Goal: Information Seeking & Learning: Learn about a topic

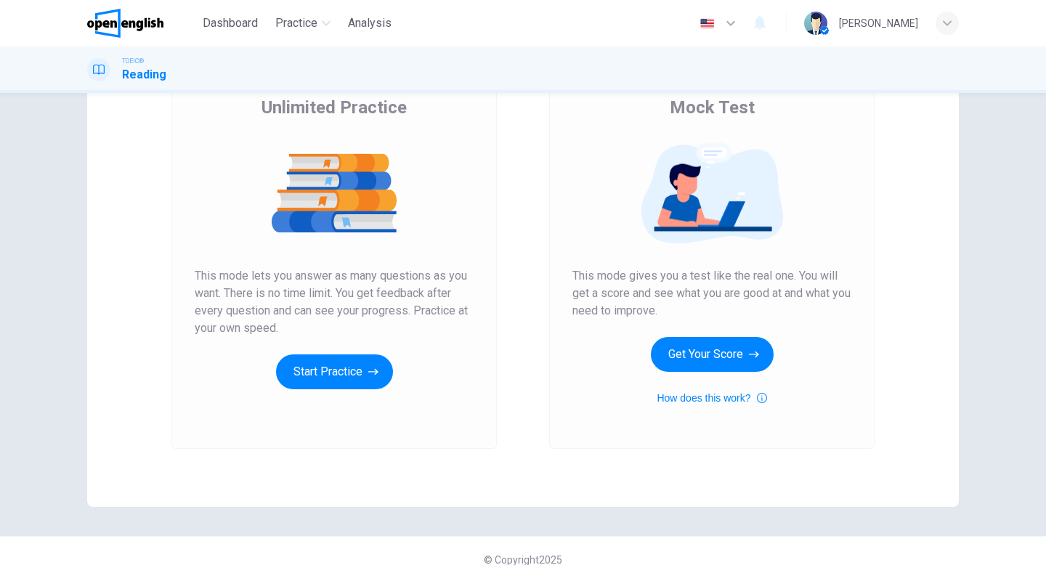
scroll to position [137, 0]
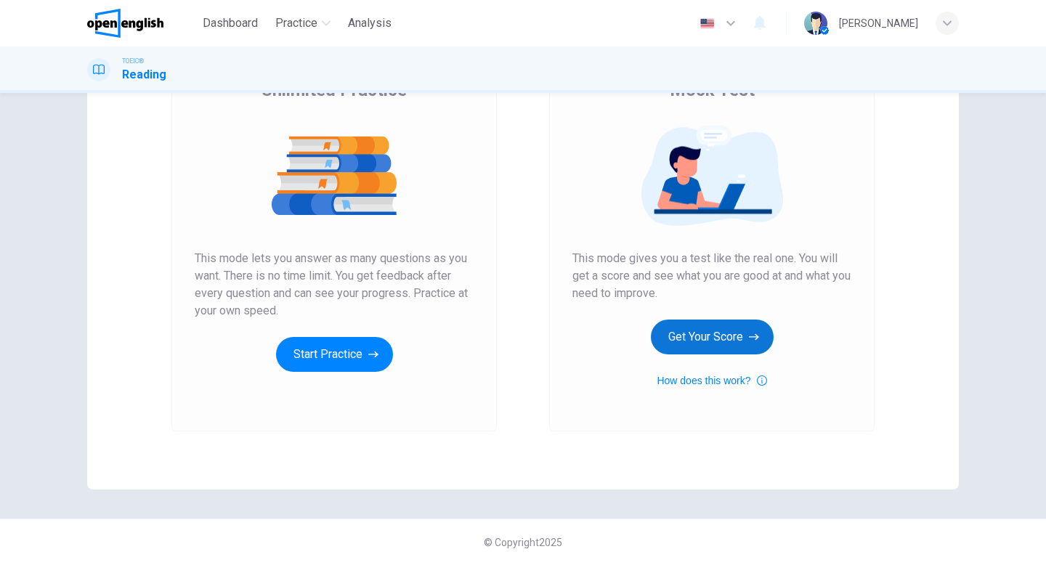
click at [721, 342] on button "Get Your Score" at bounding box center [712, 337] width 123 height 35
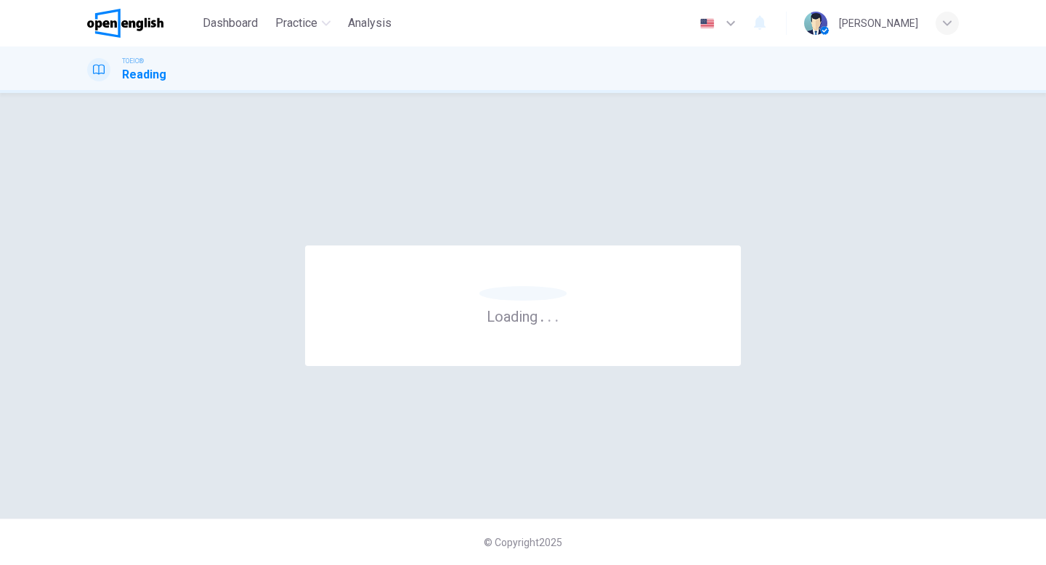
scroll to position [0, 0]
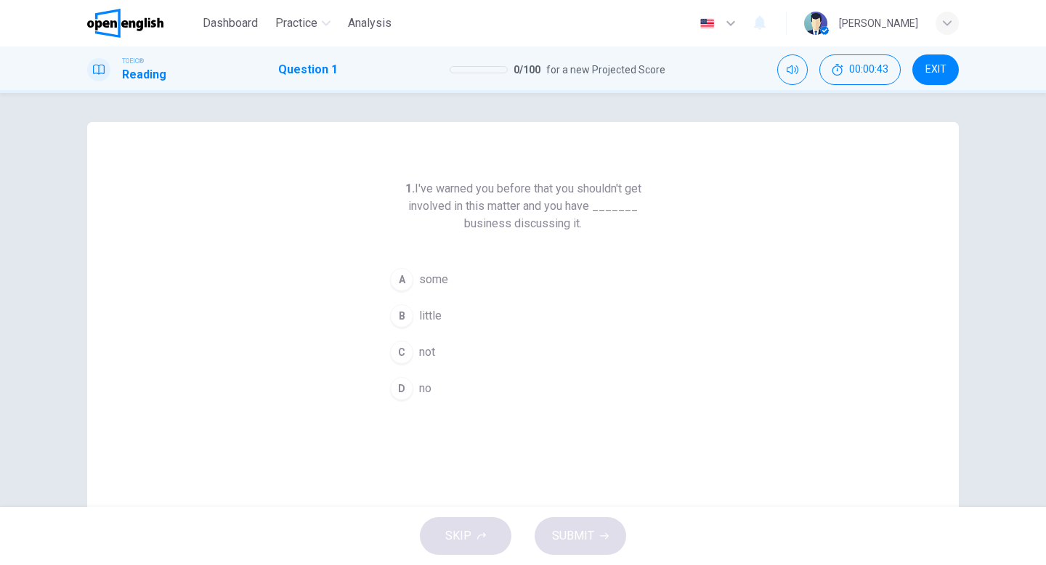
click at [403, 288] on div "A" at bounding box center [401, 279] width 23 height 23
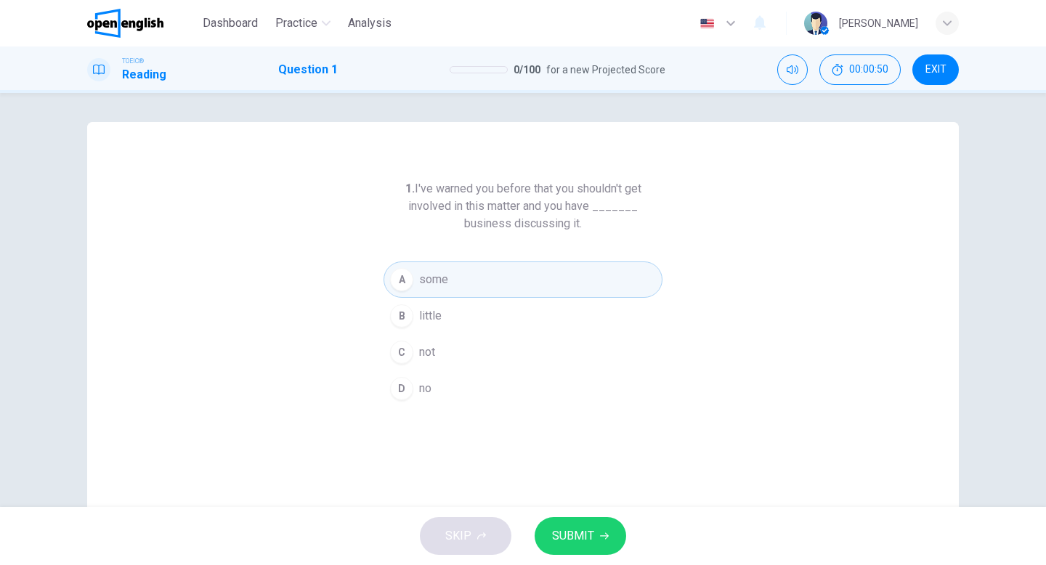
click at [416, 381] on button "D no" at bounding box center [523, 389] width 279 height 36
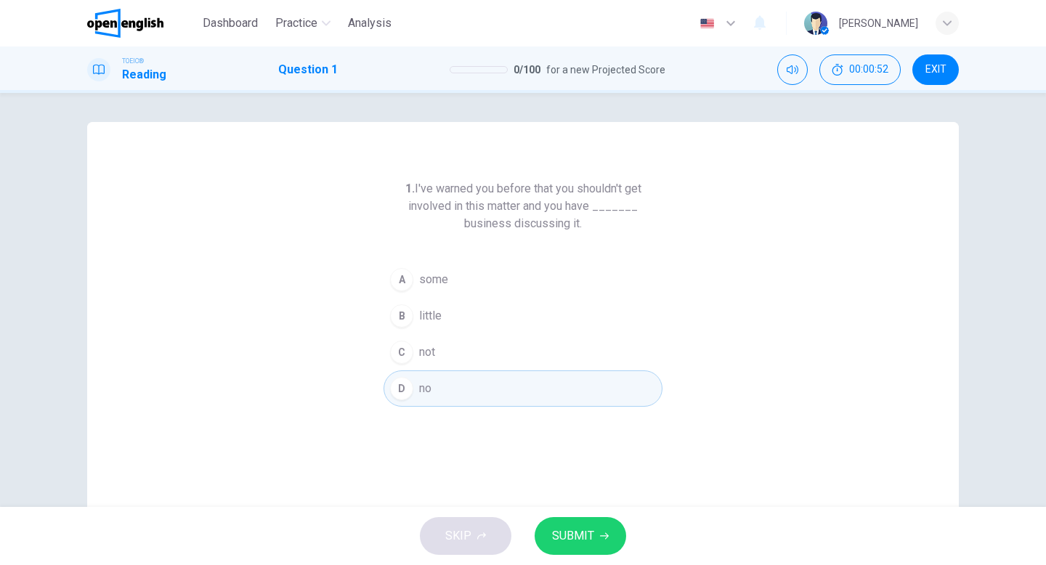
click at [415, 397] on button "D no" at bounding box center [523, 389] width 279 height 36
click at [607, 538] on icon "button" at bounding box center [604, 536] width 9 height 9
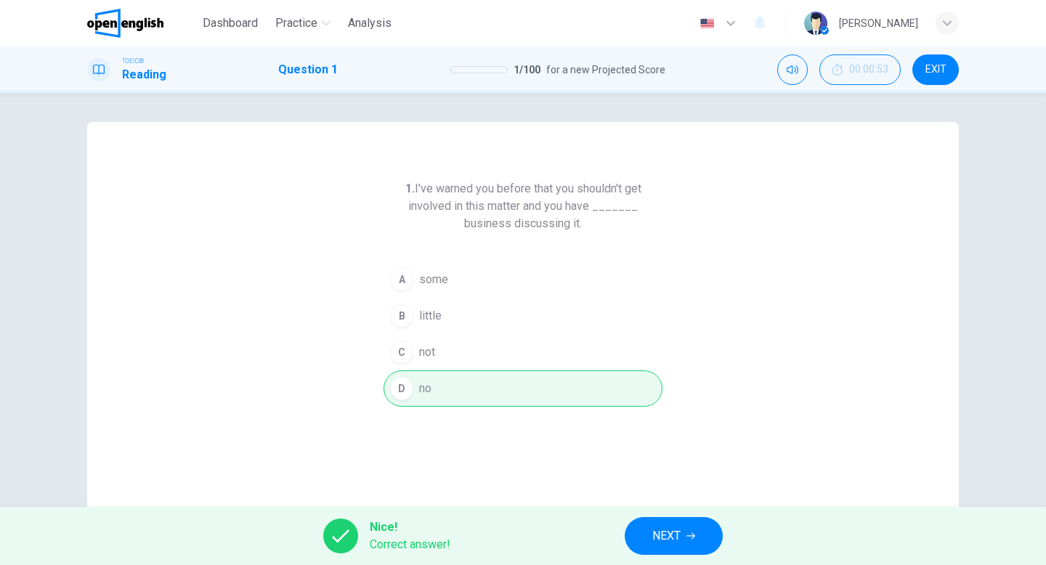
click at [681, 541] on span "NEXT" at bounding box center [667, 536] width 28 height 20
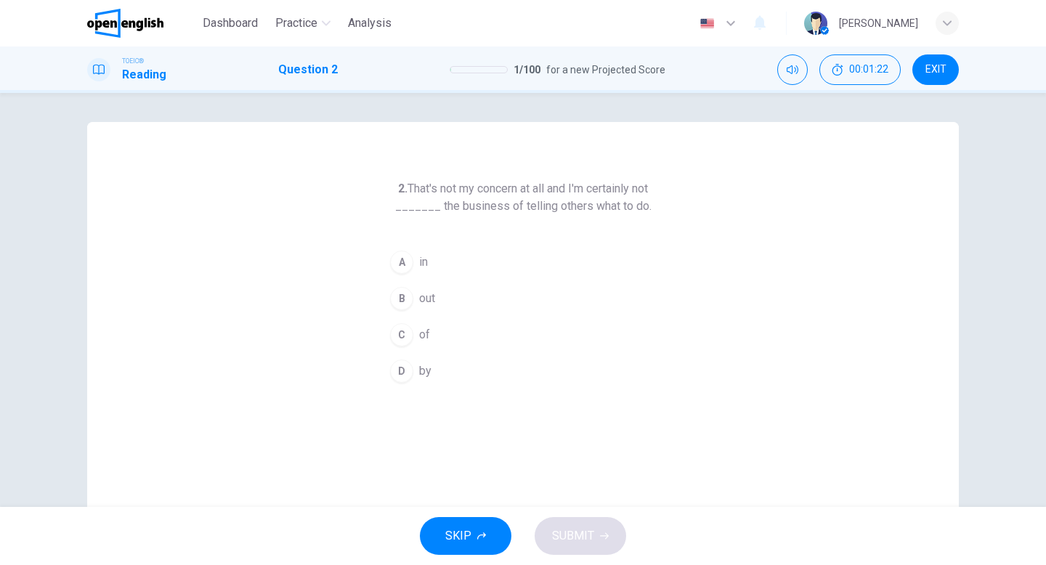
click at [464, 256] on button "A in" at bounding box center [523, 262] width 279 height 36
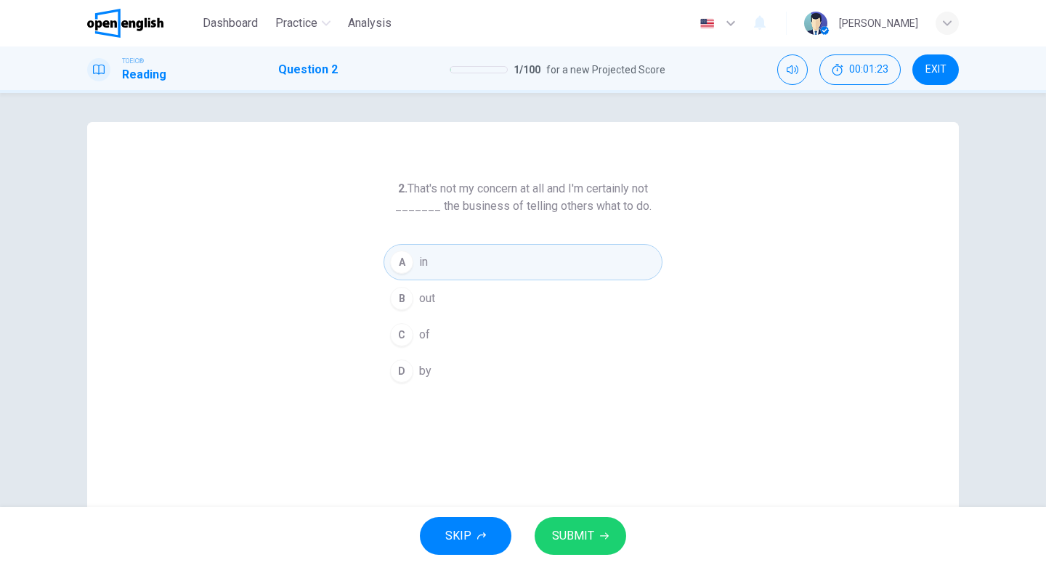
click at [571, 533] on span "SUBMIT" at bounding box center [573, 536] width 42 height 20
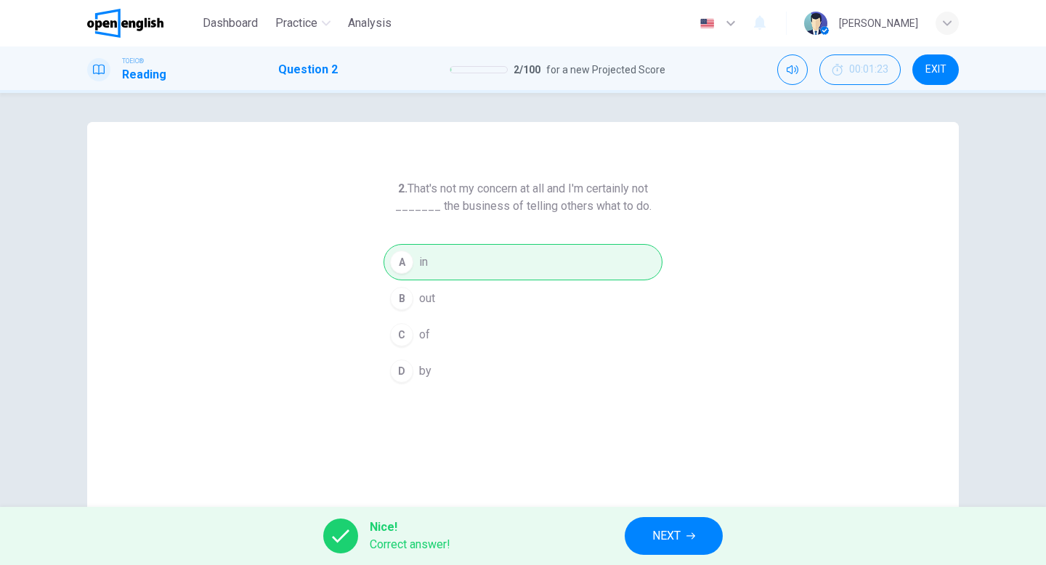
click at [685, 533] on button "NEXT" at bounding box center [674, 536] width 98 height 38
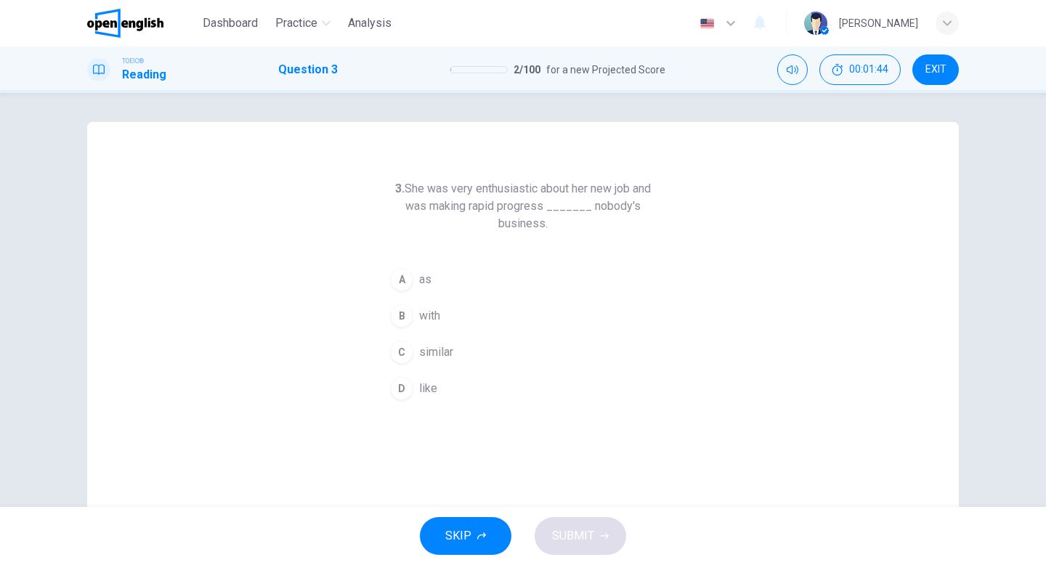
click at [403, 315] on div "B" at bounding box center [401, 315] width 23 height 23
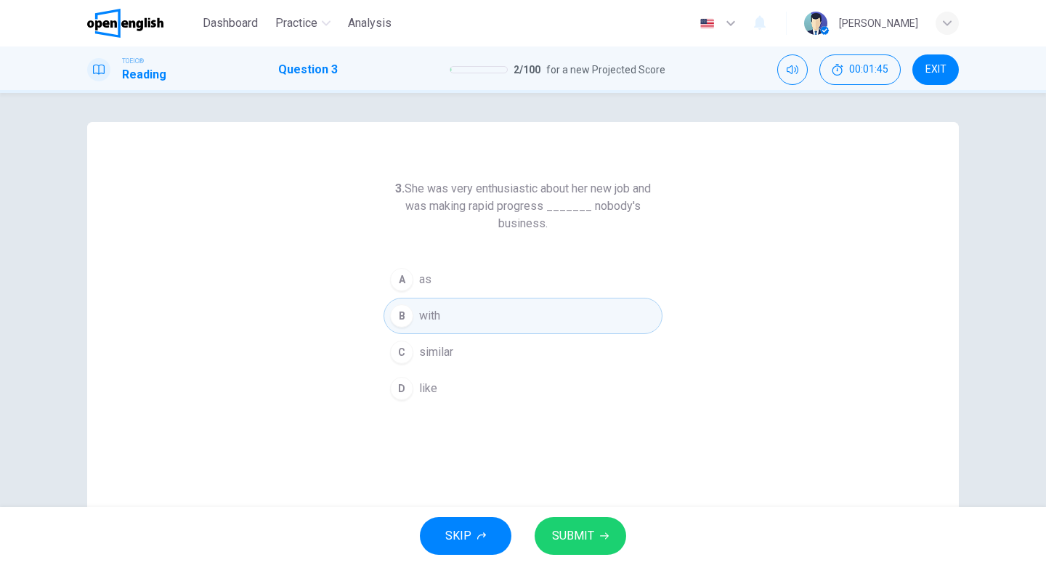
click at [569, 540] on span "SUBMIT" at bounding box center [573, 536] width 42 height 20
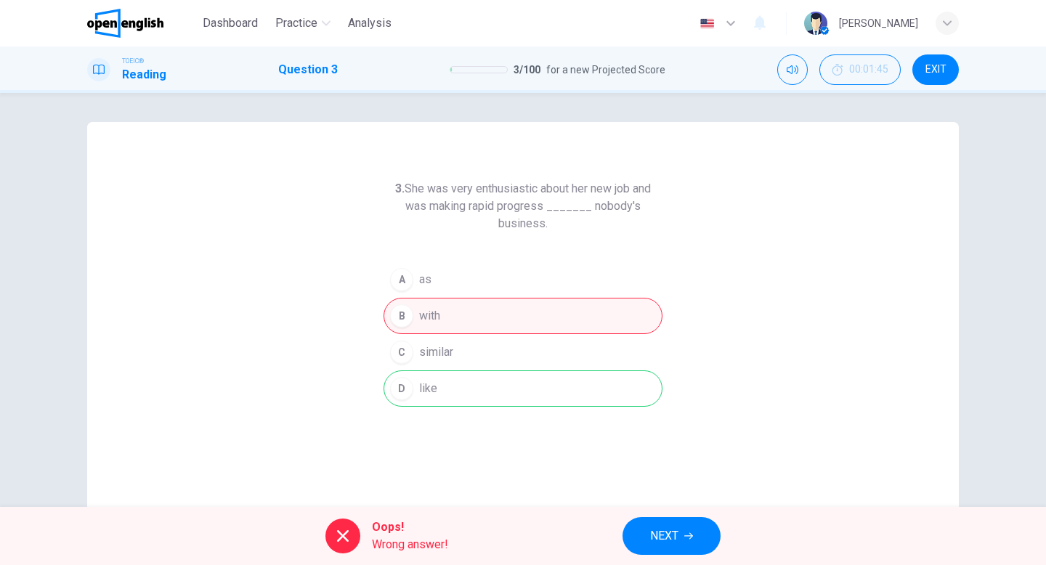
click at [654, 539] on span "NEXT" at bounding box center [664, 536] width 28 height 20
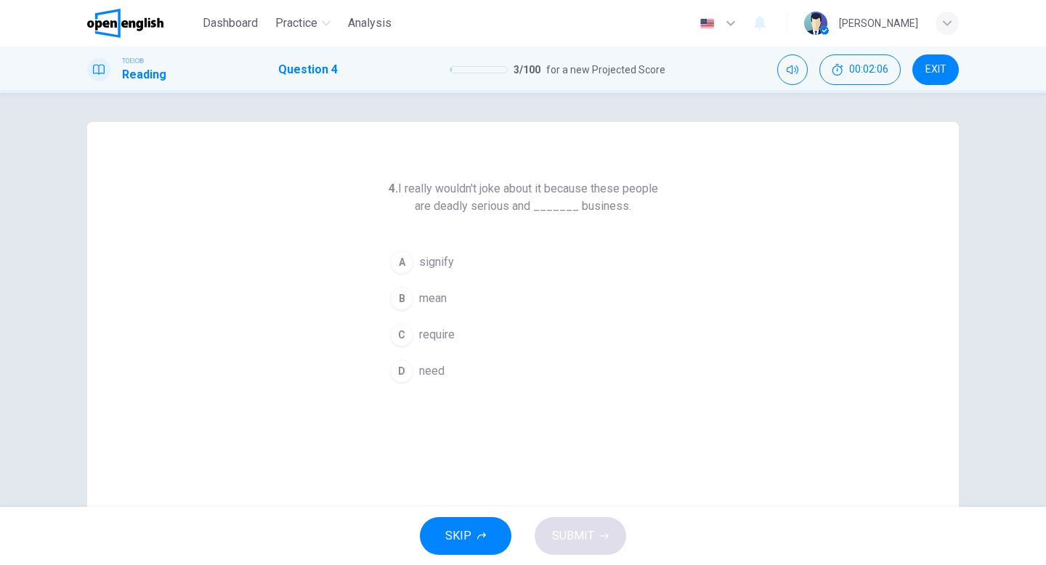
click at [417, 264] on button "A signify" at bounding box center [523, 262] width 279 height 36
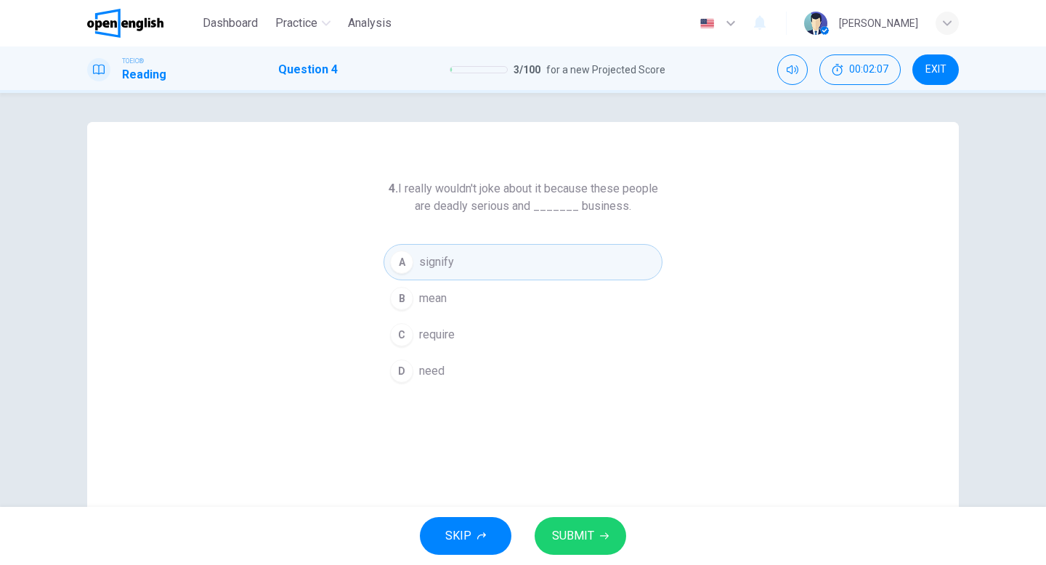
click at [585, 533] on span "SUBMIT" at bounding box center [573, 536] width 42 height 20
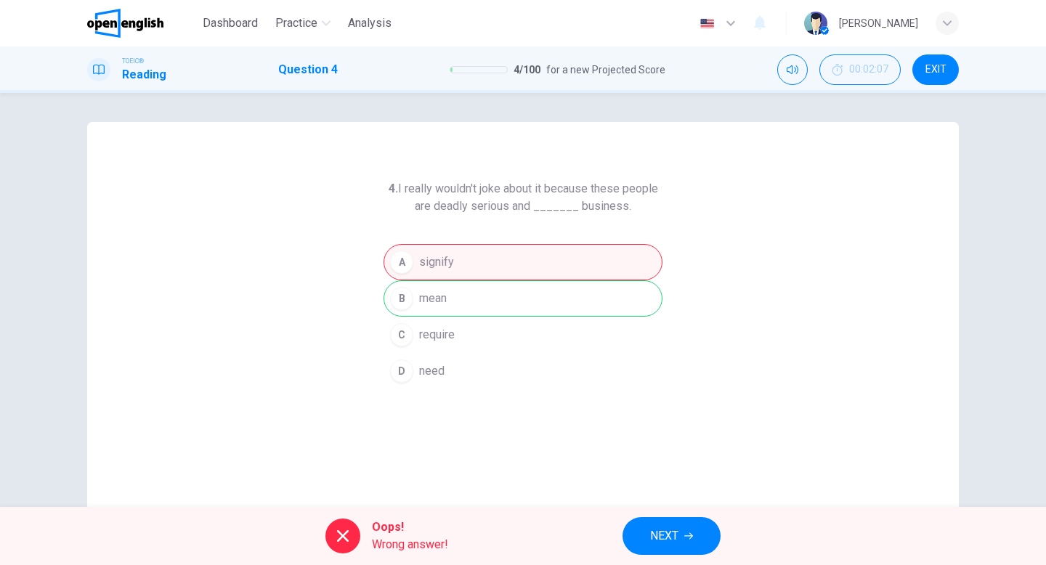
click at [674, 533] on span "NEXT" at bounding box center [664, 536] width 28 height 20
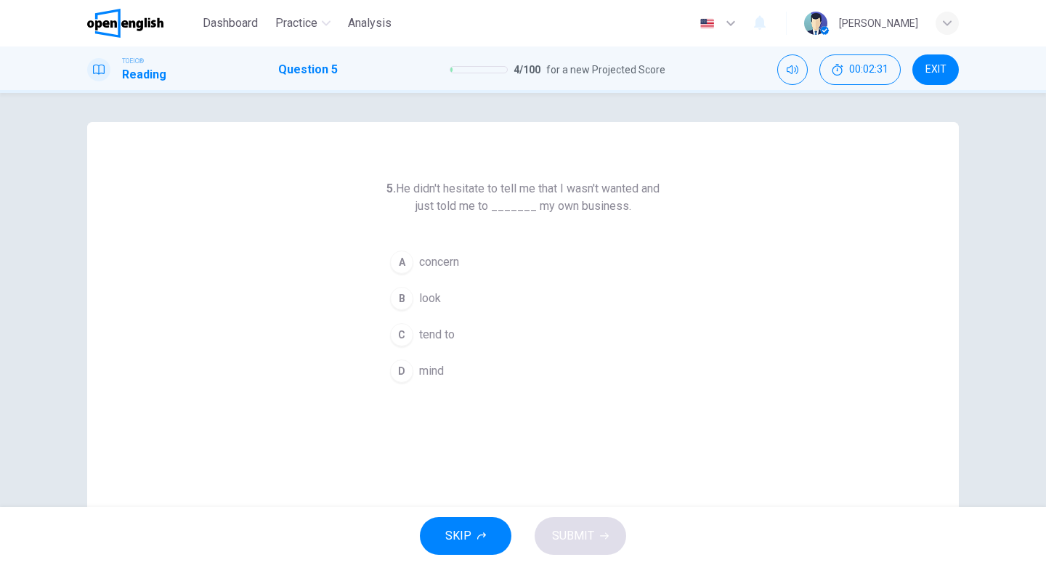
click at [440, 331] on span "tend to" at bounding box center [437, 334] width 36 height 17
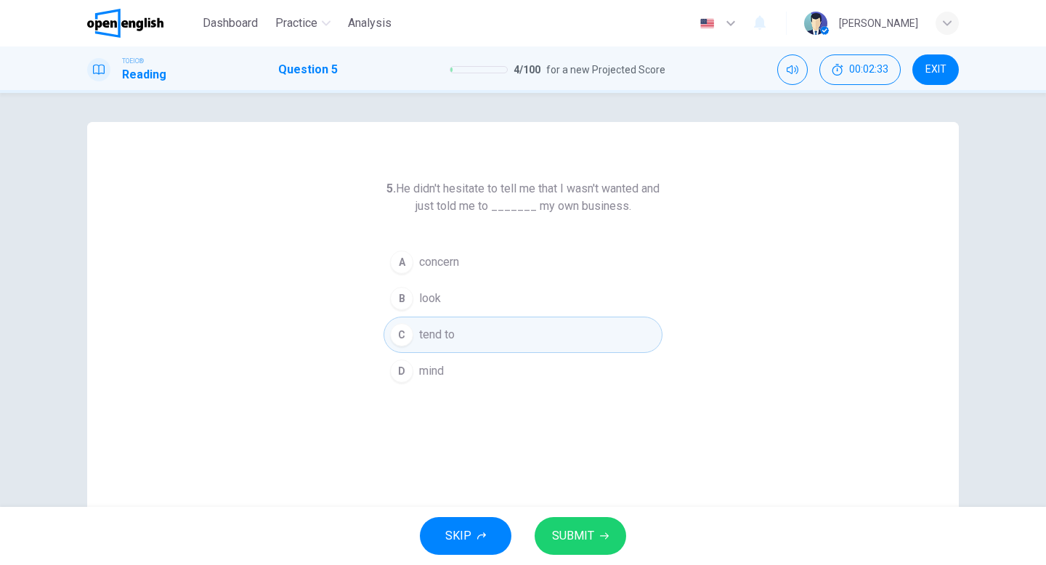
click at [593, 552] on button "SUBMIT" at bounding box center [581, 536] width 92 height 38
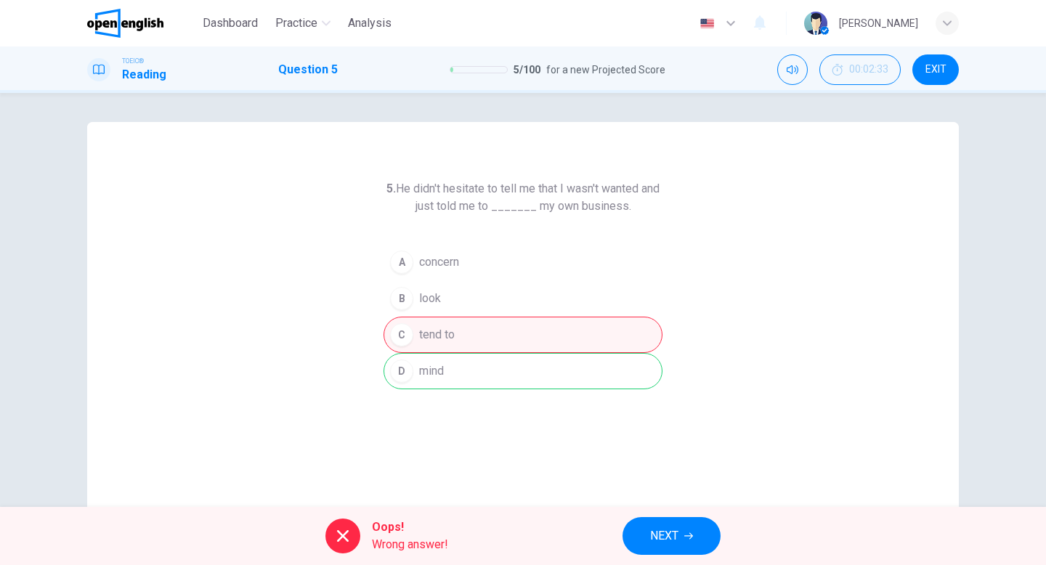
click at [642, 552] on button "NEXT" at bounding box center [672, 536] width 98 height 38
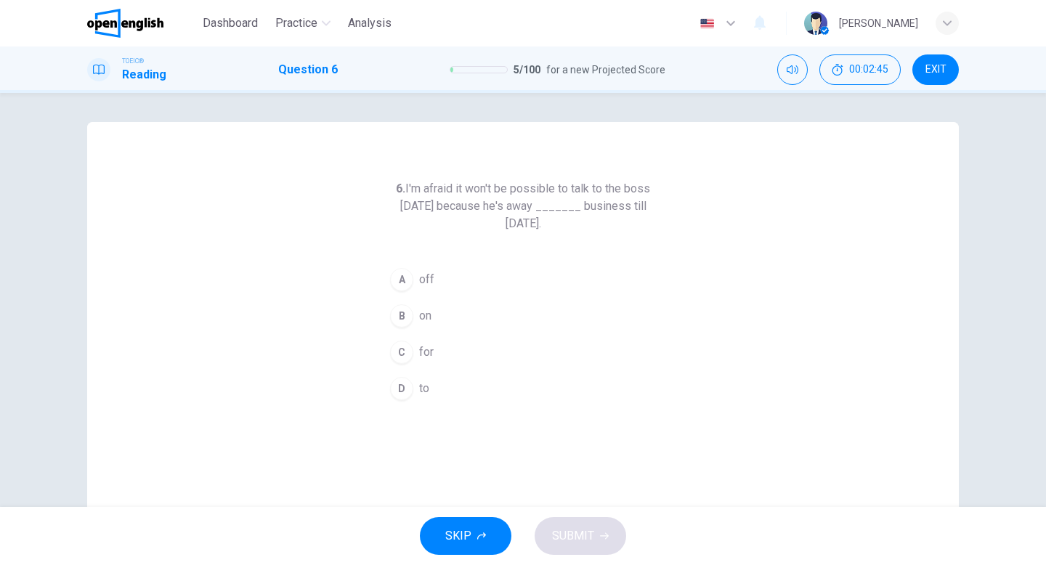
click at [425, 284] on span "off" at bounding box center [426, 279] width 15 height 17
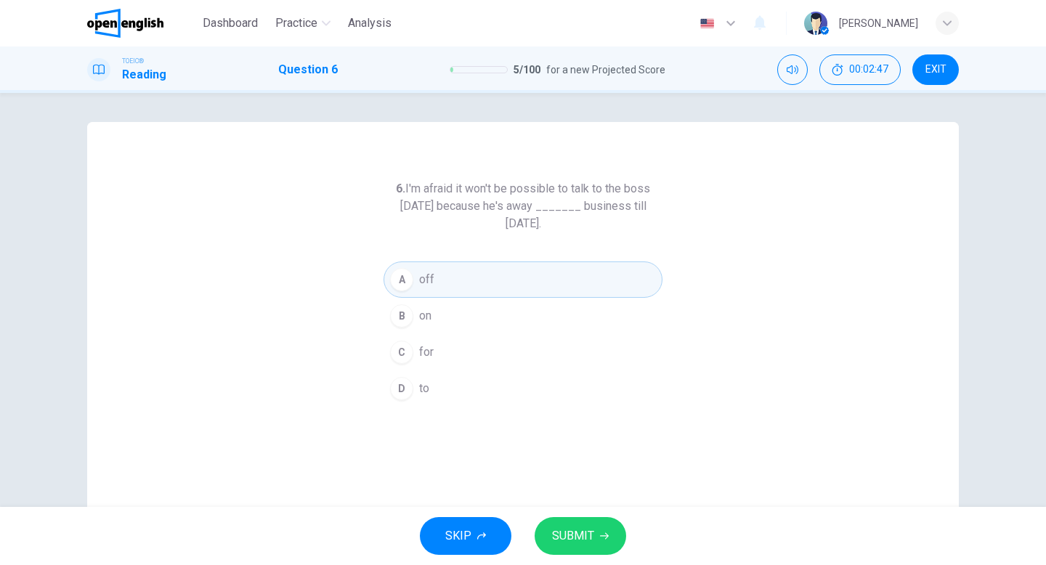
click at [573, 536] on span "SUBMIT" at bounding box center [573, 536] width 42 height 20
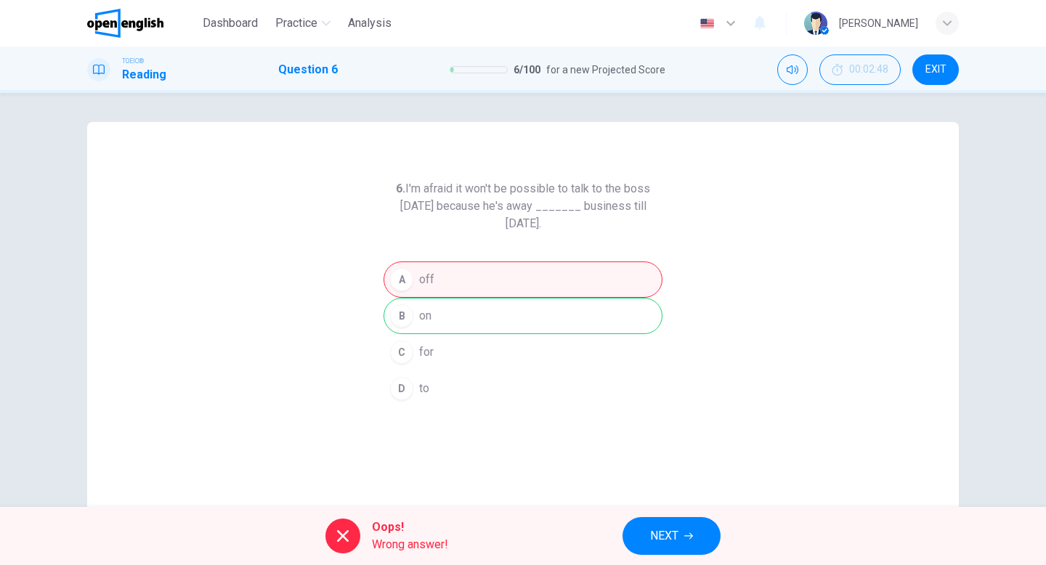
click at [670, 551] on button "NEXT" at bounding box center [672, 536] width 98 height 38
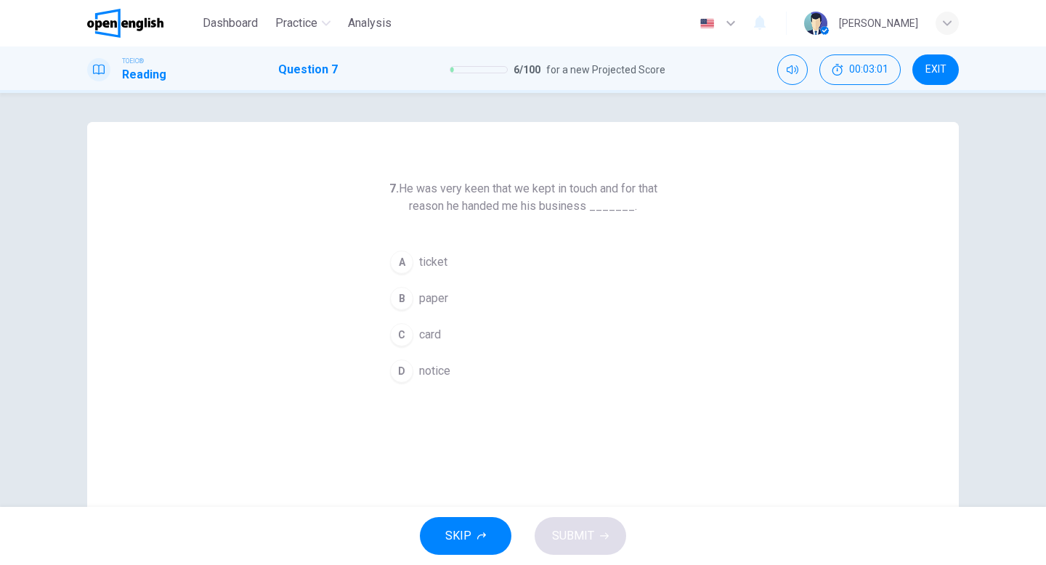
click at [440, 302] on span "paper" at bounding box center [433, 298] width 29 height 17
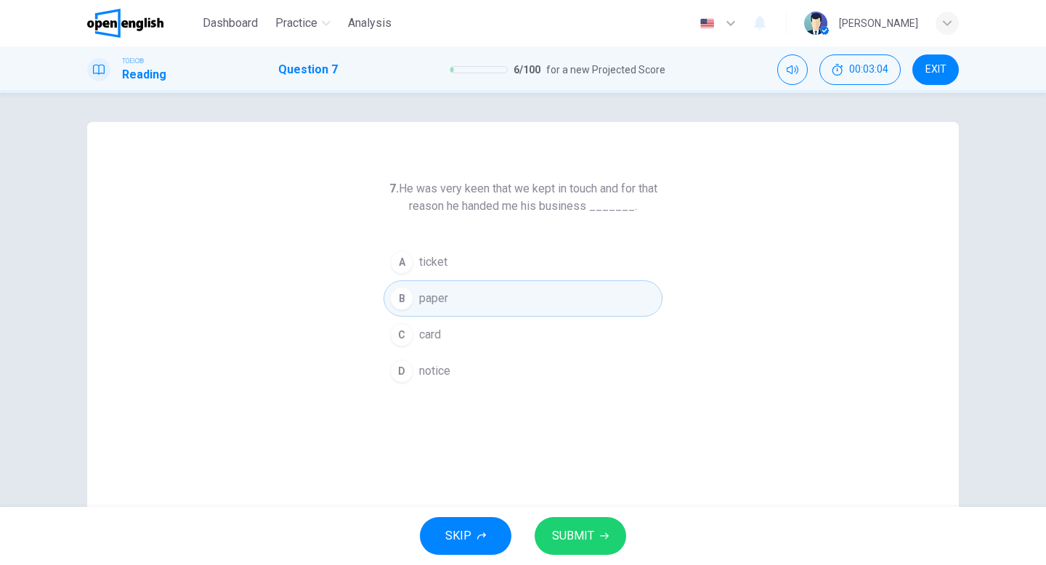
click at [566, 543] on span "SUBMIT" at bounding box center [573, 536] width 42 height 20
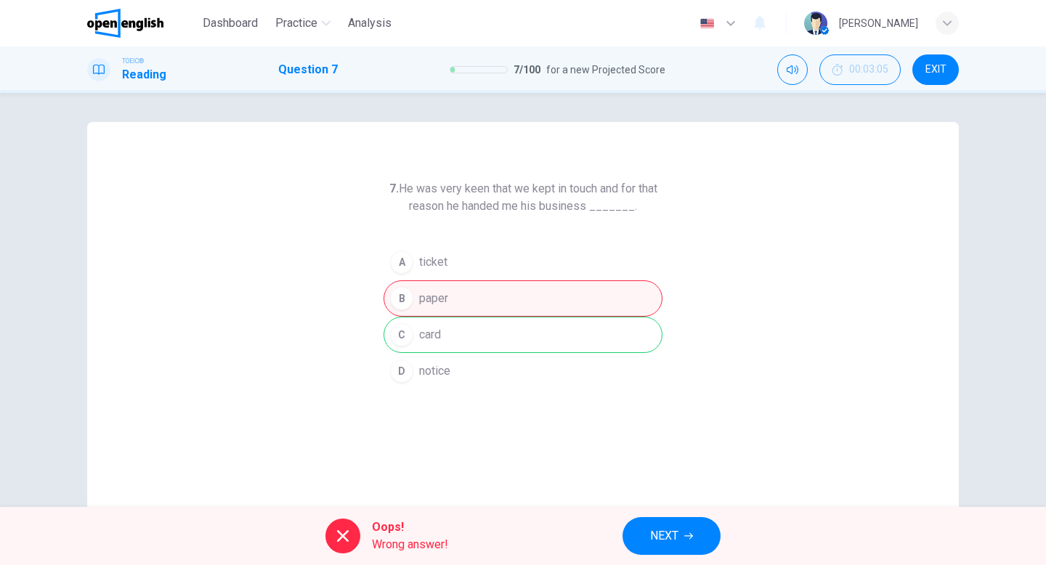
click at [645, 546] on button "NEXT" at bounding box center [672, 536] width 98 height 38
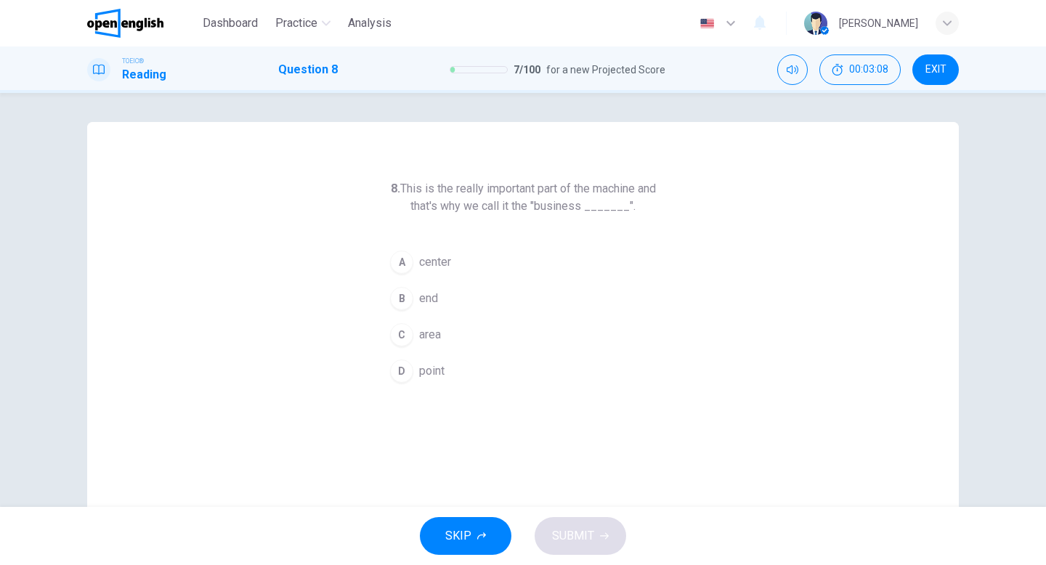
click at [470, 531] on span "SKIP" at bounding box center [458, 536] width 26 height 20
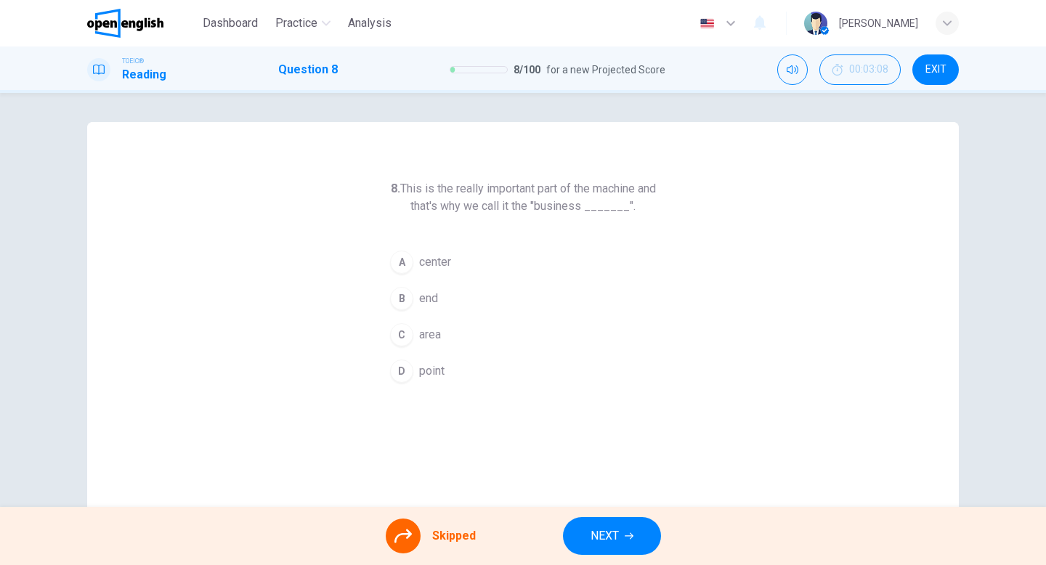
click at [626, 542] on button "NEXT" at bounding box center [612, 536] width 98 height 38
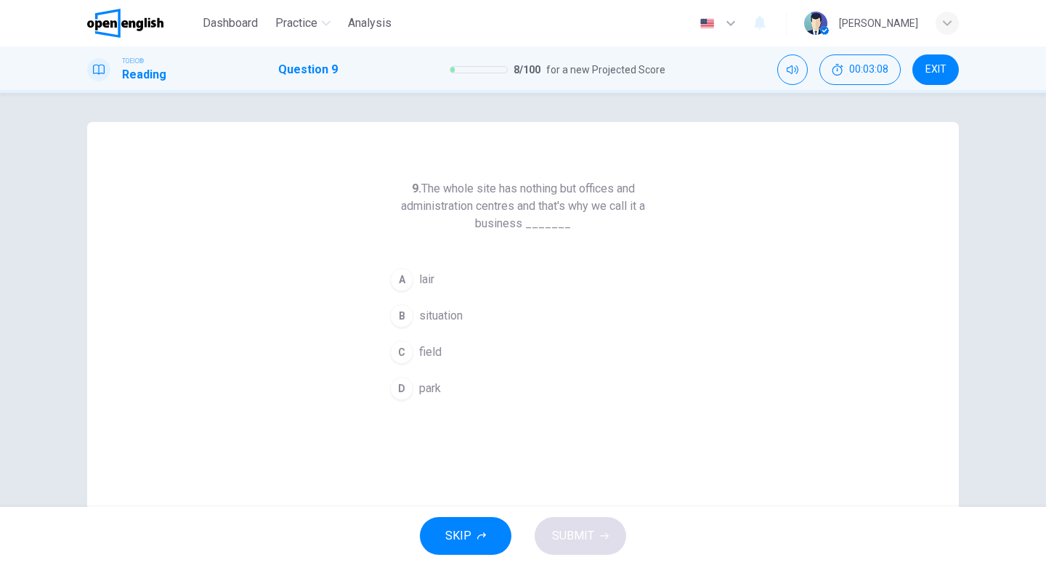
click at [441, 528] on button "SKIP" at bounding box center [466, 536] width 92 height 38
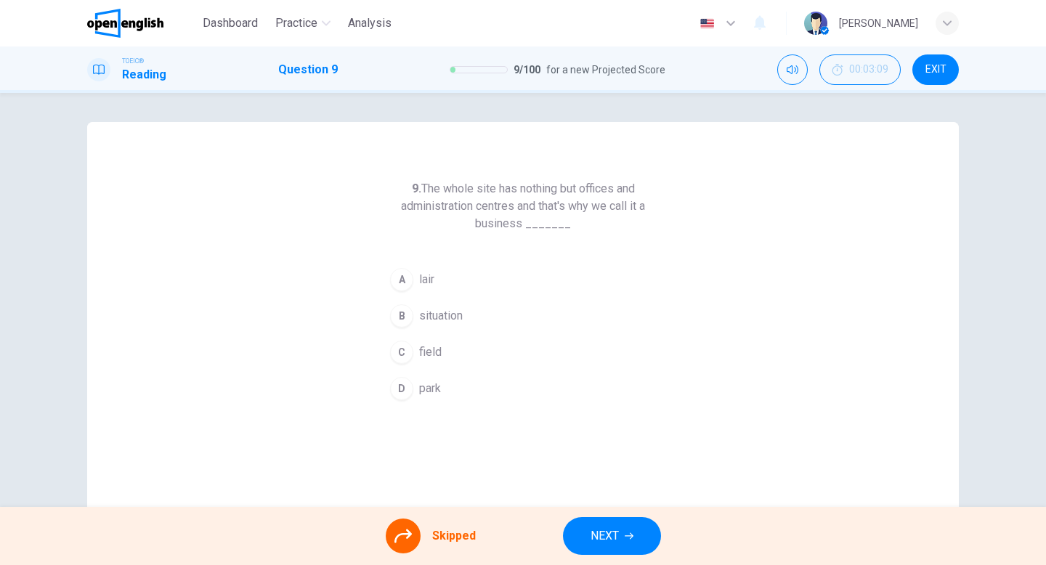
click at [613, 532] on span "NEXT" at bounding box center [605, 536] width 28 height 20
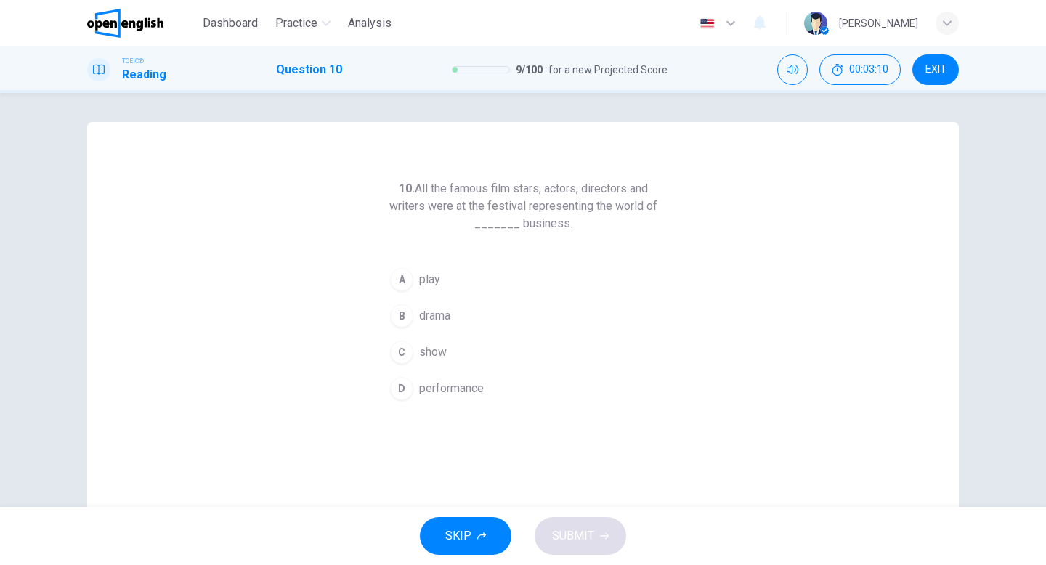
click at [485, 526] on button "SKIP" at bounding box center [466, 536] width 92 height 38
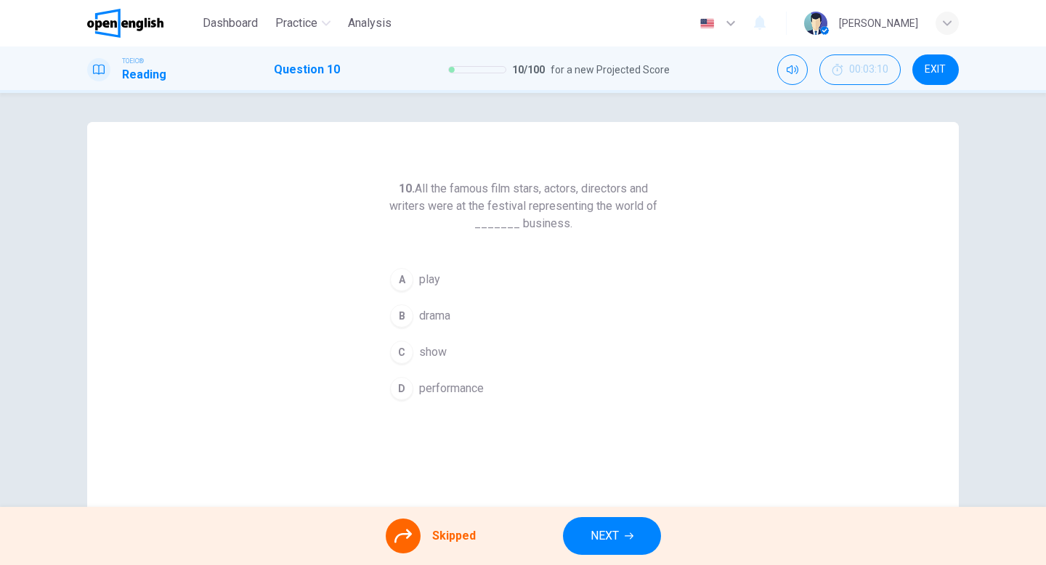
click at [620, 533] on button "NEXT" at bounding box center [612, 536] width 98 height 38
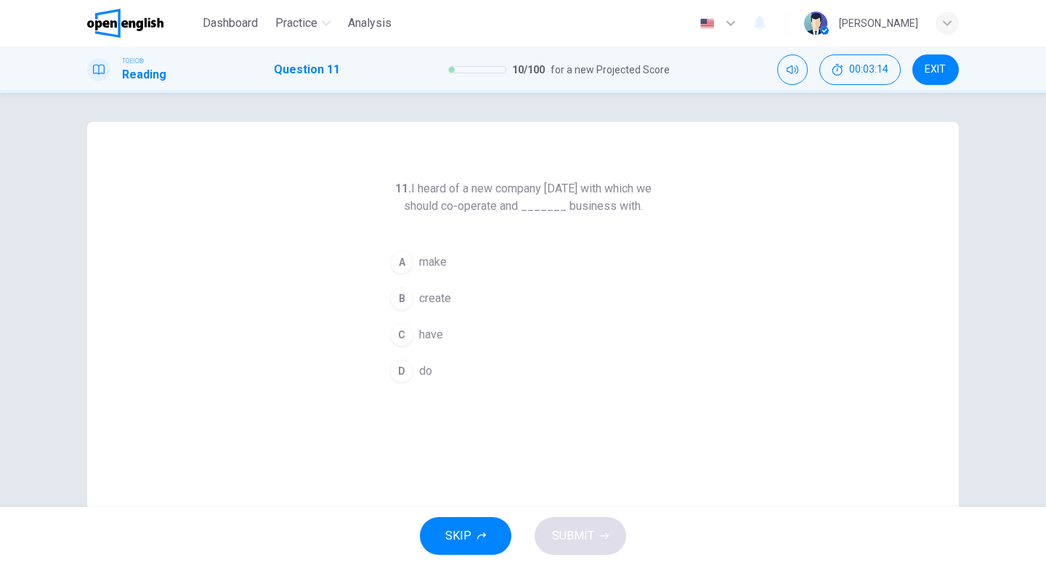
click at [932, 66] on span "EXIT" at bounding box center [935, 70] width 21 height 12
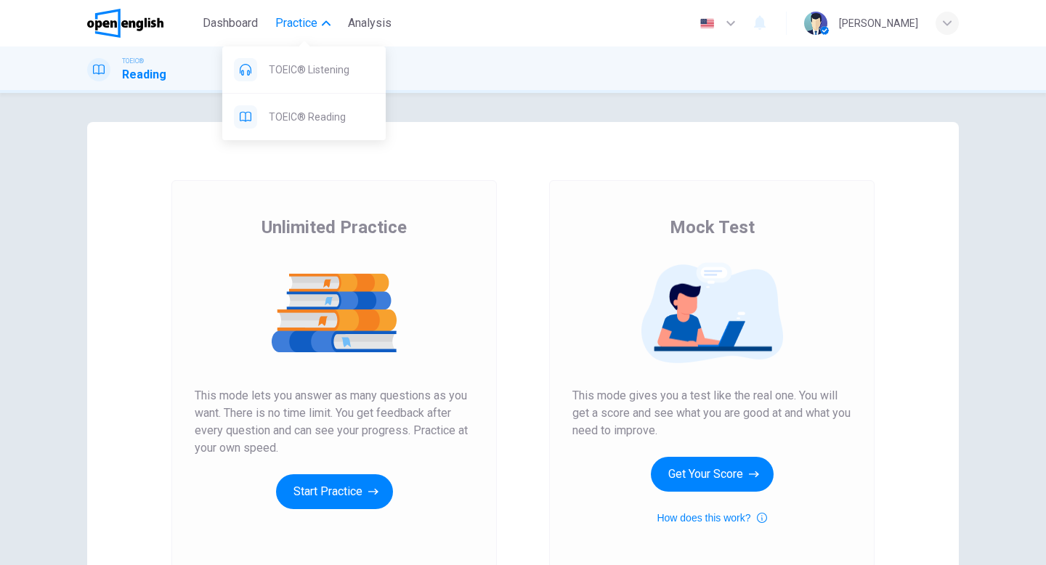
click at [280, 20] on span "Practice" at bounding box center [296, 23] width 42 height 17
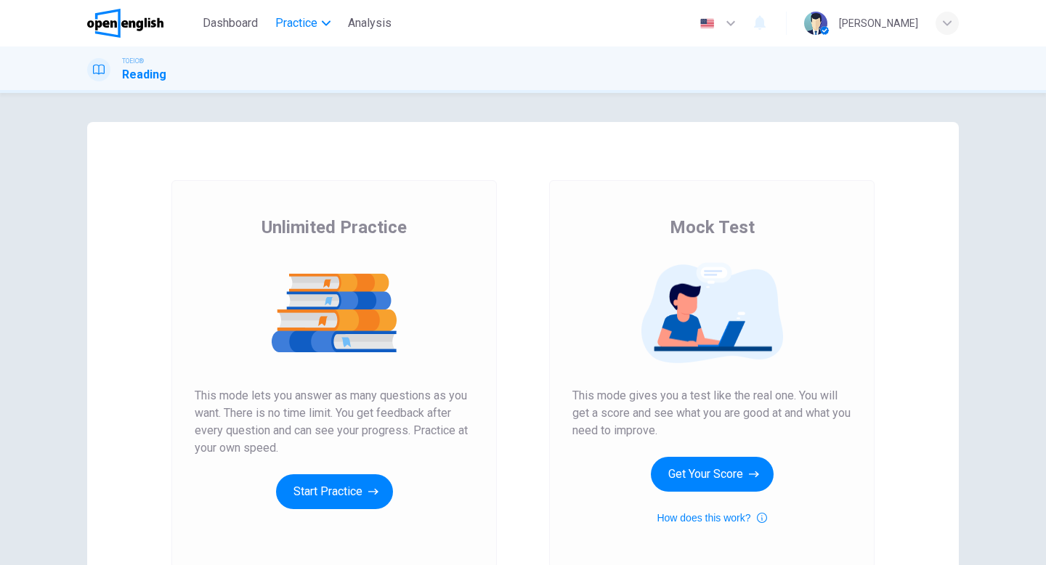
click at [280, 20] on span "Practice" at bounding box center [296, 23] width 42 height 17
click at [240, 26] on span "Dashboard" at bounding box center [230, 23] width 55 height 17
click at [695, 475] on button "Get Your Score" at bounding box center [712, 474] width 123 height 35
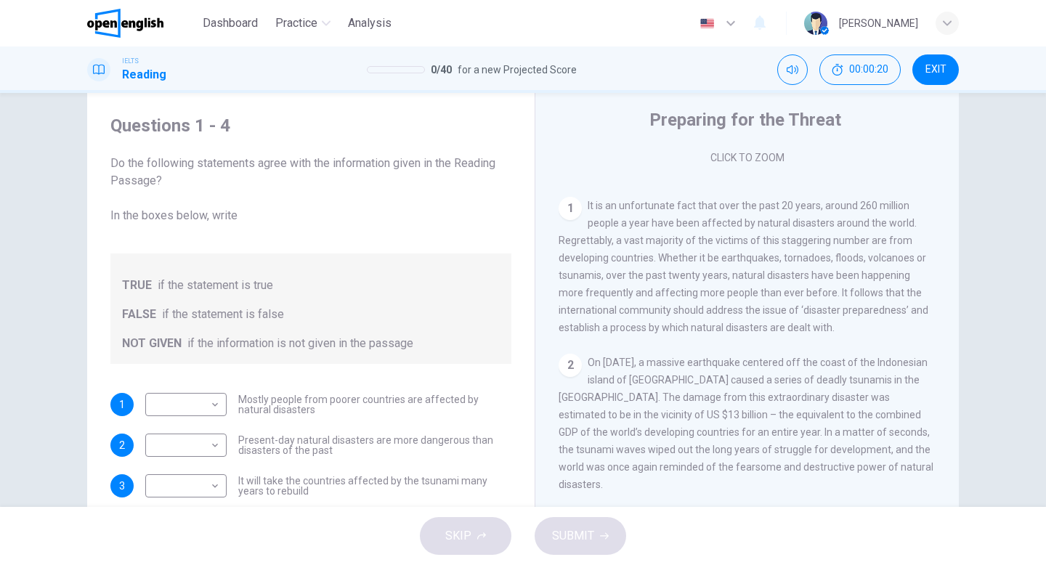
scroll to position [149, 0]
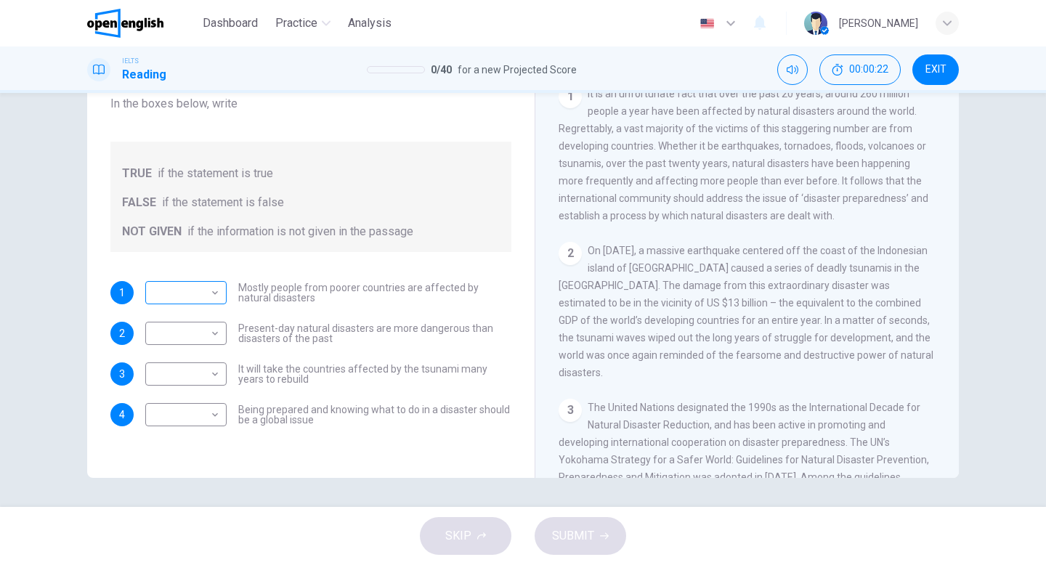
click at [202, 294] on body "This site uses cookies, as explained in our Privacy Policy . If you agree to th…" at bounding box center [523, 282] width 1046 height 565
click at [334, 275] on div at bounding box center [523, 282] width 1046 height 565
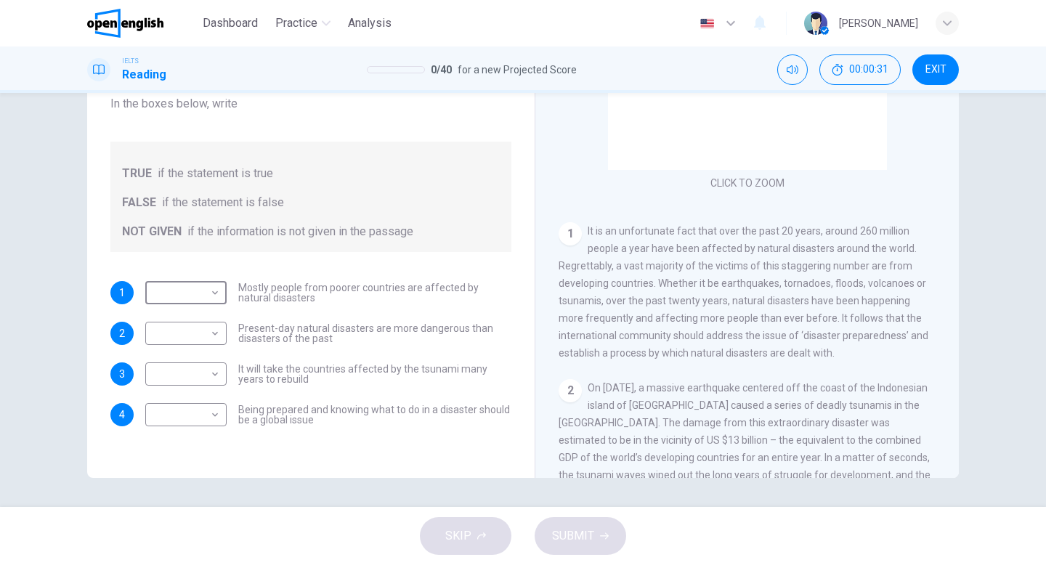
scroll to position [136, 0]
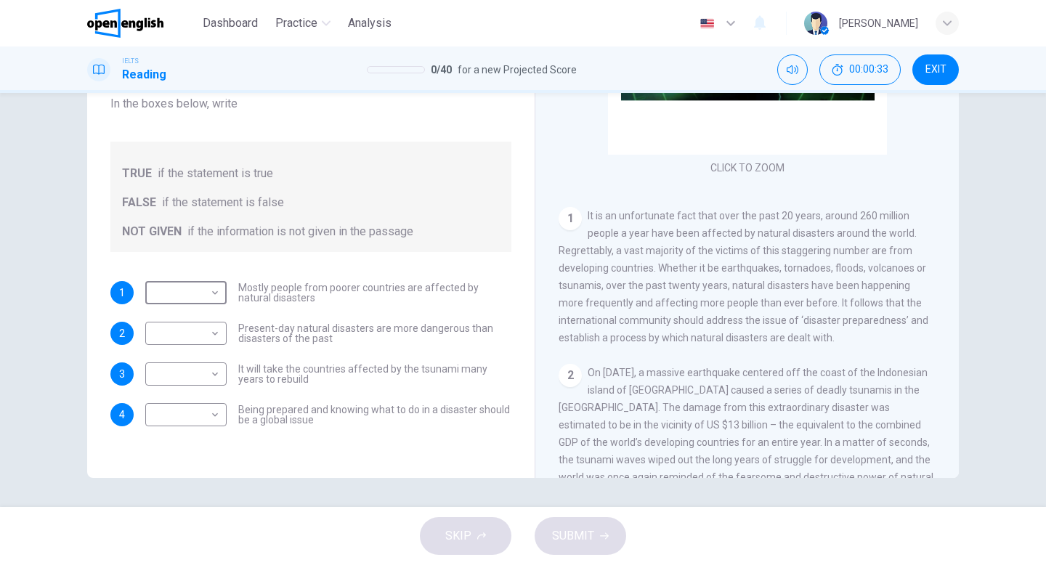
click at [843, 257] on div "1 It is an unfortunate fact that over the past 20 years, around 260 million peo…" at bounding box center [748, 277] width 378 height 140
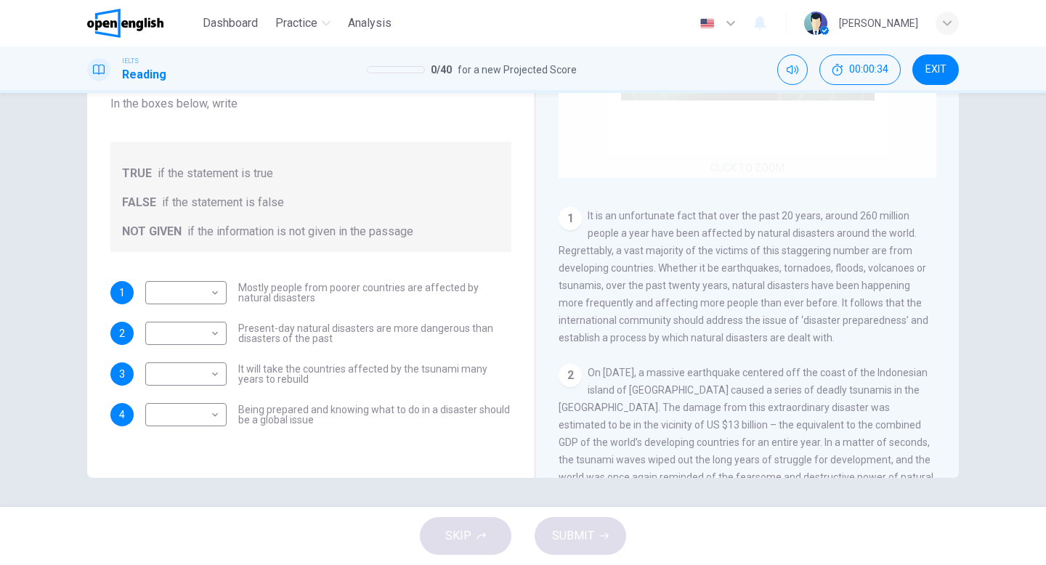
click at [746, 150] on div "Click to Zoom" at bounding box center [748, 39] width 378 height 277
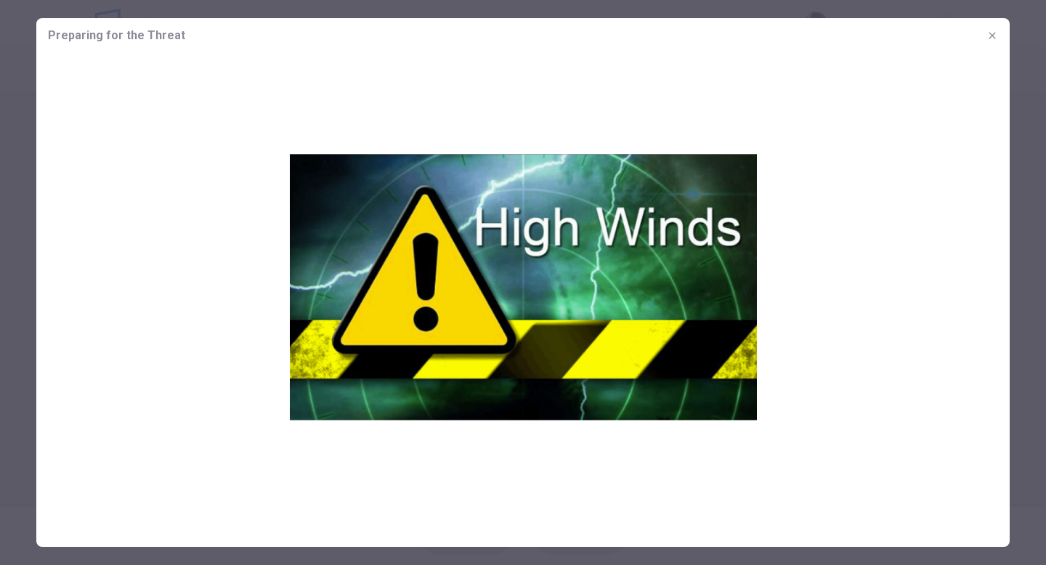
click at [990, 34] on icon "button" at bounding box center [993, 36] width 12 height 12
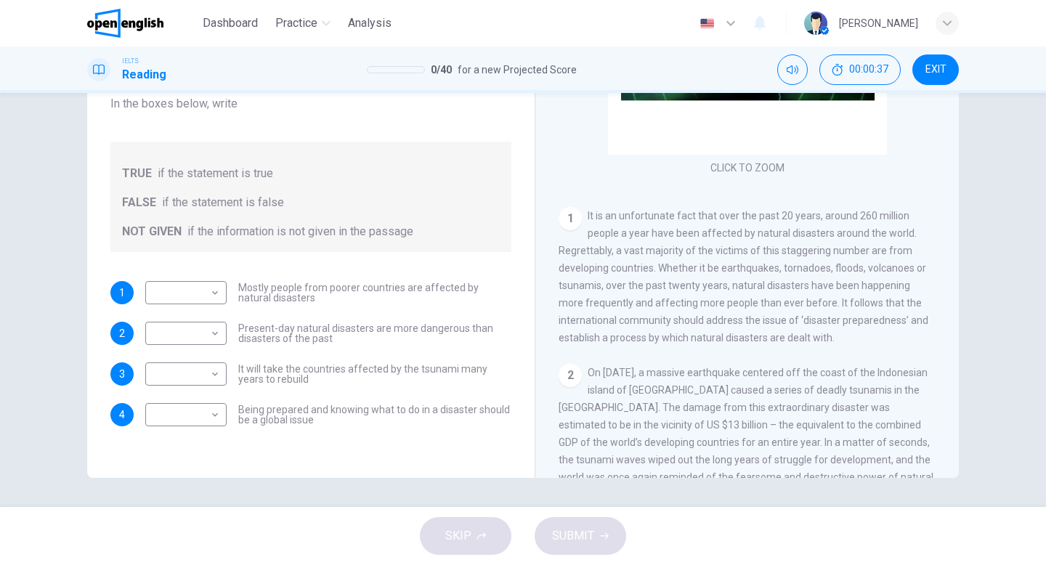
click at [800, 235] on span "It is an unfortunate fact that over the past 20 years, around 260 million peopl…" at bounding box center [744, 277] width 370 height 134
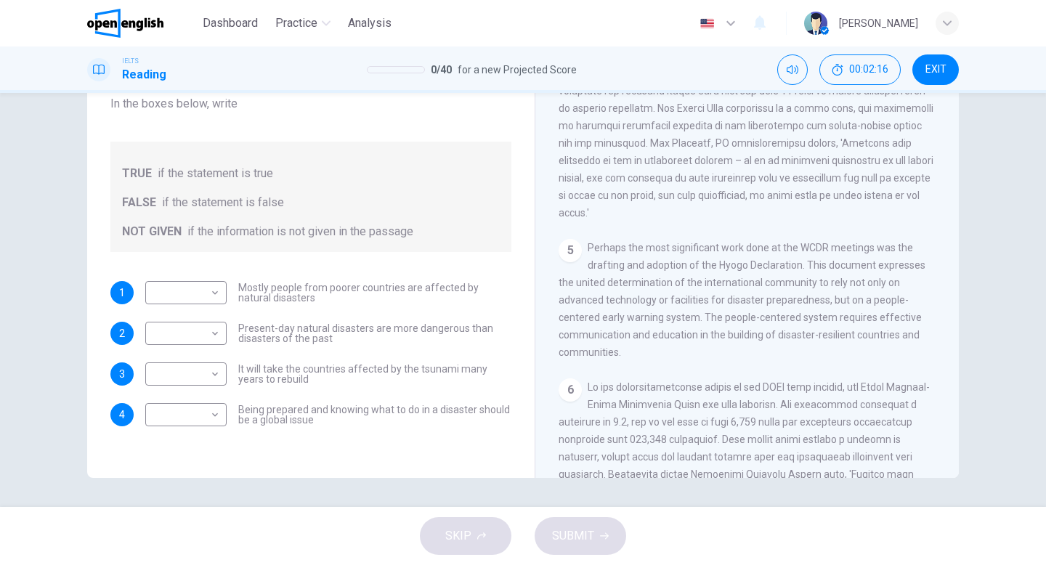
scroll to position [934, 0]
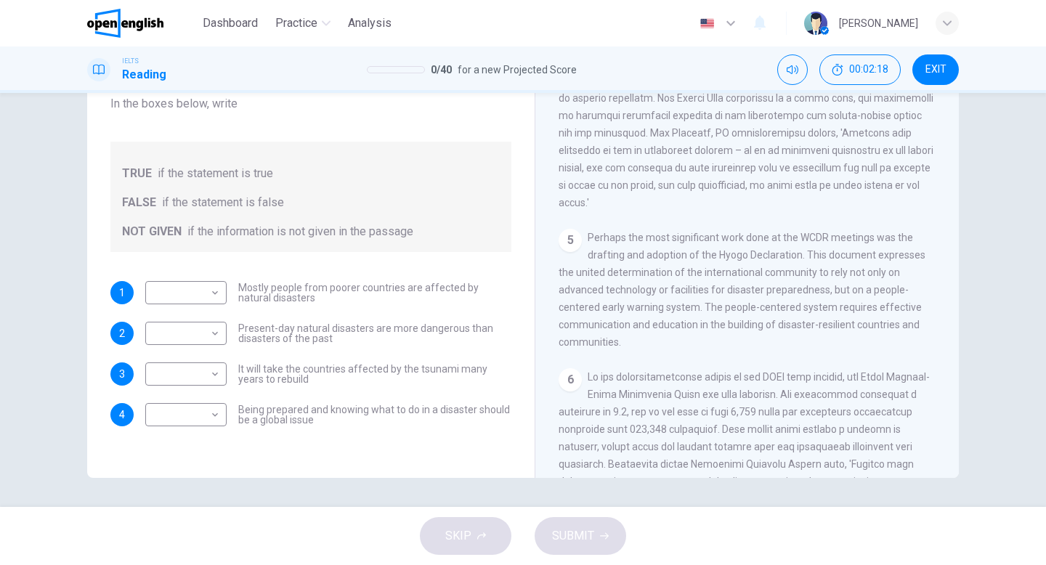
click at [126, 291] on div "1" at bounding box center [121, 292] width 23 height 23
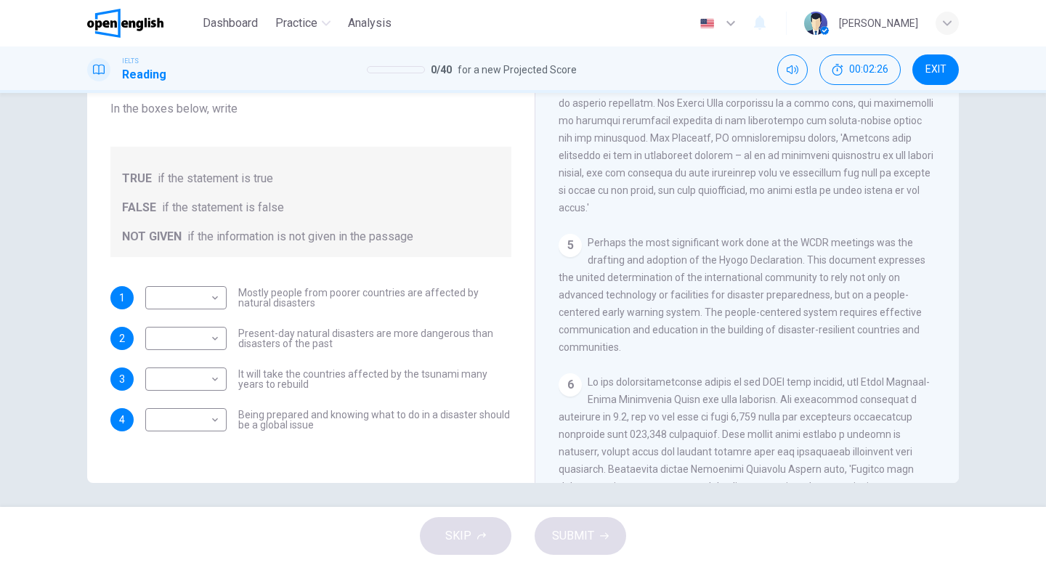
scroll to position [149, 0]
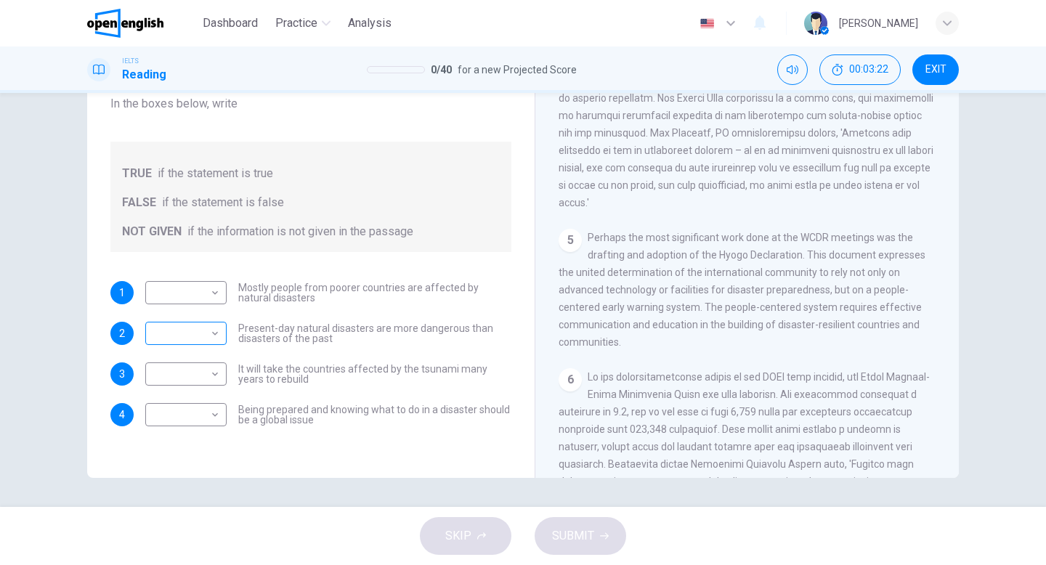
click at [214, 335] on body "This site uses cookies, as explained in our Privacy Policy . If you agree to th…" at bounding box center [523, 282] width 1046 height 565
click at [201, 357] on li "TRUE" at bounding box center [185, 356] width 81 height 23
type input "****"
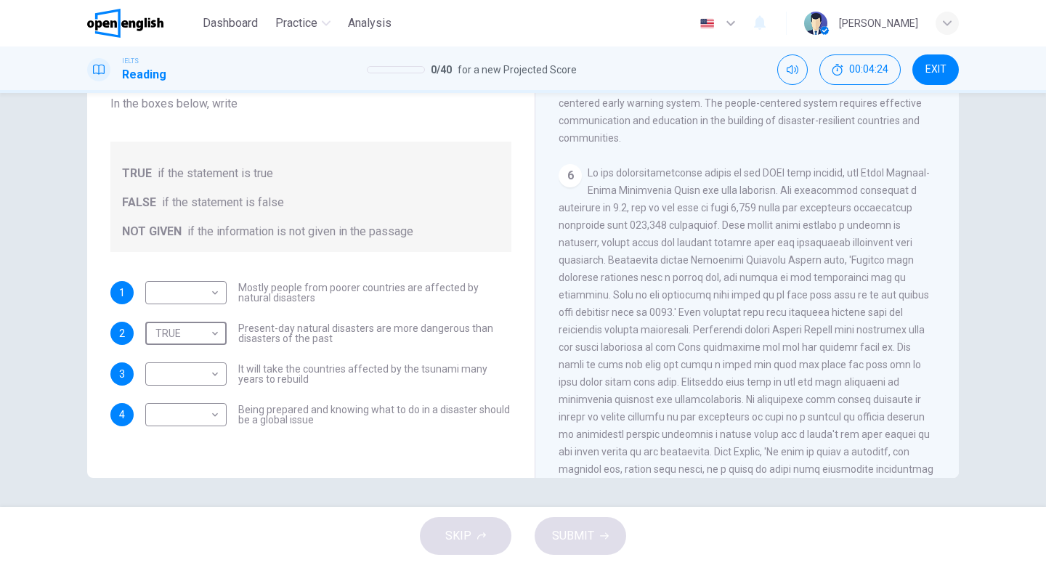
scroll to position [1155, 0]
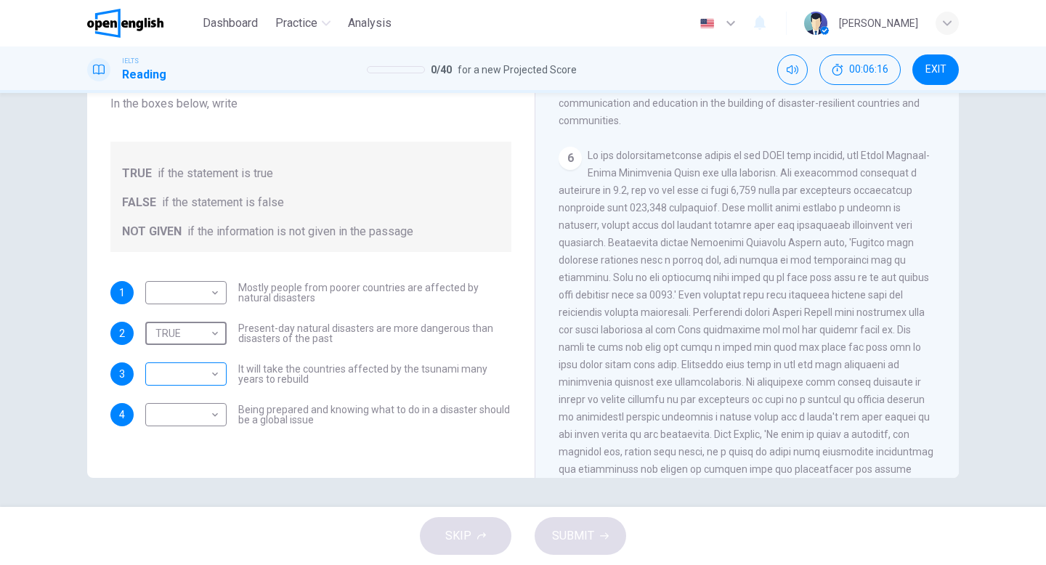
click at [220, 374] on body "This site uses cookies, as explained in our Privacy Policy . If you agree to th…" at bounding box center [523, 282] width 1046 height 565
click at [198, 443] on li "NOT GIVEN" at bounding box center [185, 443] width 81 height 23
type input "*********"
click at [211, 298] on body "This site uses cookies, as explained in our Privacy Policy . If you agree to th…" at bounding box center [523, 282] width 1046 height 565
click at [204, 336] on li "FALSE" at bounding box center [185, 339] width 81 height 23
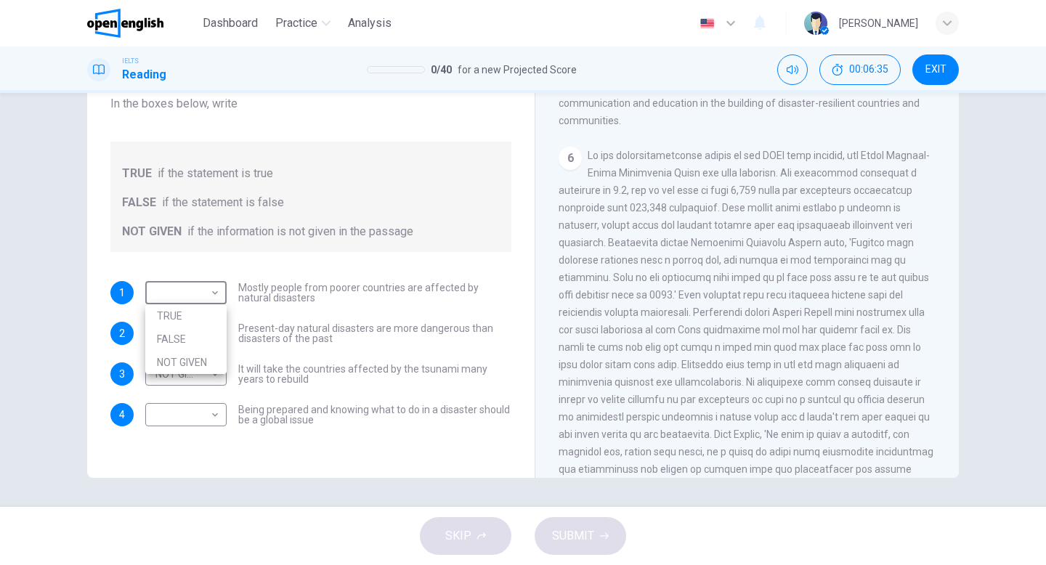
type input "*****"
click at [214, 413] on body "This site uses cookies, as explained in our Privacy Policy . If you agree to th…" at bounding box center [523, 282] width 1046 height 565
click at [194, 480] on li "NOT GIVEN" at bounding box center [185, 484] width 81 height 23
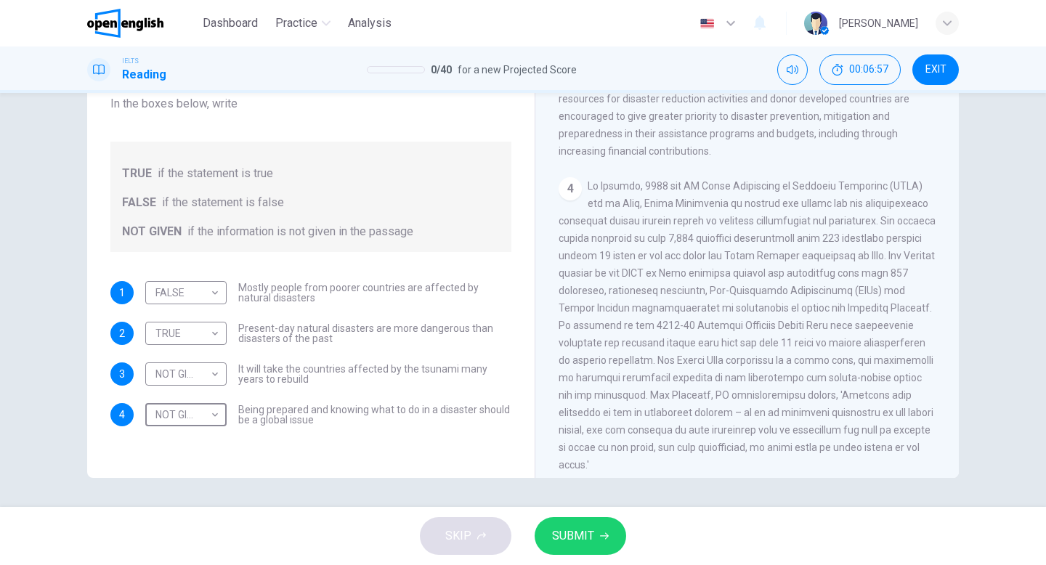
scroll to position [682, 0]
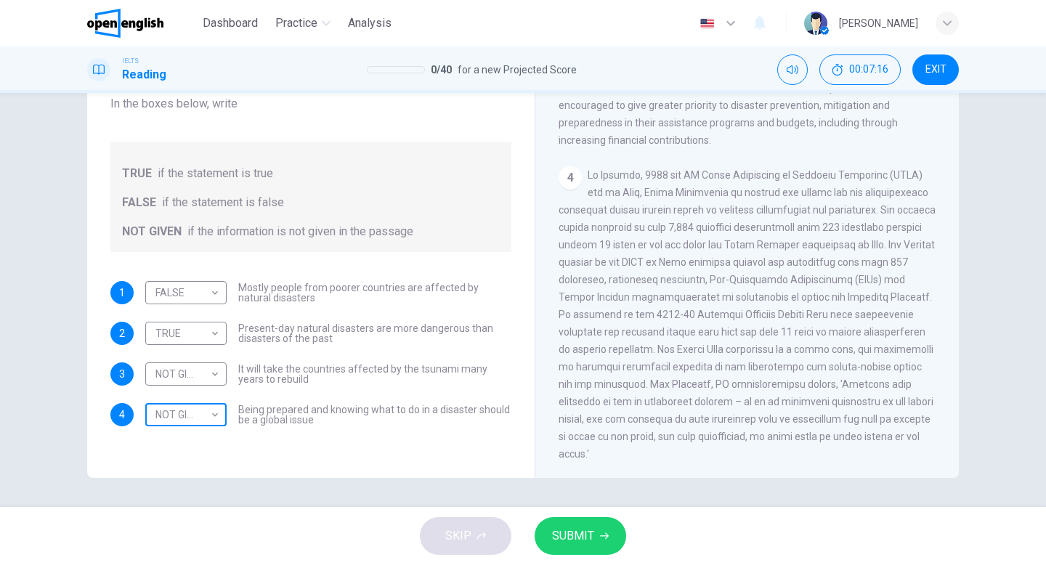
click at [217, 421] on body "This site uses cookies, as explained in our Privacy Policy . If you agree to th…" at bounding box center [523, 282] width 1046 height 565
click at [206, 447] on li "TRUE" at bounding box center [185, 438] width 81 height 23
type input "****"
click at [607, 541] on button "SUBMIT" at bounding box center [581, 536] width 92 height 38
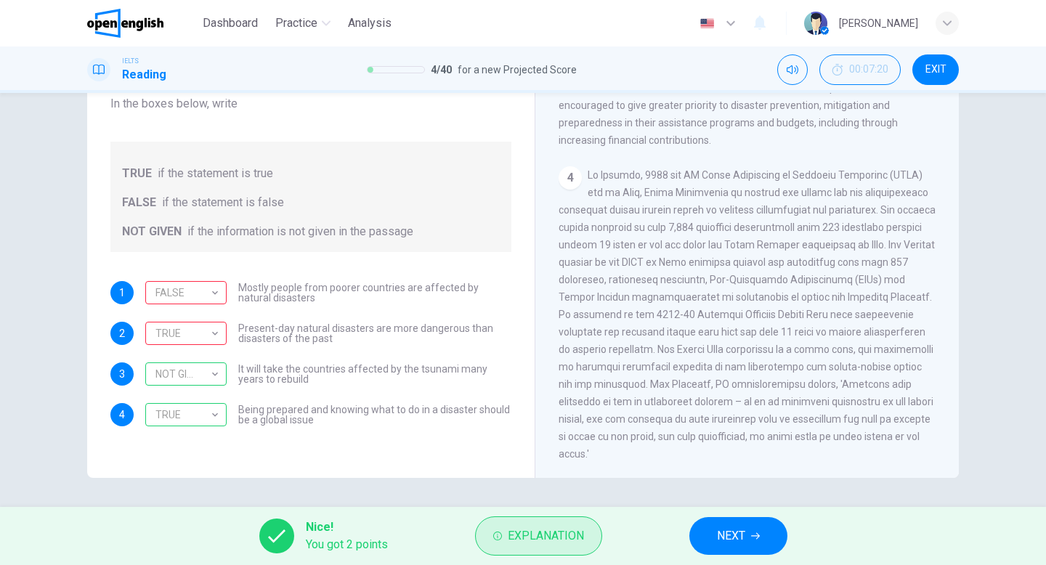
click at [551, 535] on span "Explanation" at bounding box center [546, 536] width 76 height 20
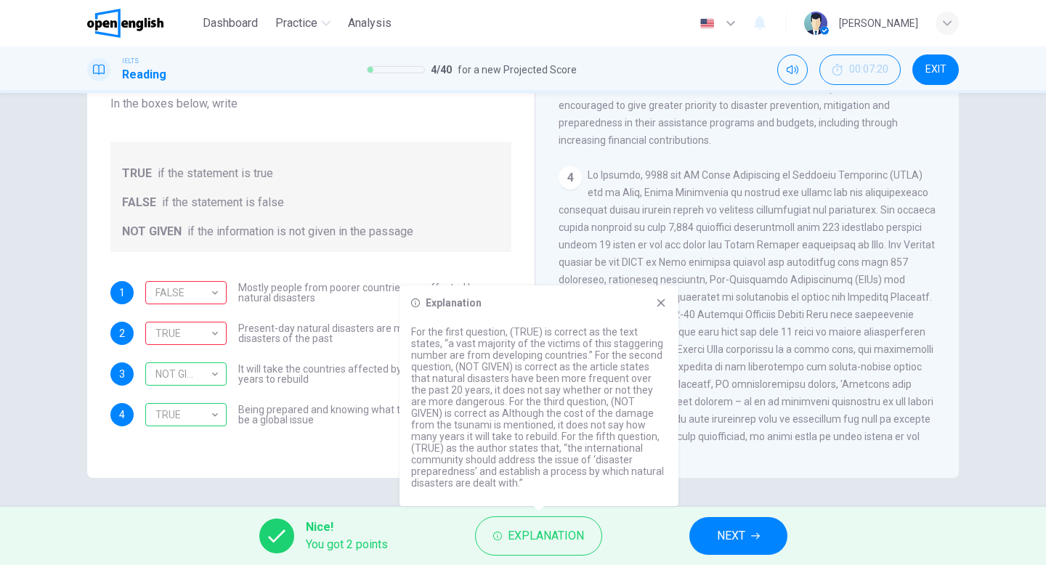
click at [659, 307] on icon at bounding box center [661, 303] width 12 height 12
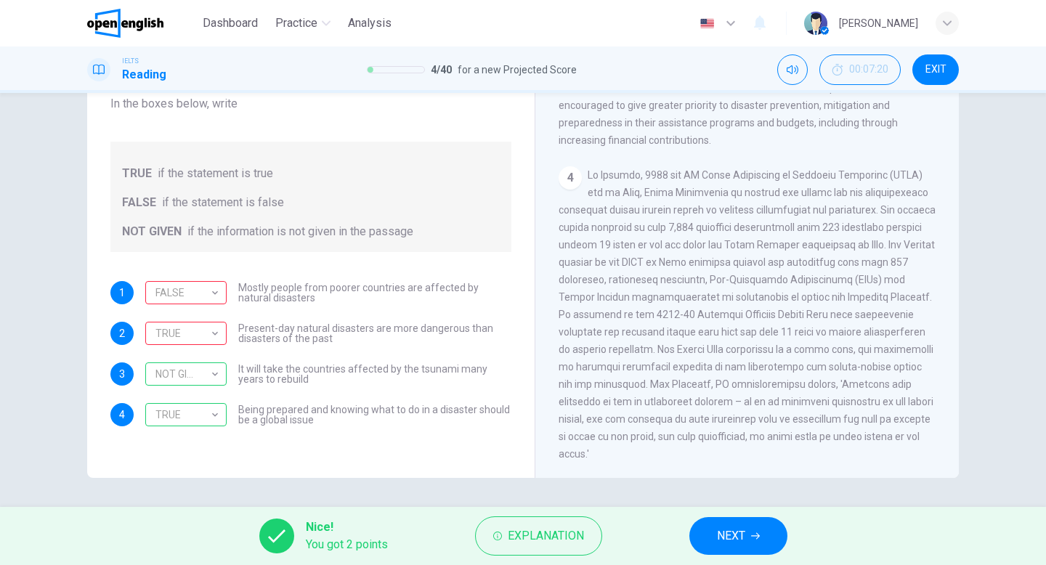
click at [743, 548] on button "NEXT" at bounding box center [739, 536] width 98 height 38
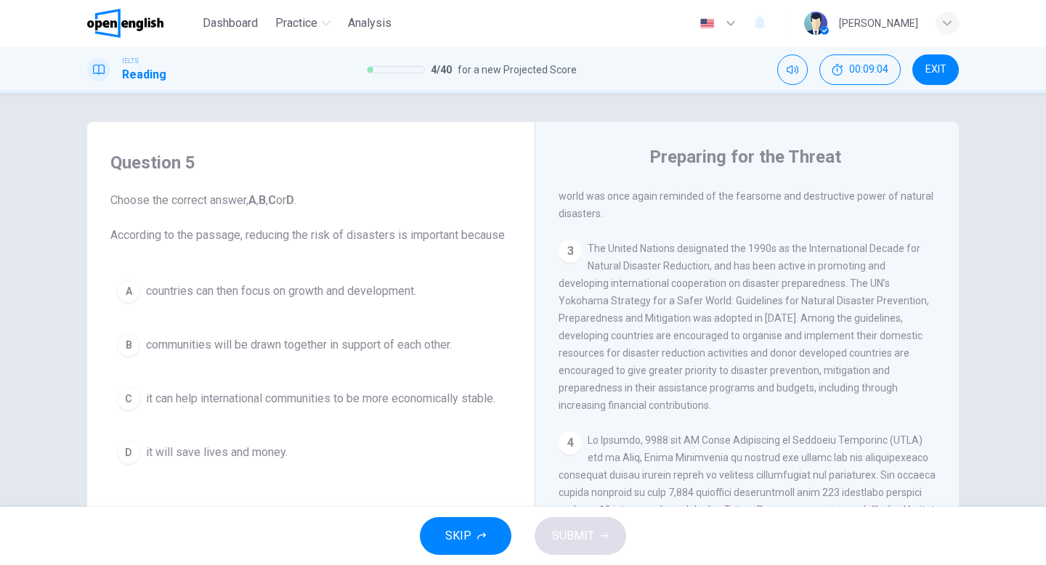
scroll to position [617, 0]
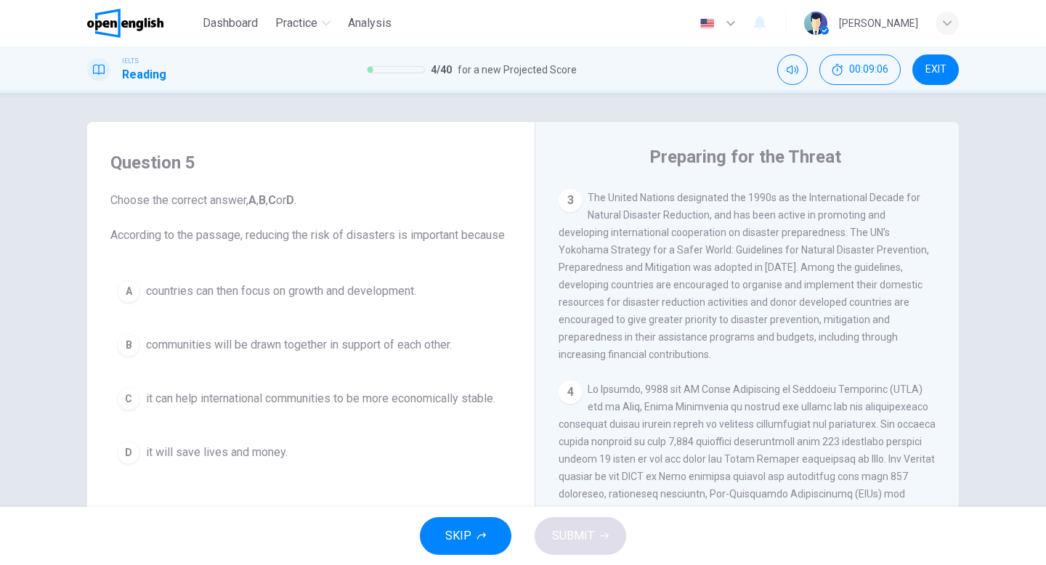
click at [126, 456] on div "D" at bounding box center [128, 452] width 23 height 23
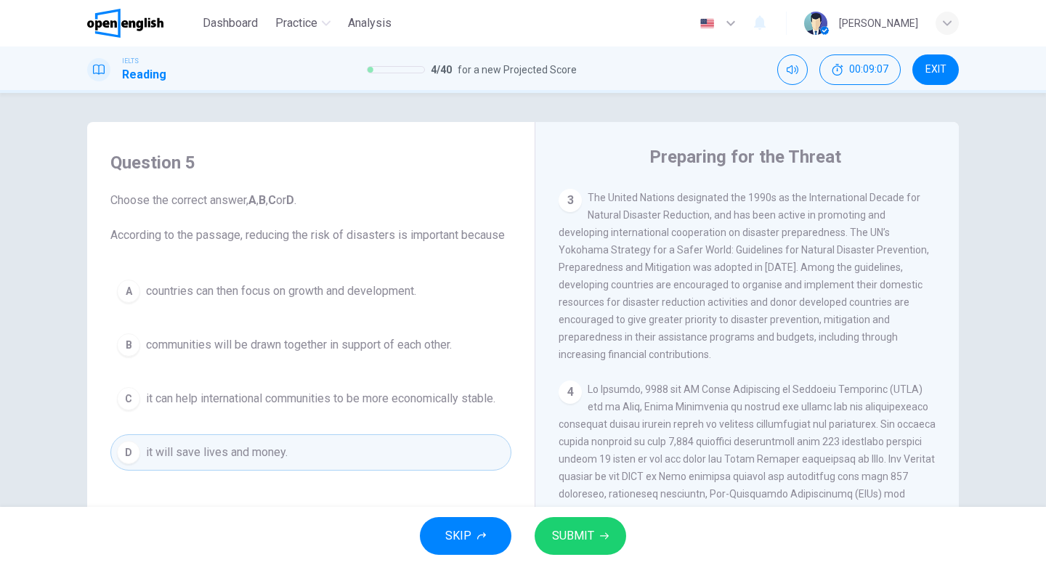
click at [583, 542] on span "SUBMIT" at bounding box center [573, 536] width 42 height 20
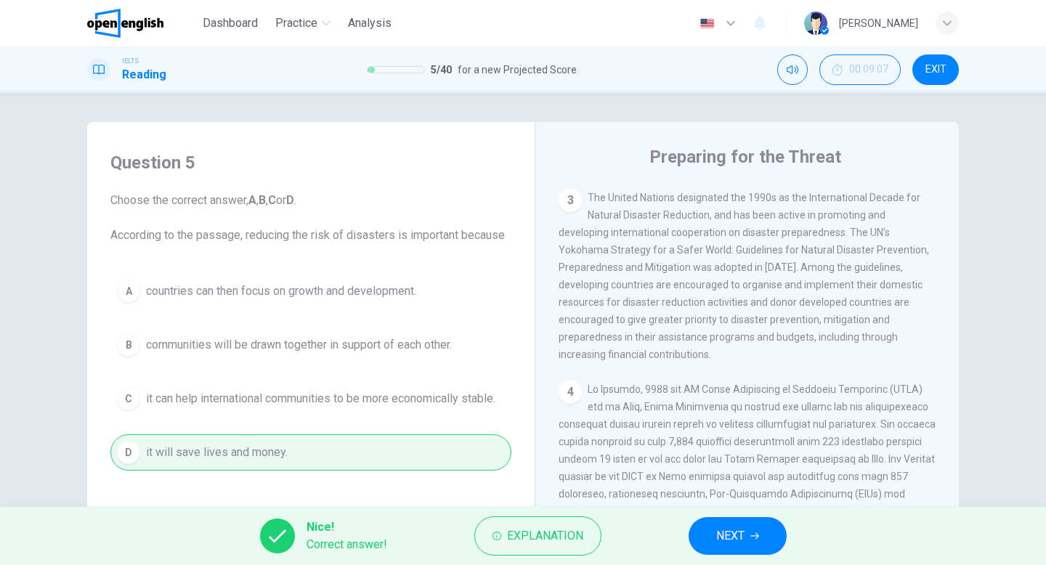
click at [728, 535] on span "NEXT" at bounding box center [730, 536] width 28 height 20
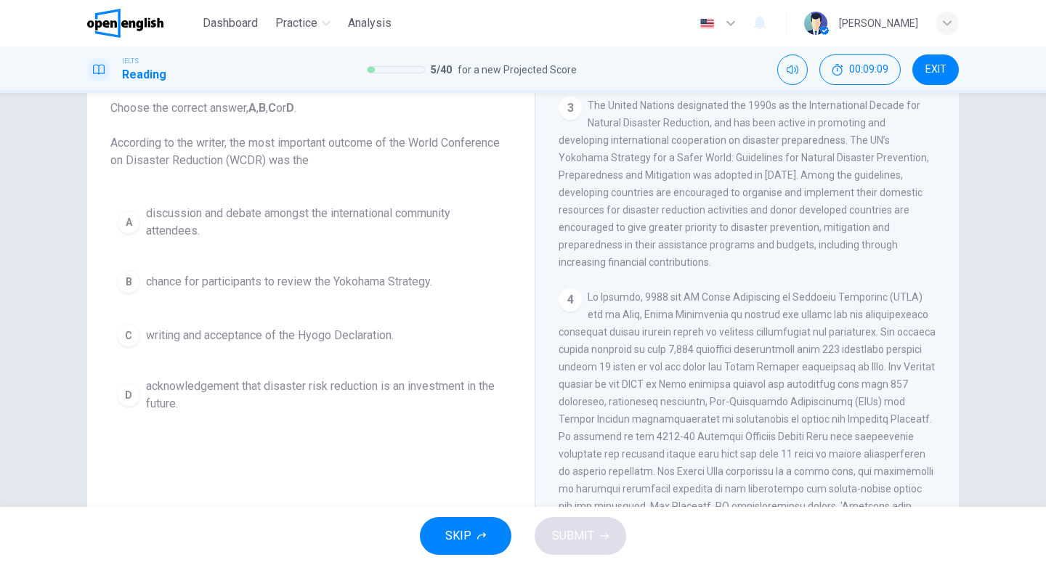
scroll to position [79, 0]
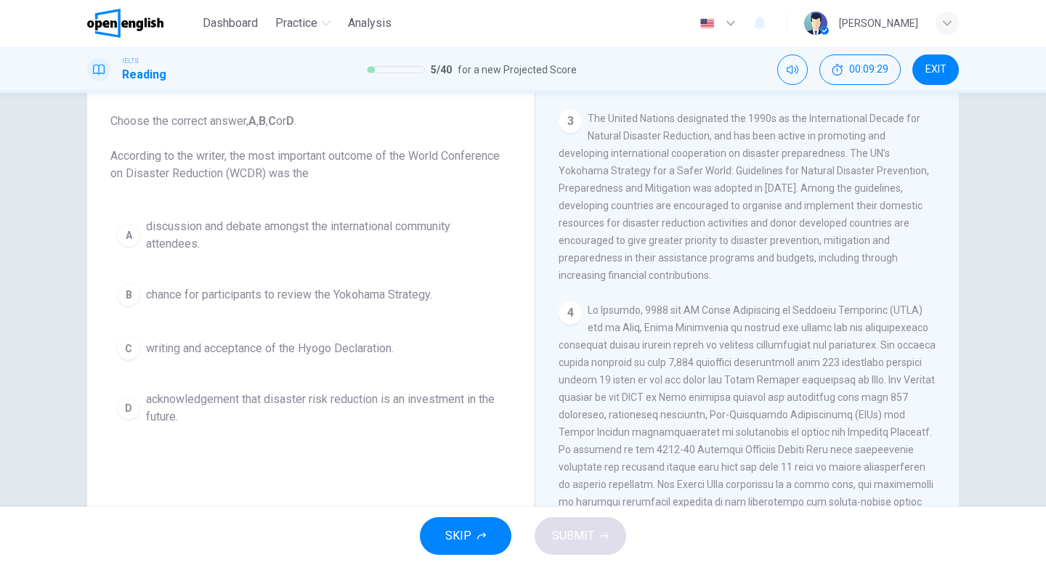
click at [318, 405] on span "acknowledgement that disaster risk reduction is an investment in the future." at bounding box center [325, 408] width 359 height 35
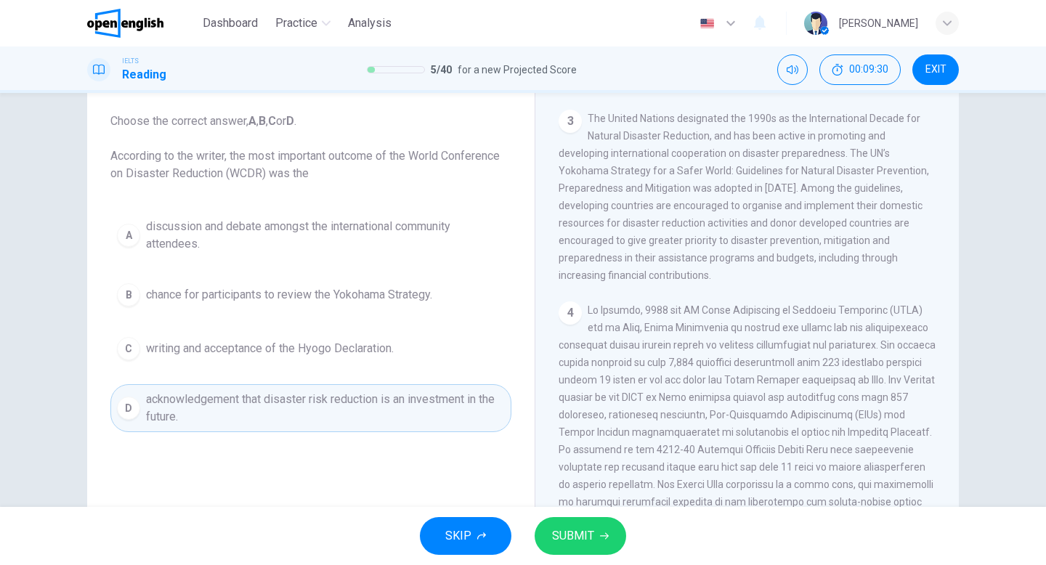
click at [582, 549] on button "SUBMIT" at bounding box center [581, 536] width 92 height 38
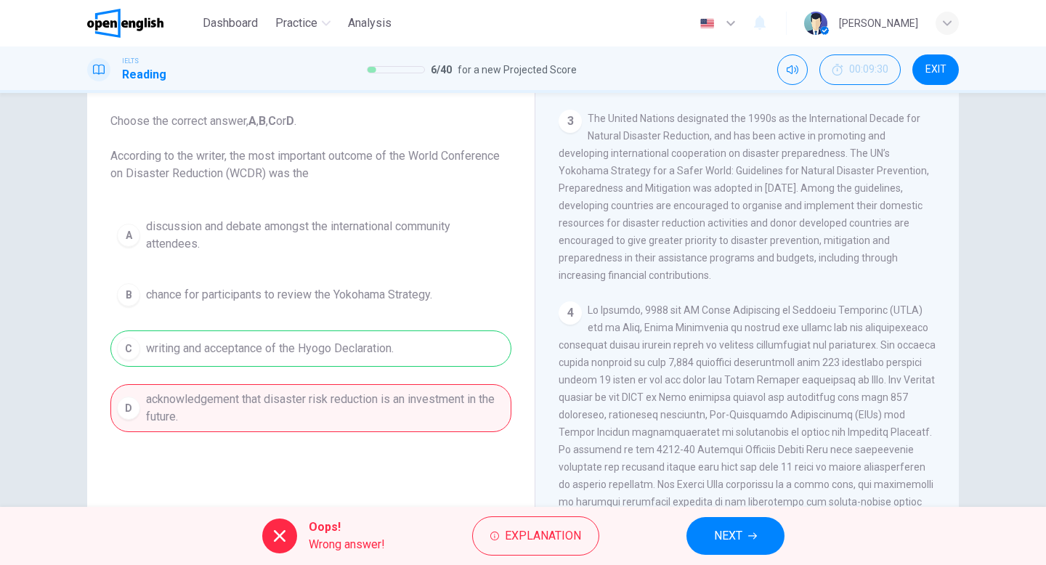
click at [721, 542] on span "NEXT" at bounding box center [728, 536] width 28 height 20
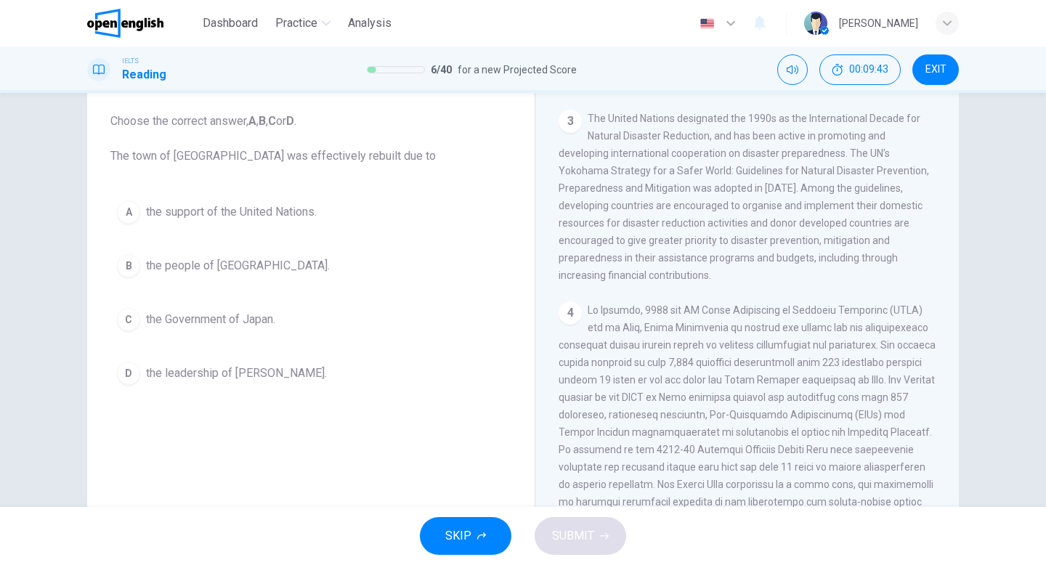
click at [222, 261] on span "the people of Kobe." at bounding box center [238, 265] width 184 height 17
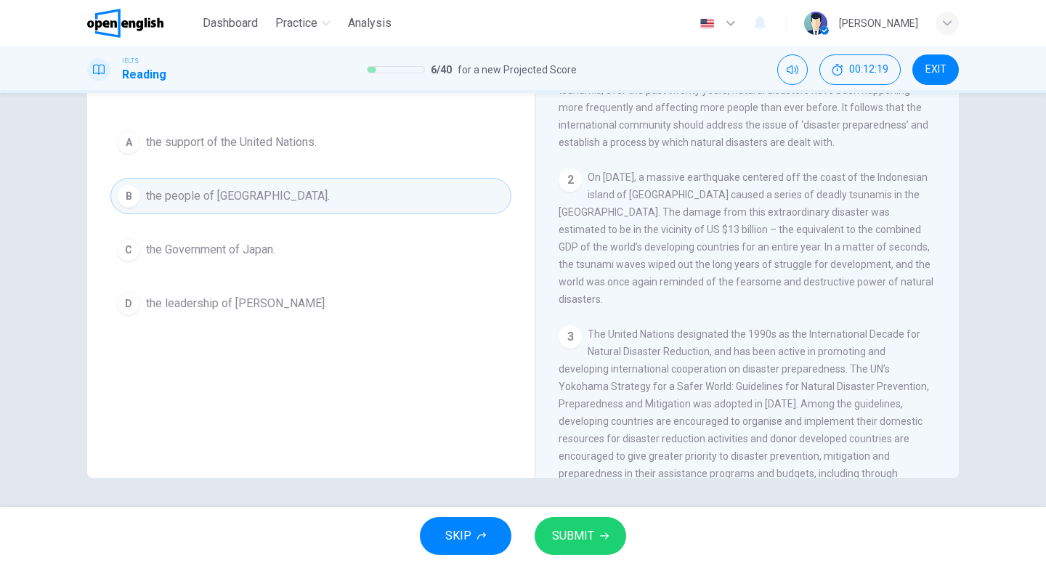
scroll to position [312, 0]
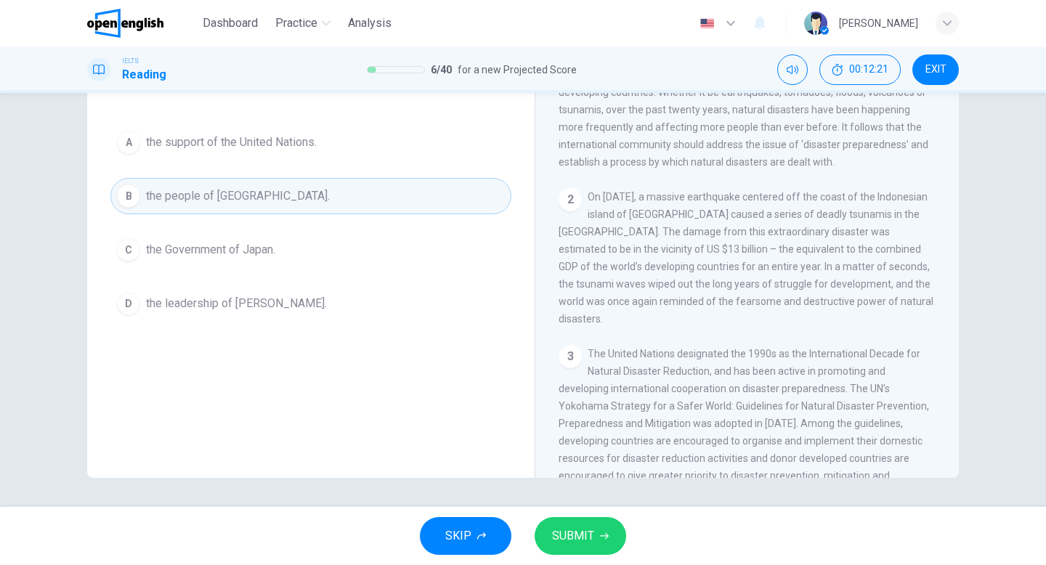
click at [576, 536] on span "SUBMIT" at bounding box center [573, 536] width 42 height 20
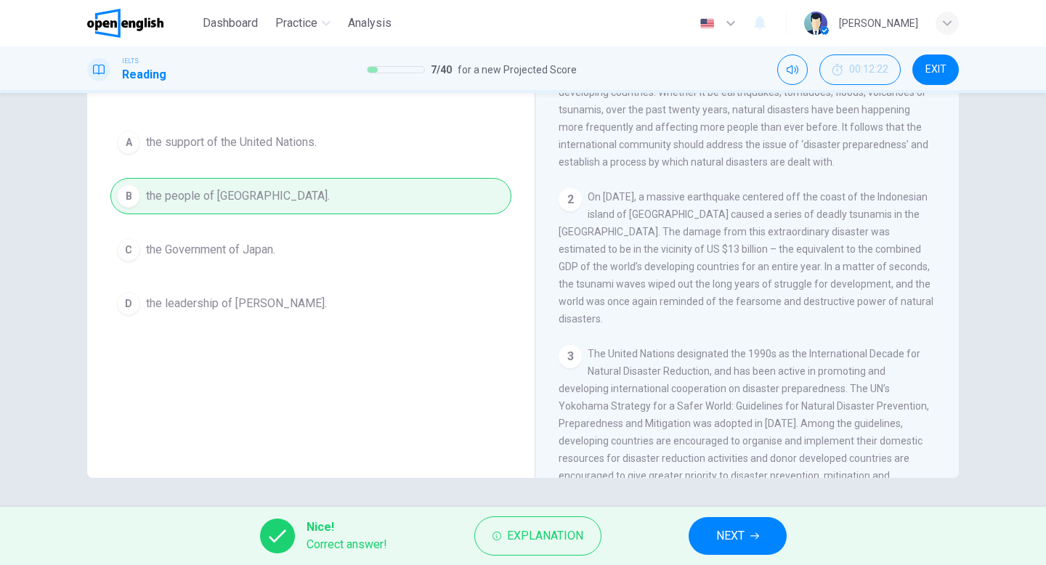
click at [736, 536] on span "NEXT" at bounding box center [730, 536] width 28 height 20
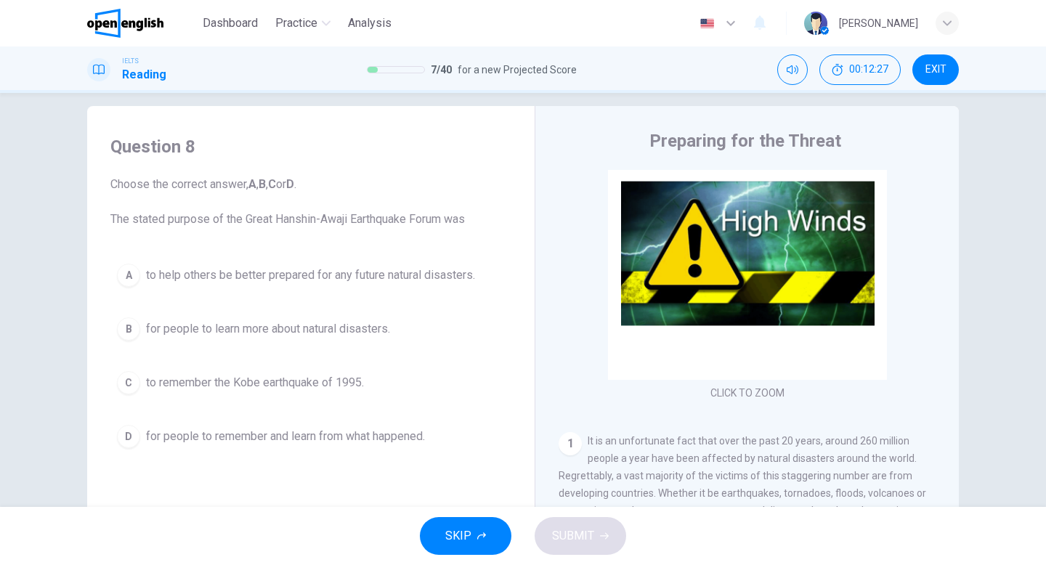
scroll to position [0, 0]
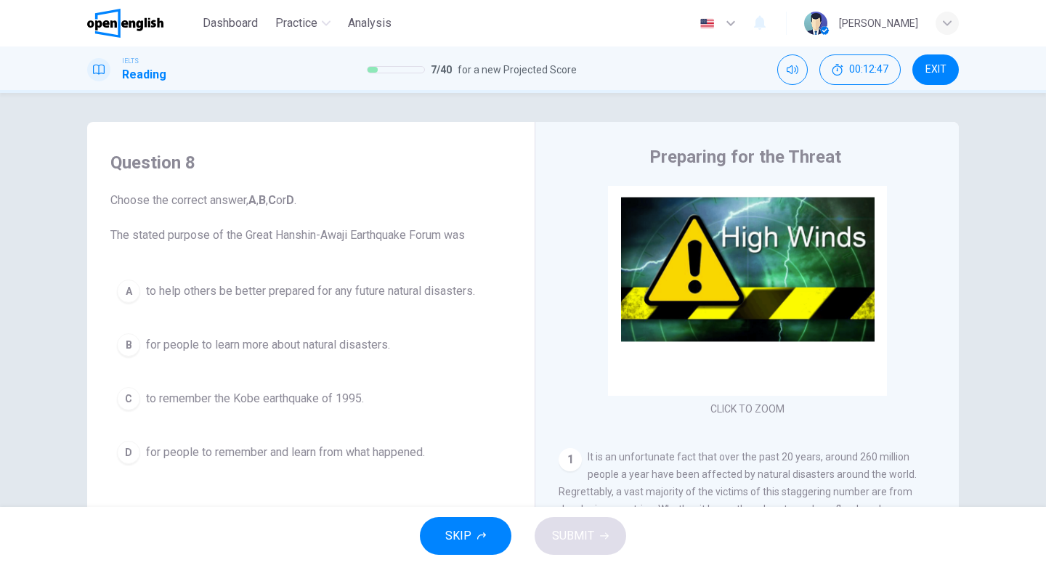
click at [352, 390] on span "to remember the Kobe earthquake of 1995." at bounding box center [255, 398] width 218 height 17
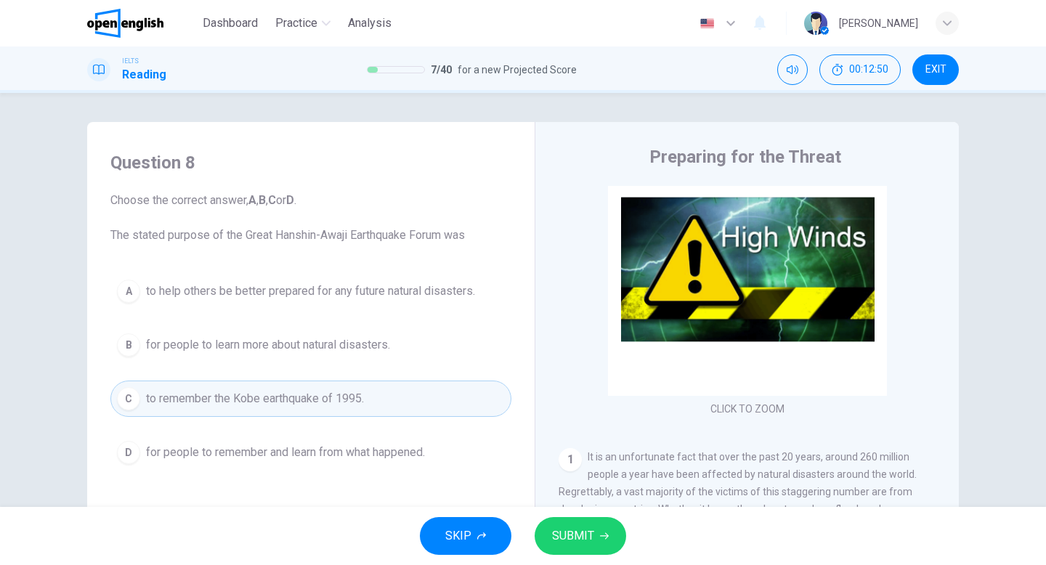
click at [339, 435] on button "D for people to remember and learn from what happened." at bounding box center [310, 453] width 401 height 36
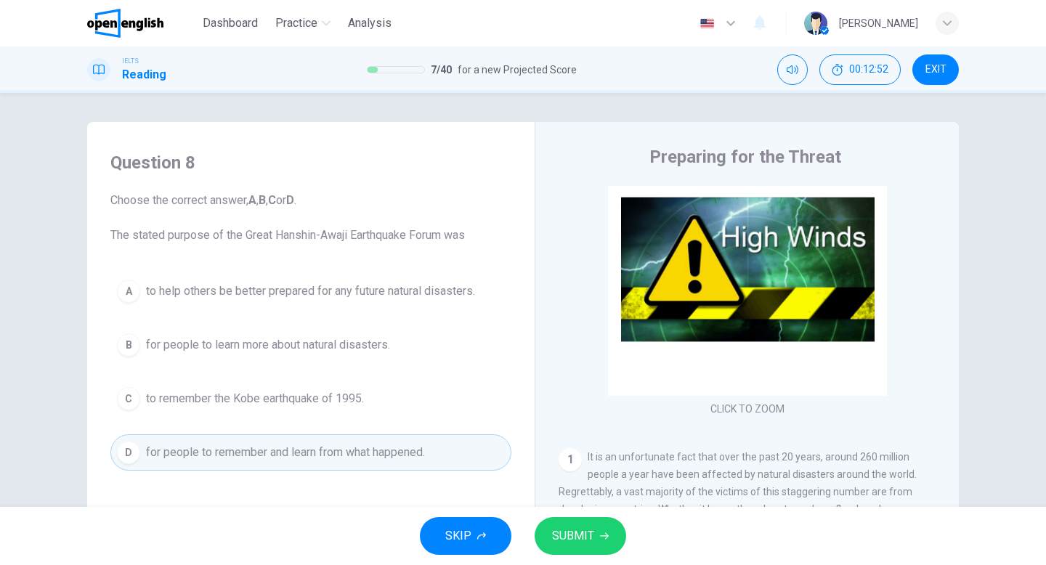
click at [384, 401] on button "C to remember the Kobe earthquake of 1995." at bounding box center [310, 399] width 401 height 36
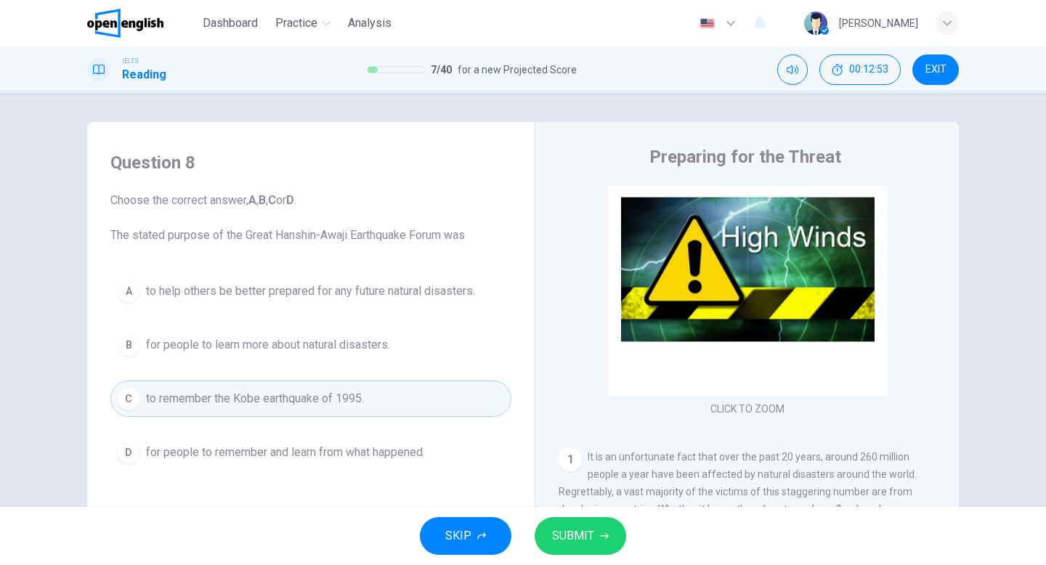
click at [405, 445] on span "for people to remember and learn from what happened." at bounding box center [285, 452] width 279 height 17
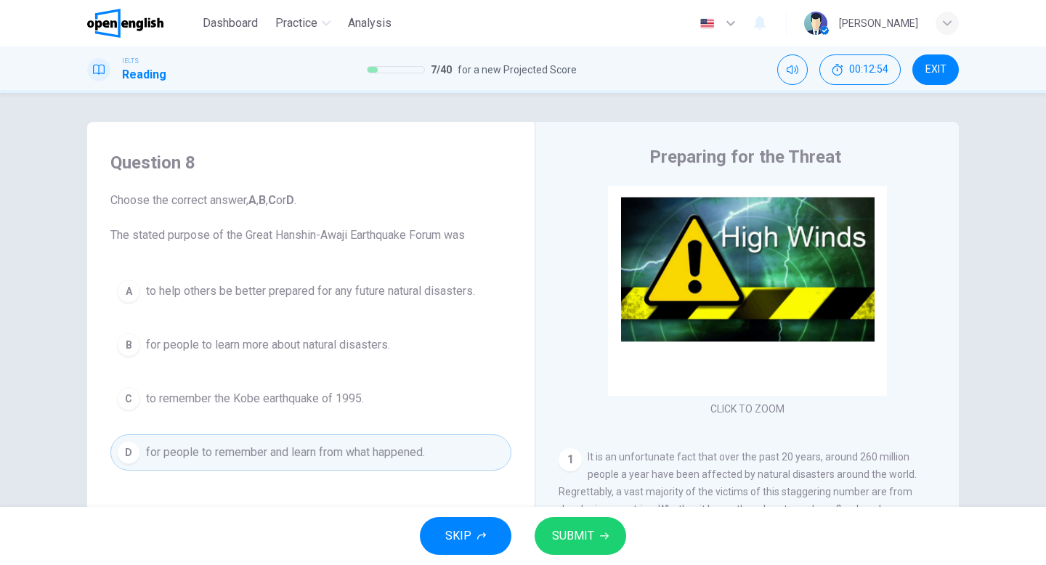
click at [406, 403] on button "C to remember the Kobe earthquake of 1995." at bounding box center [310, 399] width 401 height 36
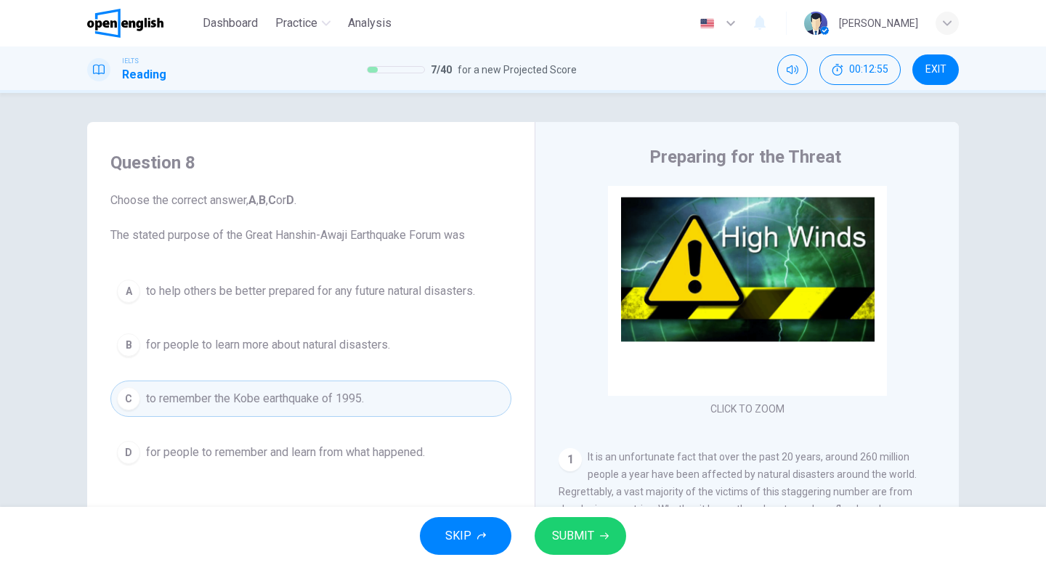
click at [585, 530] on span "SUBMIT" at bounding box center [573, 536] width 42 height 20
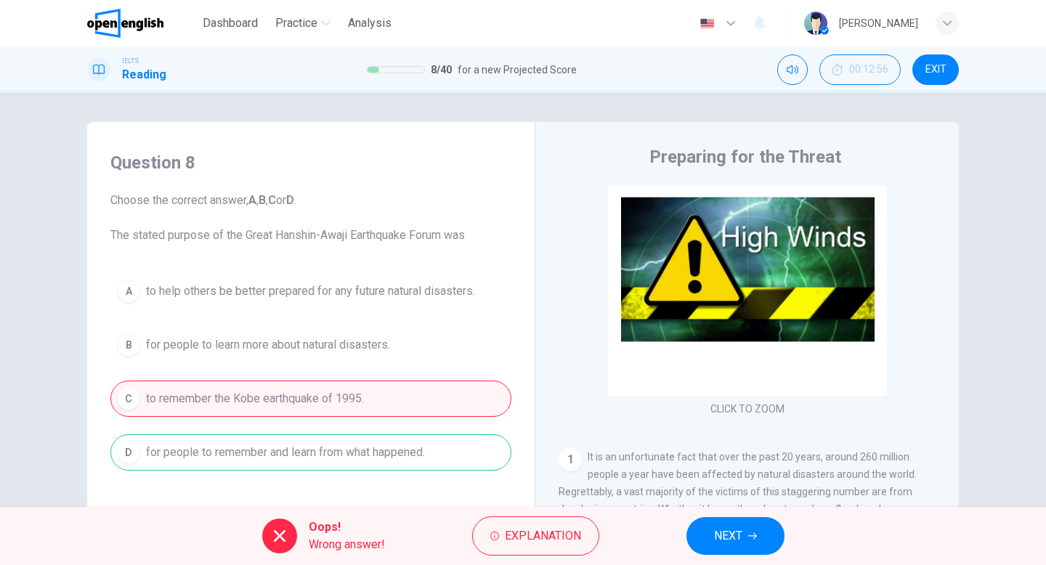
click at [734, 546] on button "NEXT" at bounding box center [736, 536] width 98 height 38
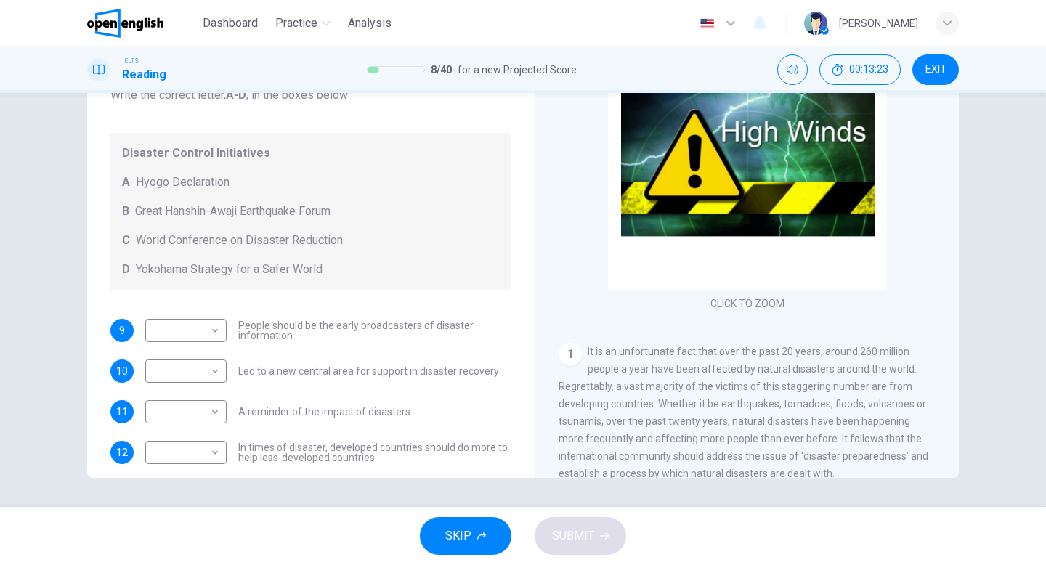
scroll to position [43, 0]
click at [212, 409] on body "This site uses cookies, as explained in our Privacy Policy . If you agree to th…" at bounding box center [523, 282] width 1046 height 565
click at [207, 456] on li "B" at bounding box center [185, 459] width 81 height 23
type input "*"
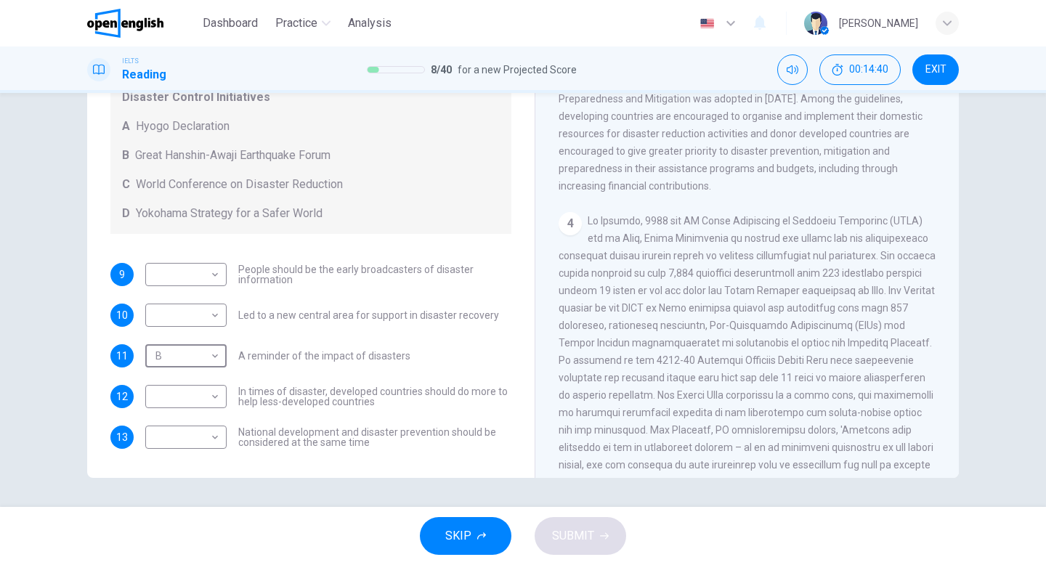
scroll to position [640, 0]
click at [213, 439] on body "This site uses cookies, as explained in our Privacy Policy . If you agree to th…" at bounding box center [523, 282] width 1046 height 565
click at [210, 459] on li "A" at bounding box center [185, 460] width 81 height 23
type input "*"
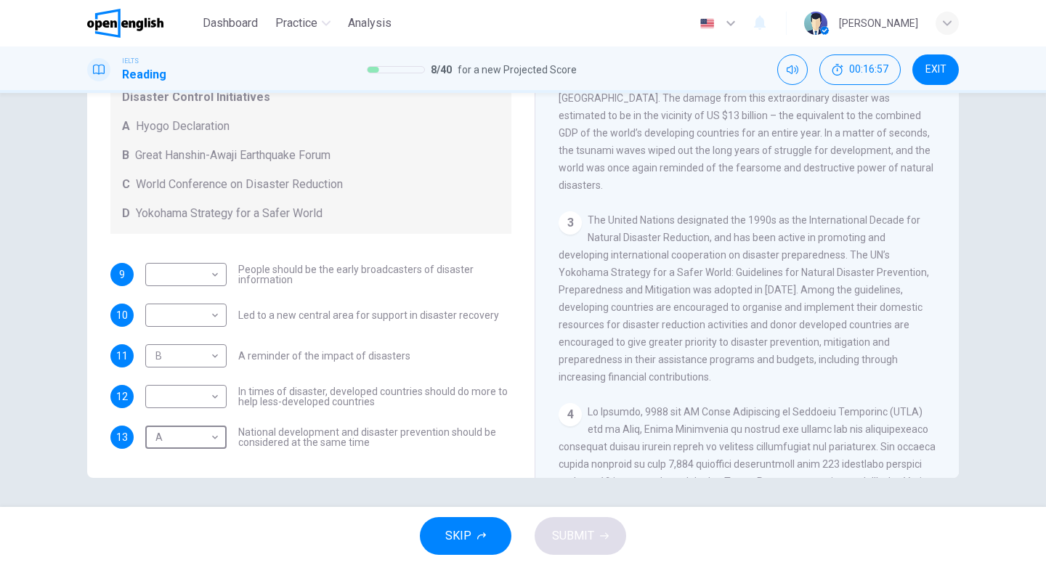
scroll to position [443, 0]
click at [203, 404] on body "This site uses cookies, as explained in our Privacy Policy . If you agree to th…" at bounding box center [523, 282] width 1046 height 565
click at [202, 486] on li "D" at bounding box center [185, 489] width 81 height 23
type input "*"
click at [217, 315] on body "This site uses cookies, as explained in our Privacy Policy . If you agree to th…" at bounding box center [523, 282] width 1046 height 565
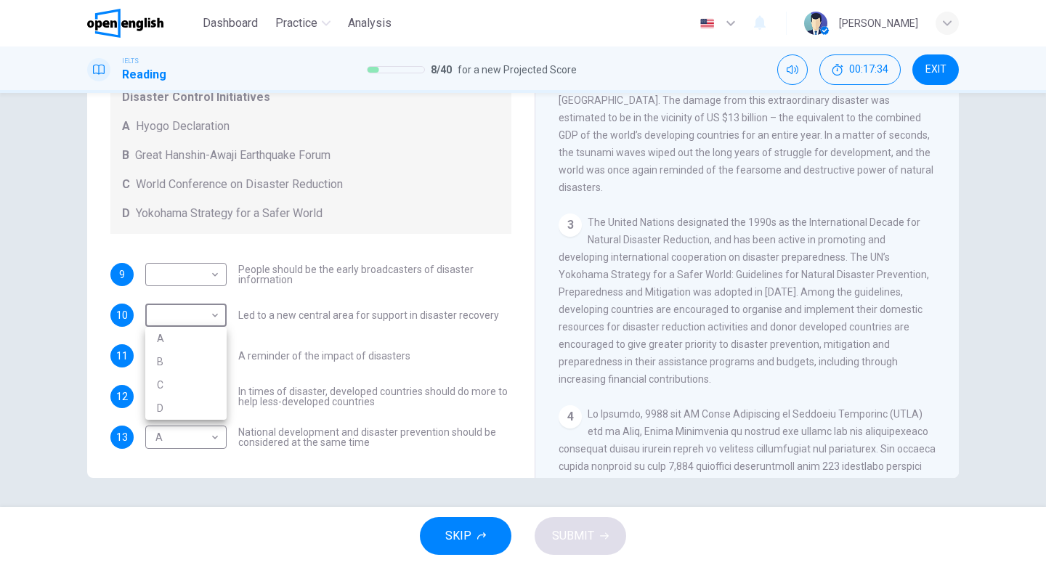
click at [201, 334] on li "A" at bounding box center [185, 338] width 81 height 23
type input "*"
click at [218, 275] on body "This site uses cookies, as explained in our Privacy Policy . If you agree to th…" at bounding box center [523, 282] width 1046 height 565
click at [194, 342] on li "C" at bounding box center [185, 344] width 81 height 23
type input "*"
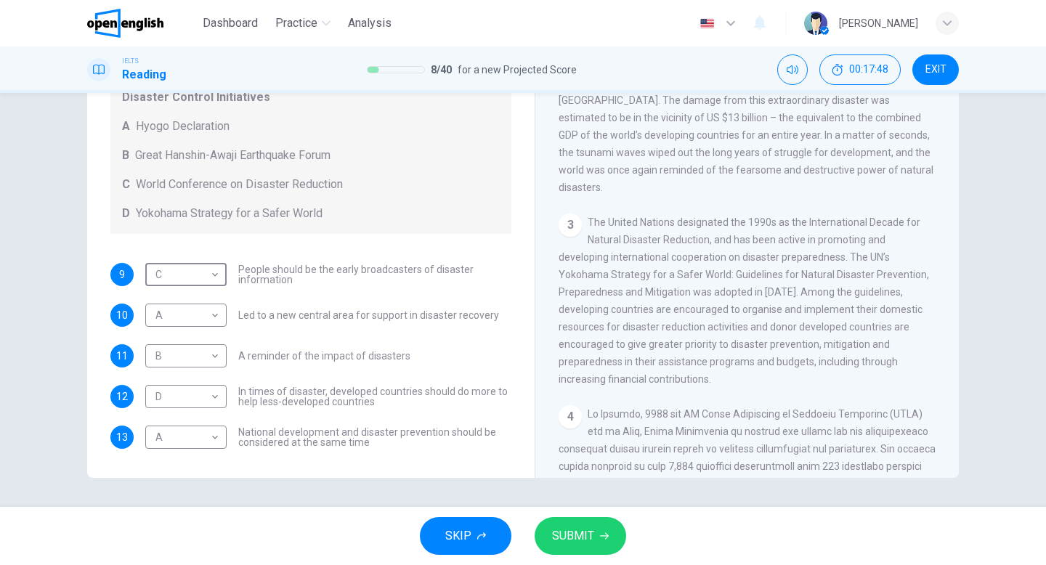
click at [581, 541] on span "SUBMIT" at bounding box center [573, 536] width 42 height 20
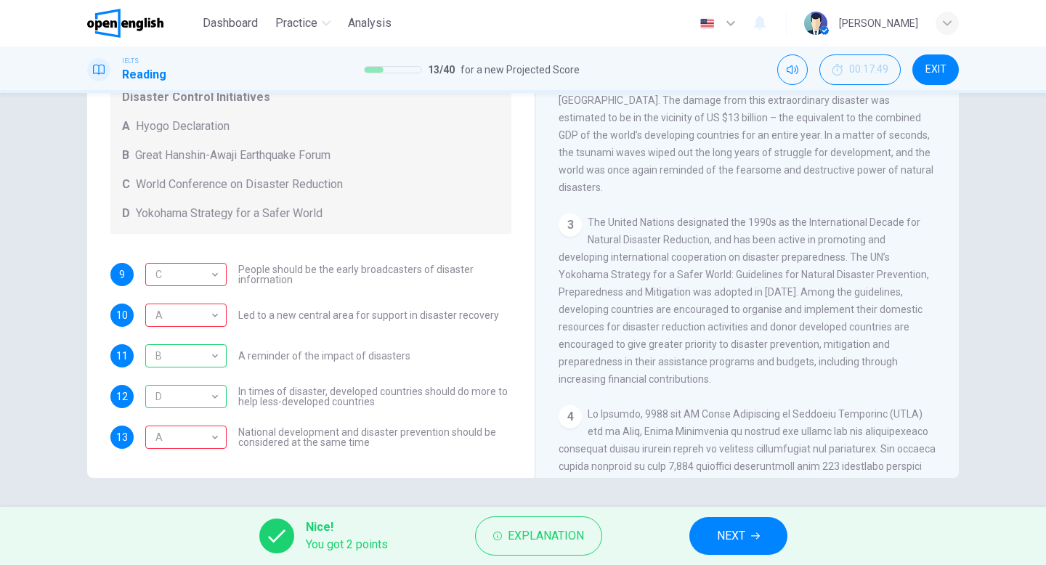
click at [742, 530] on span "NEXT" at bounding box center [731, 536] width 28 height 20
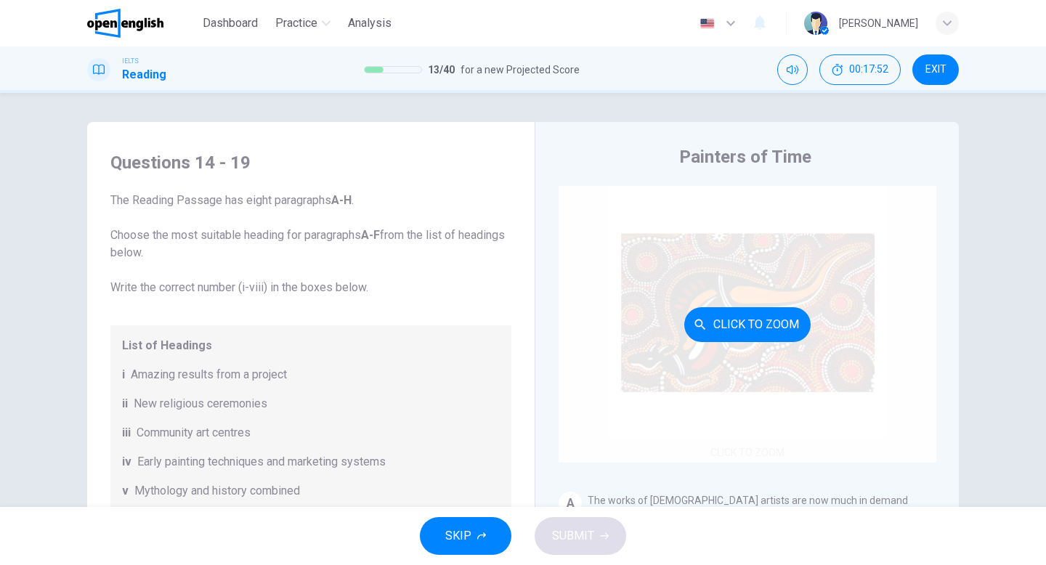
click at [769, 320] on button "Click to Zoom" at bounding box center [747, 324] width 126 height 35
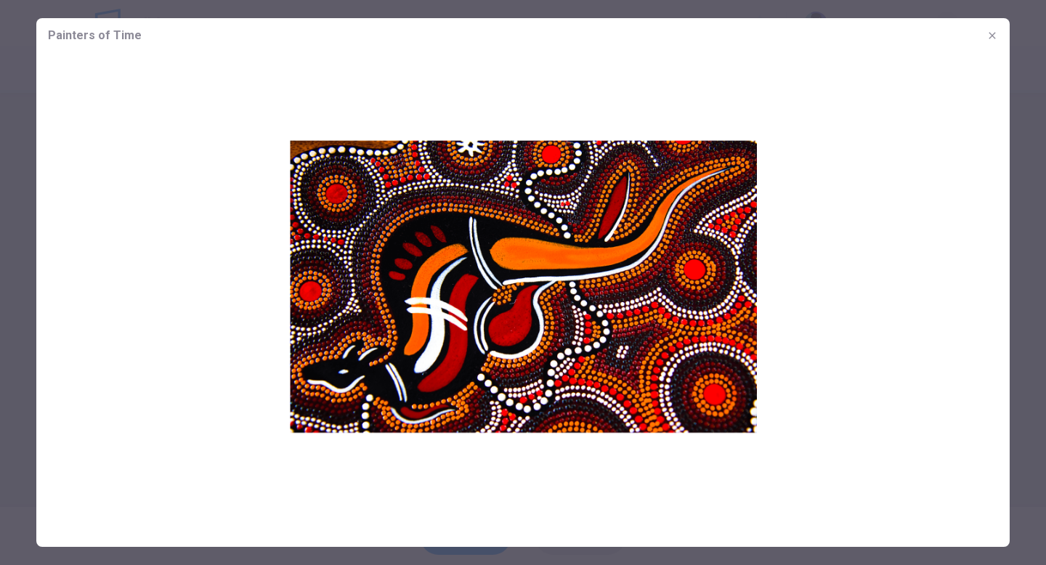
click at [769, 320] on img at bounding box center [523, 286] width 974 height 467
click at [990, 38] on icon "button" at bounding box center [992, 35] width 7 height 7
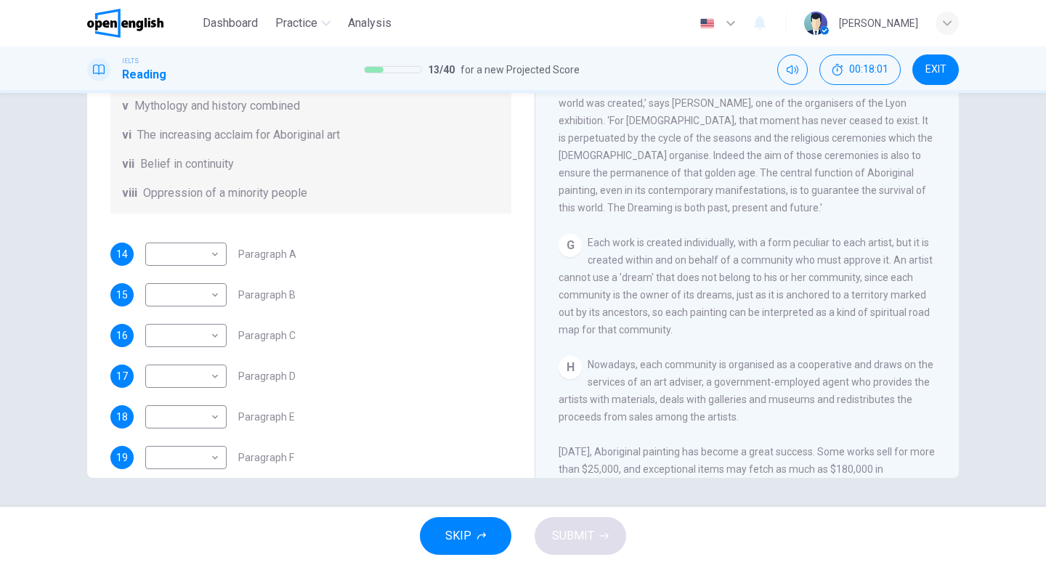
scroll to position [256, 0]
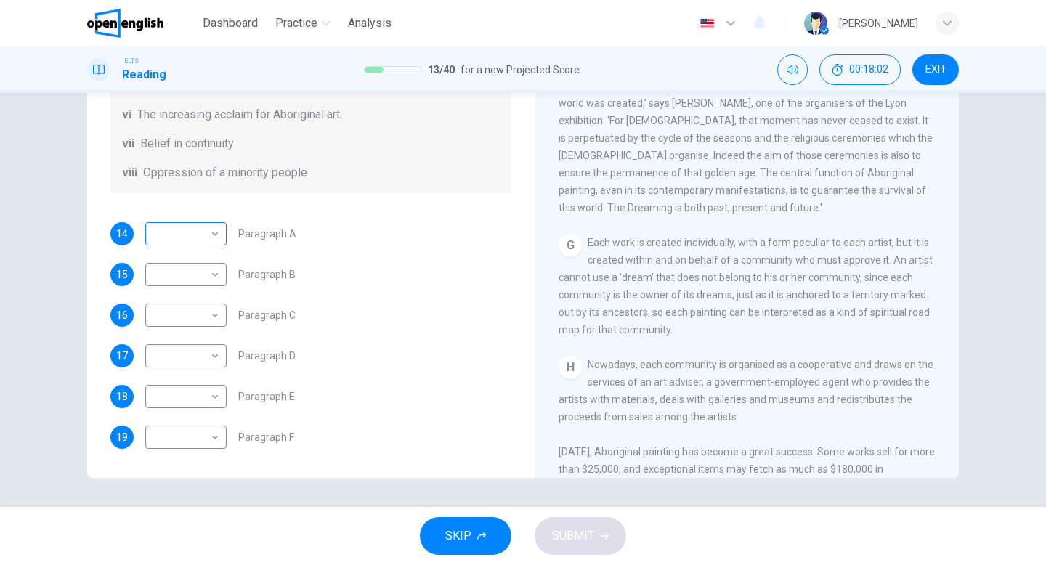
click at [195, 236] on body "This site uses cookies, as explained in our Privacy Policy . If you agree to th…" at bounding box center [523, 282] width 1046 height 565
click at [449, 298] on div at bounding box center [523, 282] width 1046 height 565
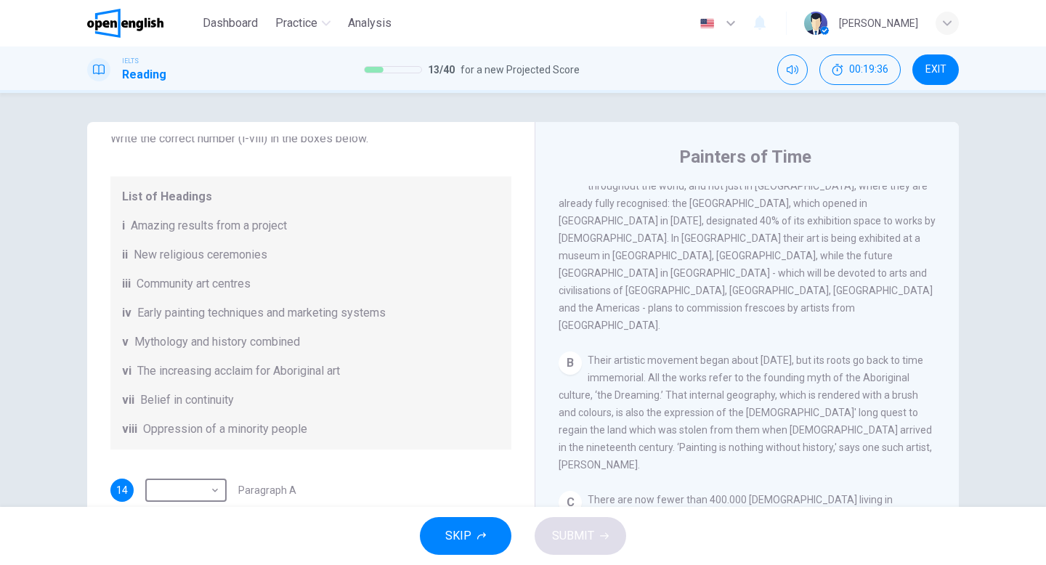
scroll to position [334, 0]
click at [217, 493] on body "This site uses cookies, as explained in our Privacy Policy . If you agree to th…" at bounding box center [523, 282] width 1046 height 565
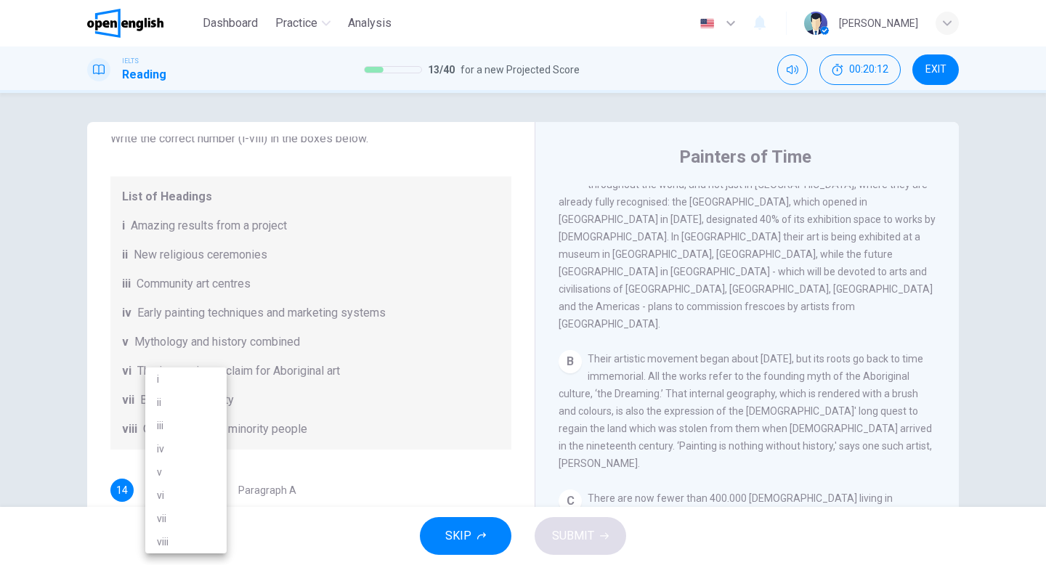
click at [201, 496] on li "vi" at bounding box center [185, 495] width 81 height 23
type input "**"
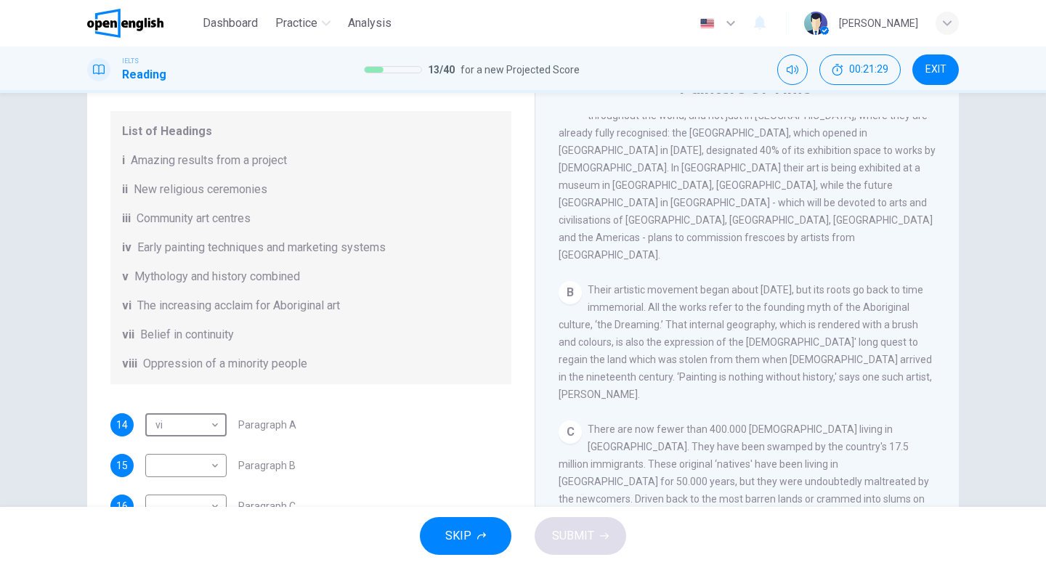
scroll to position [145, 0]
click at [219, 465] on body "This site uses cookies, as explained in our Privacy Policy . If you agree to th…" at bounding box center [523, 282] width 1046 height 565
click at [198, 477] on li "v" at bounding box center [185, 472] width 81 height 23
type input "*"
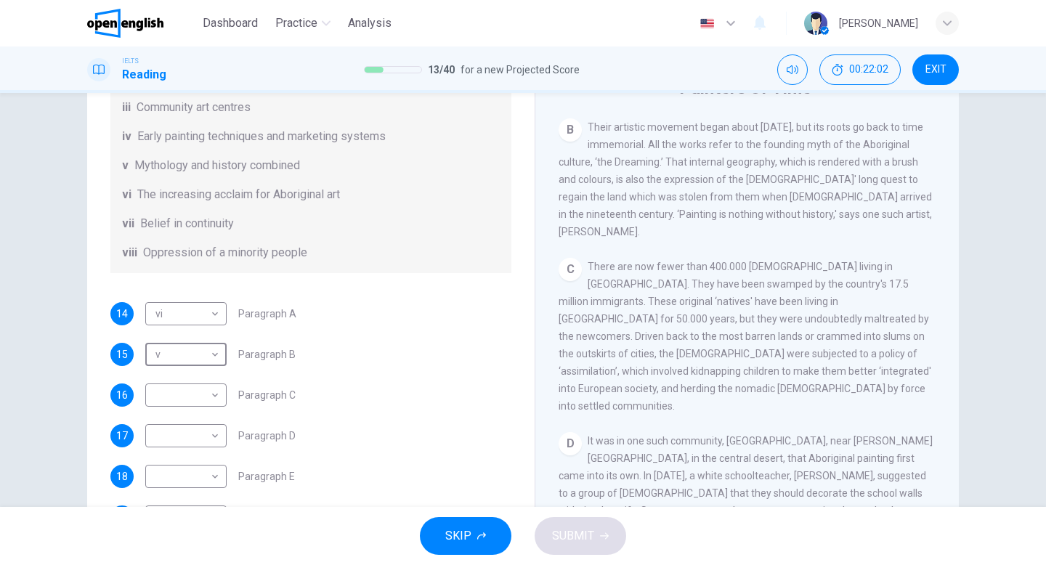
scroll to position [498, 0]
click at [202, 393] on body "This site uses cookies, as explained in our Privacy Policy . If you agree to th…" at bounding box center [523, 282] width 1046 height 565
click at [185, 545] on li "viii" at bounding box center [185, 541] width 81 height 23
type input "****"
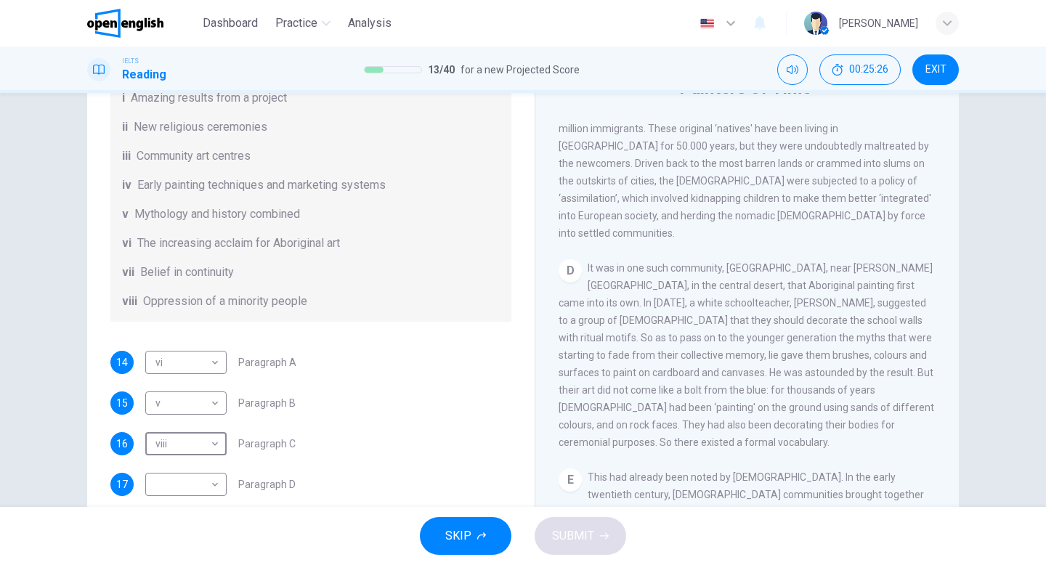
scroll to position [234, 0]
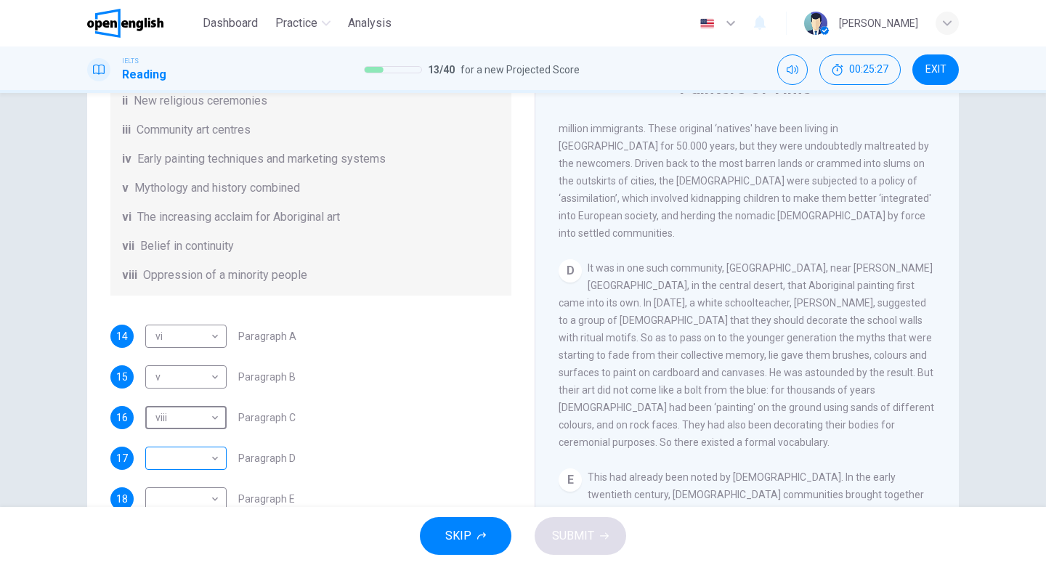
click at [207, 457] on body "This site uses cookies, as explained in our Privacy Policy . If you agree to th…" at bounding box center [523, 282] width 1046 height 565
click at [199, 381] on li "i" at bounding box center [185, 379] width 81 height 23
type input "*"
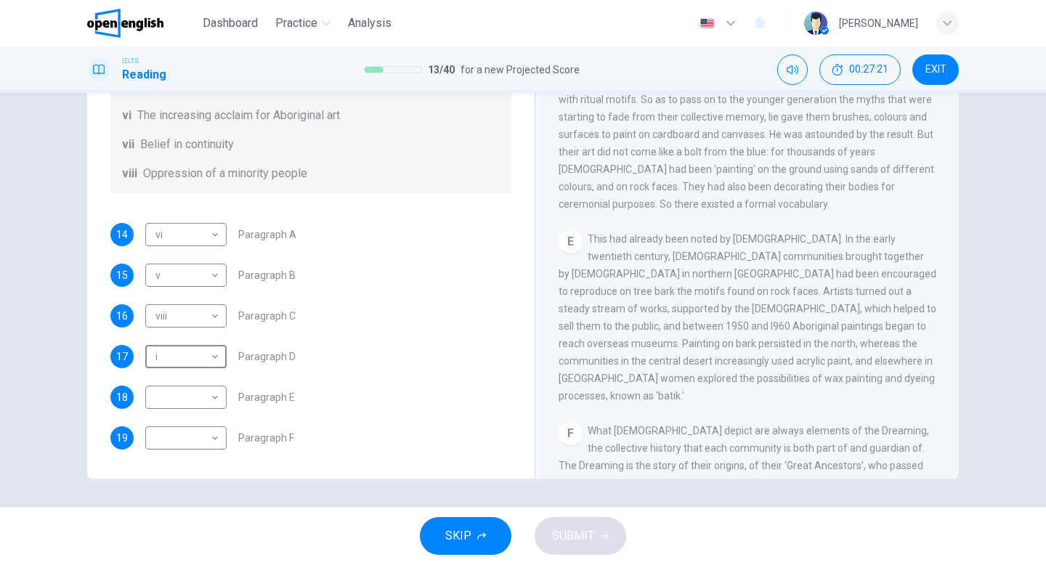
scroll to position [149, 0]
click at [207, 398] on body "This site uses cookies, as explained in our Privacy Policy . If you agree to th…" at bounding box center [523, 282] width 1046 height 565
click at [169, 448] on li "iv" at bounding box center [185, 448] width 81 height 23
type input "**"
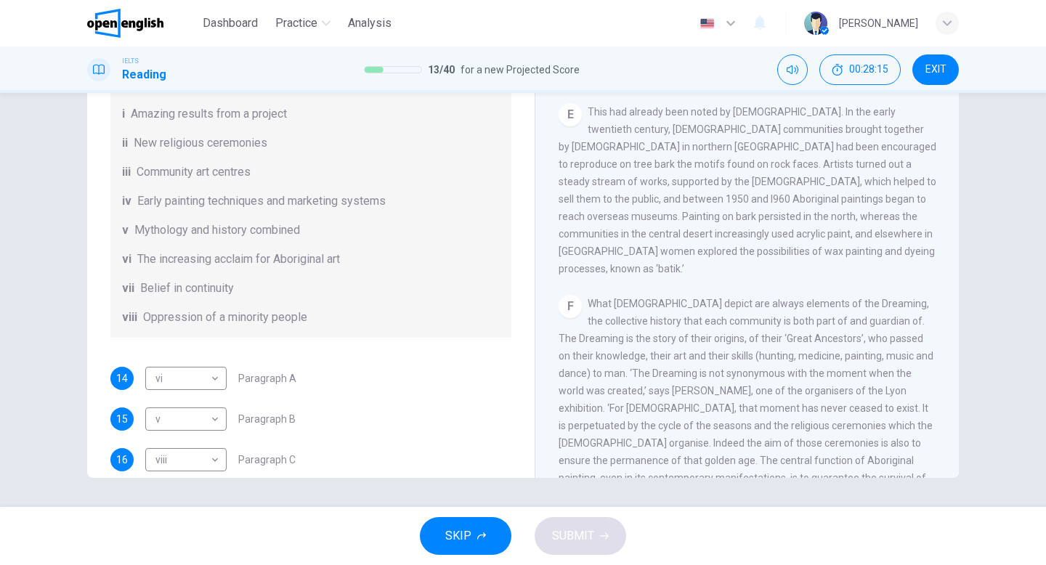
scroll to position [256, 0]
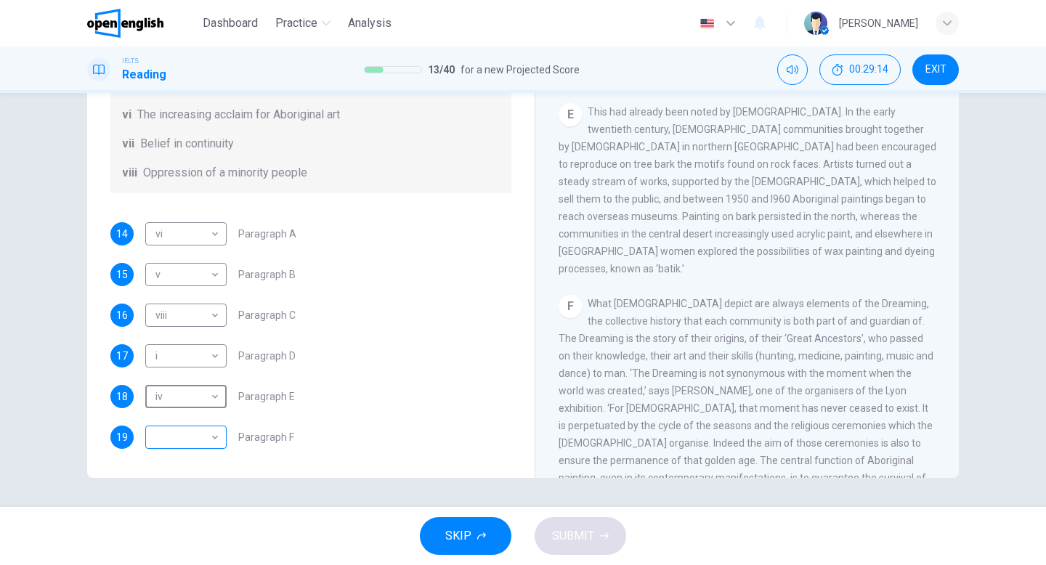
click at [214, 439] on body "This site uses cookies, as explained in our Privacy Policy . If you agree to th…" at bounding box center [523, 282] width 1046 height 565
click at [187, 525] on li "vii" at bounding box center [185, 518] width 81 height 23
type input "***"
click at [578, 546] on button "SUBMIT" at bounding box center [581, 536] width 92 height 38
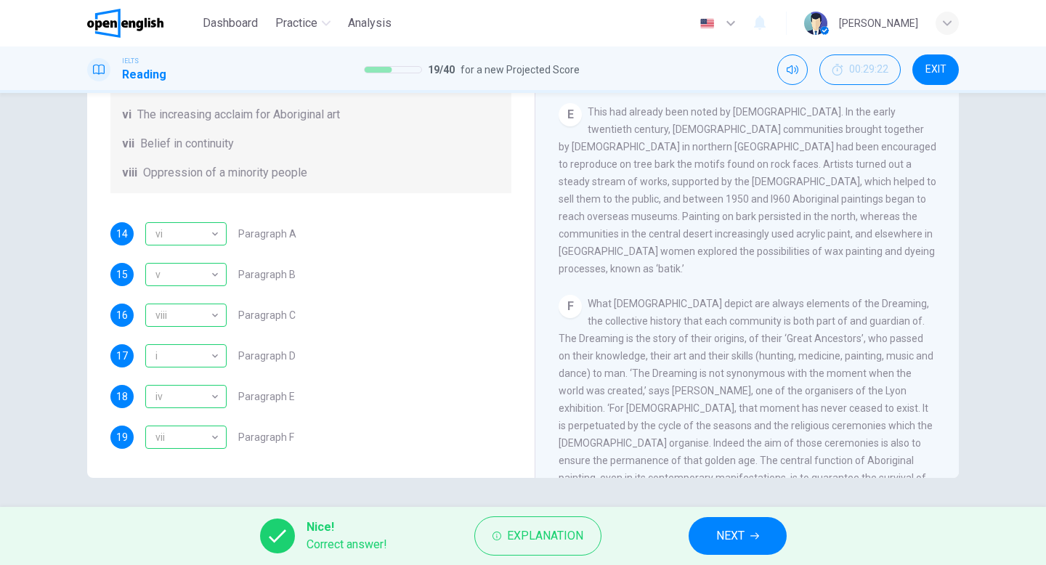
click at [733, 541] on span "NEXT" at bounding box center [730, 536] width 28 height 20
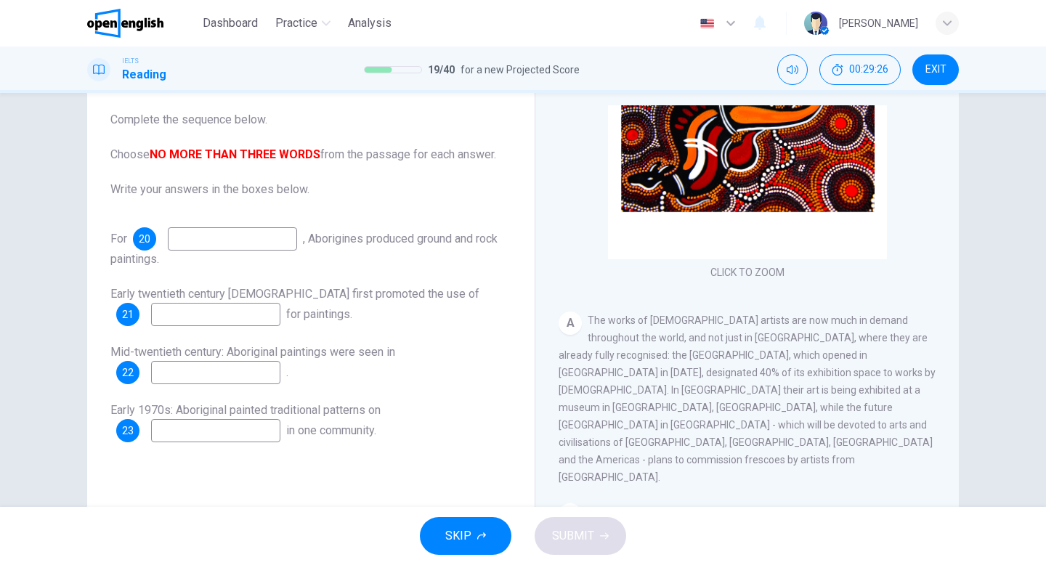
scroll to position [77, 0]
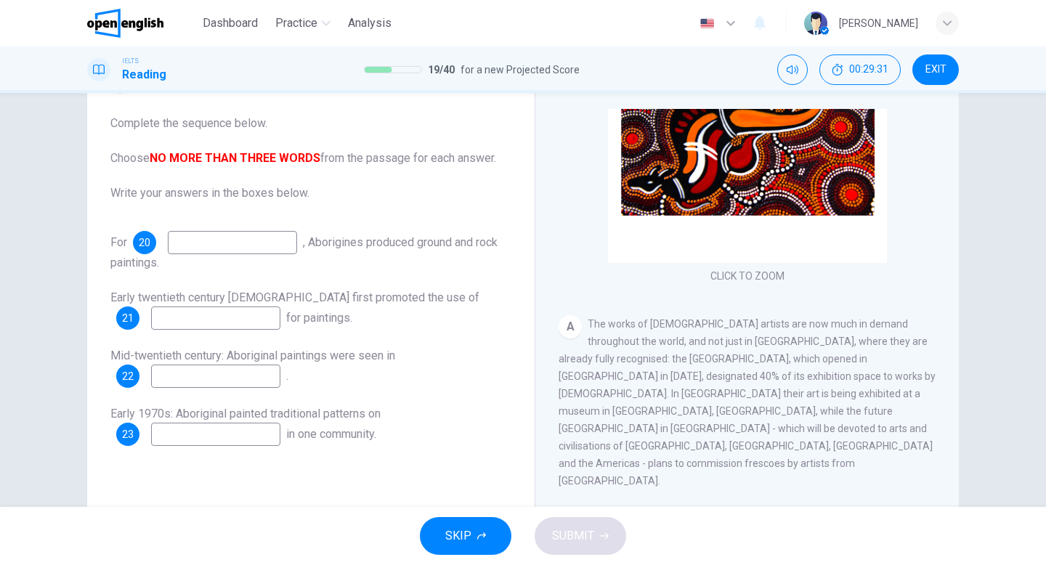
click at [275, 244] on input at bounding box center [232, 242] width 129 height 23
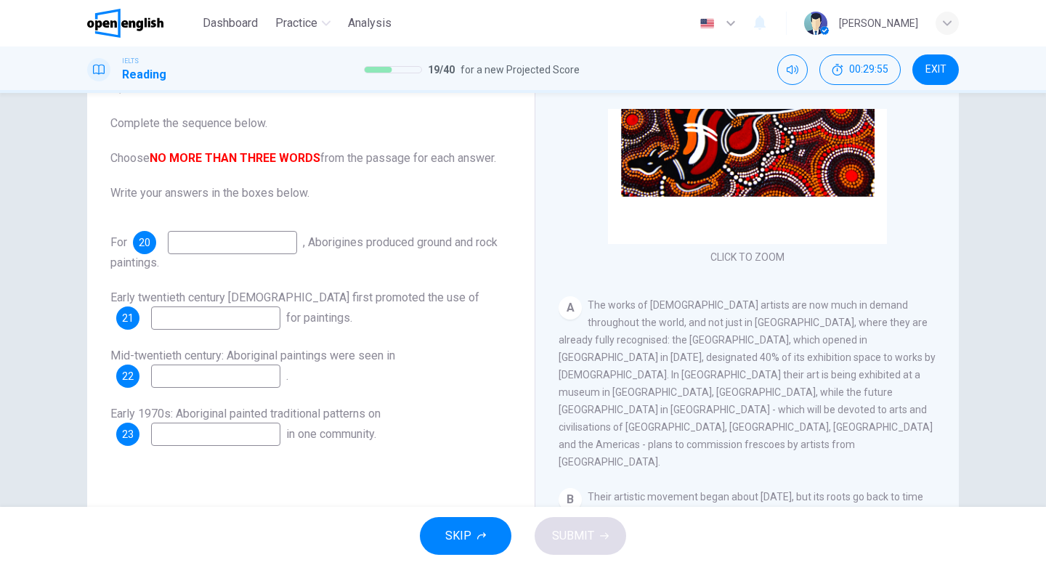
scroll to position [130, 0]
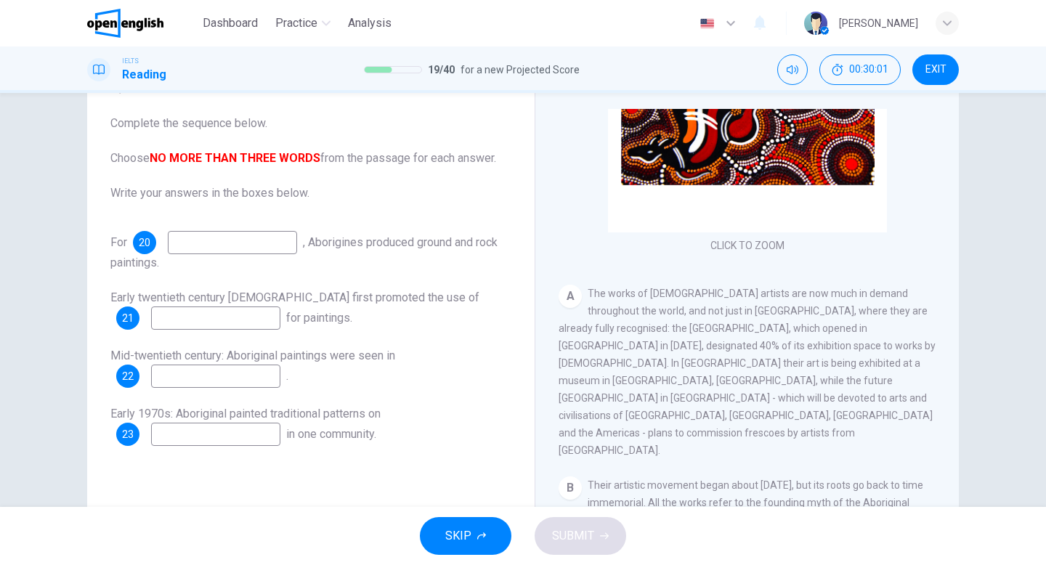
click at [219, 315] on input at bounding box center [215, 318] width 129 height 23
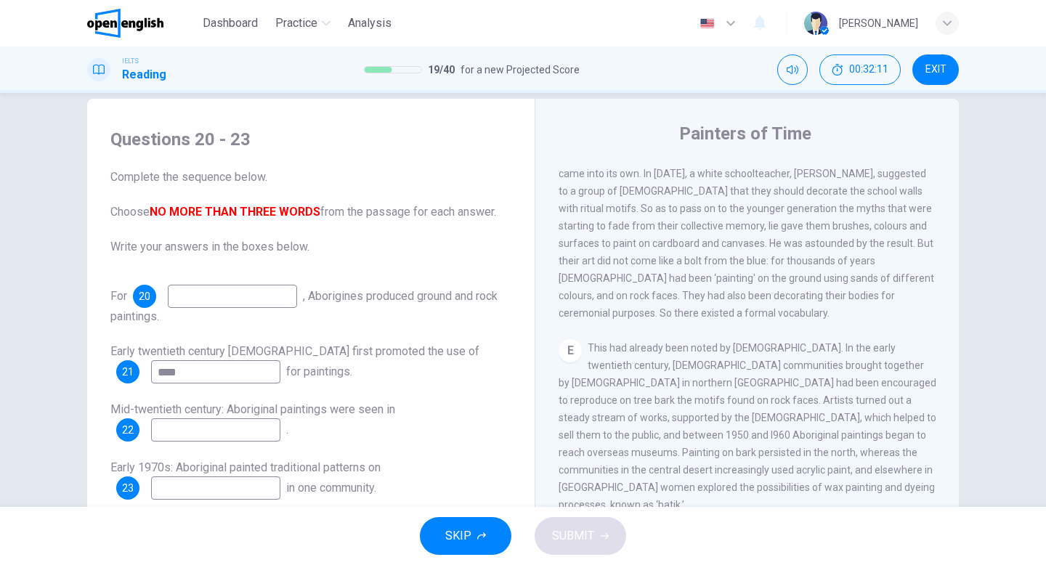
scroll to position [31, 0]
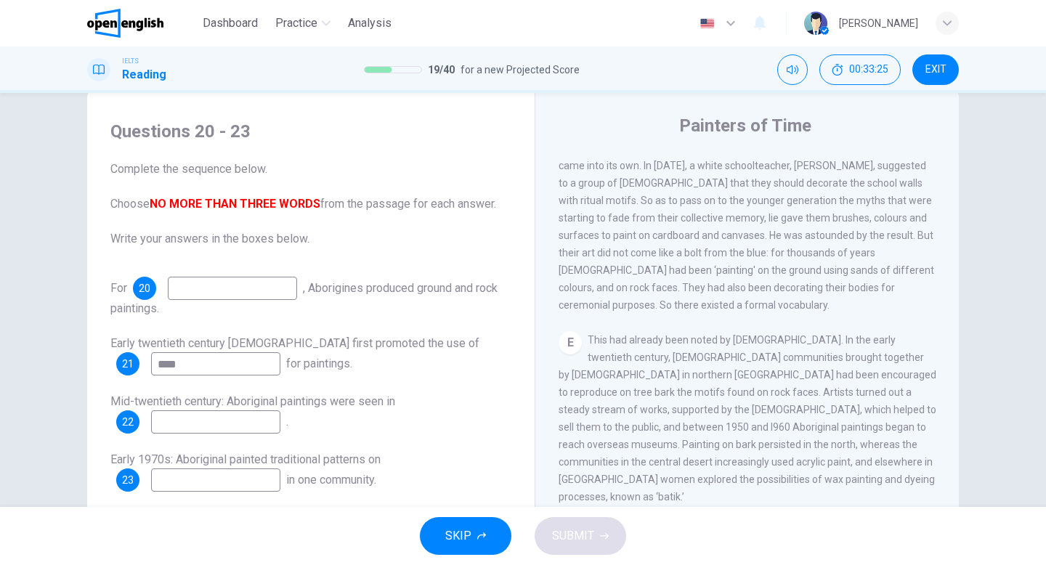
type input "****"
click at [225, 285] on input at bounding box center [232, 288] width 129 height 23
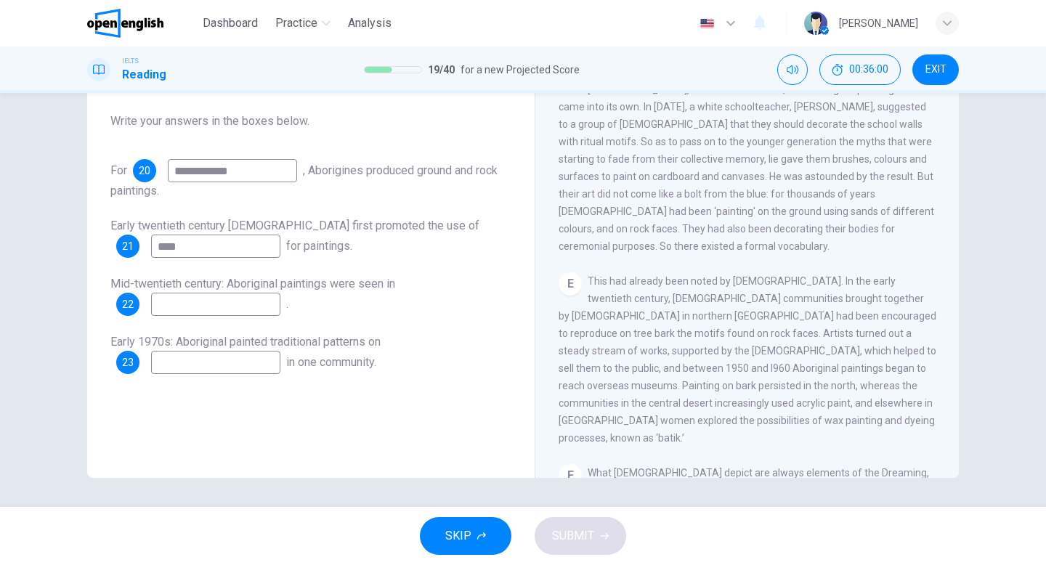
scroll to position [779, 0]
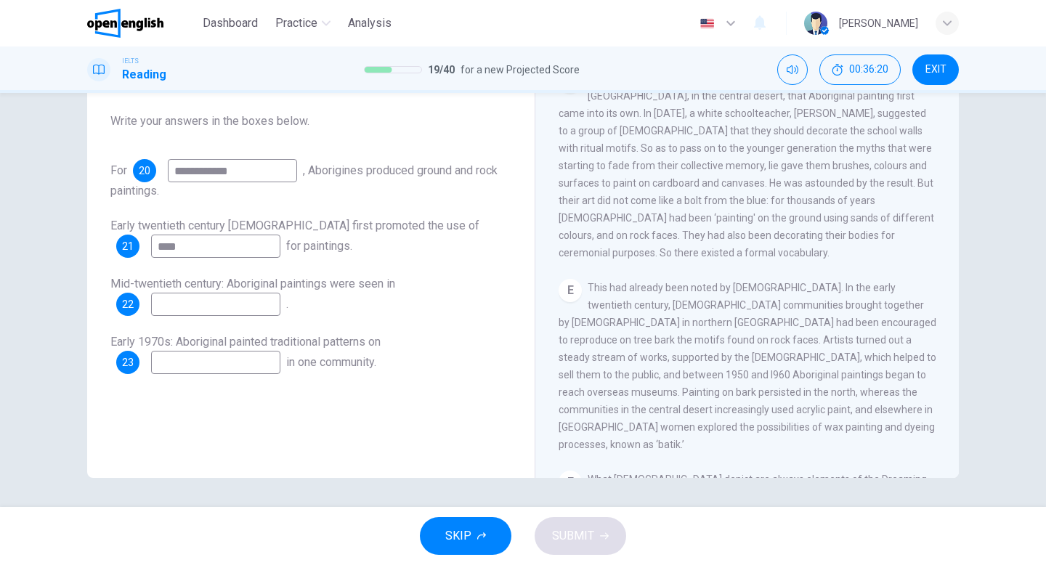
type input "**********"
click at [193, 306] on input at bounding box center [215, 304] width 129 height 23
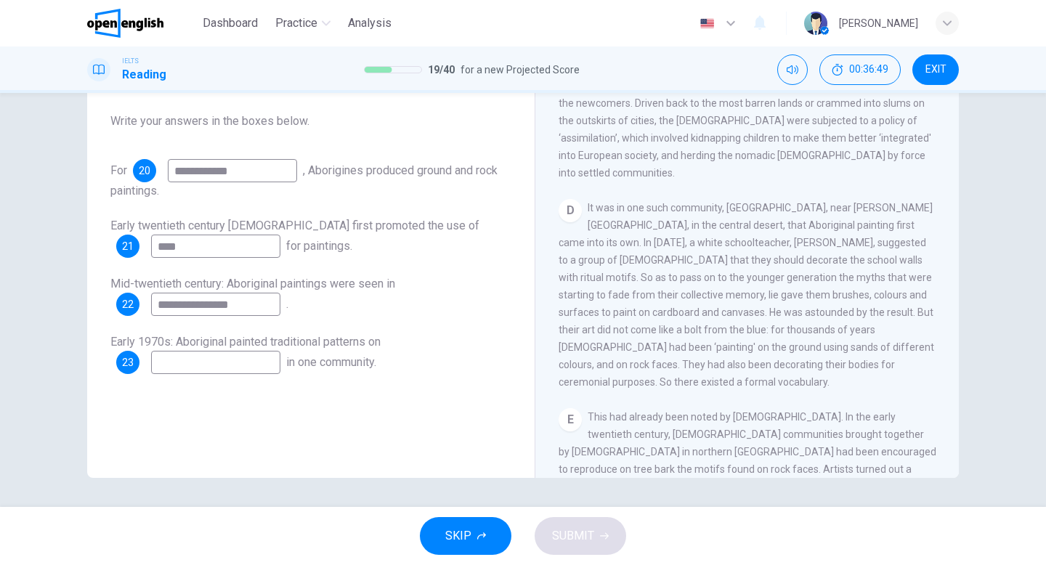
scroll to position [617, 0]
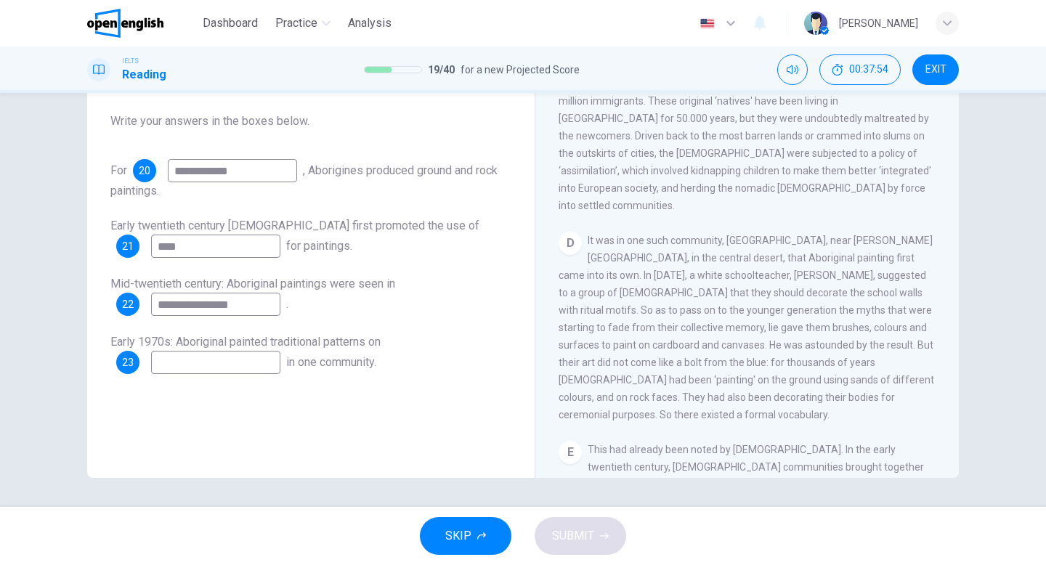
type input "**********"
click at [216, 365] on input at bounding box center [215, 362] width 129 height 23
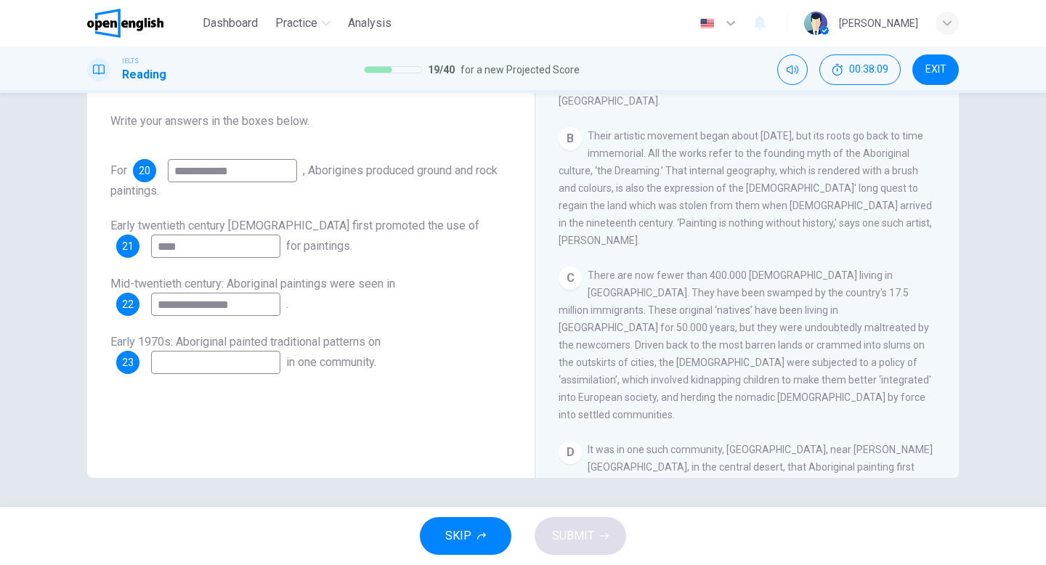
scroll to position [407, 0]
click at [195, 366] on input at bounding box center [215, 362] width 129 height 23
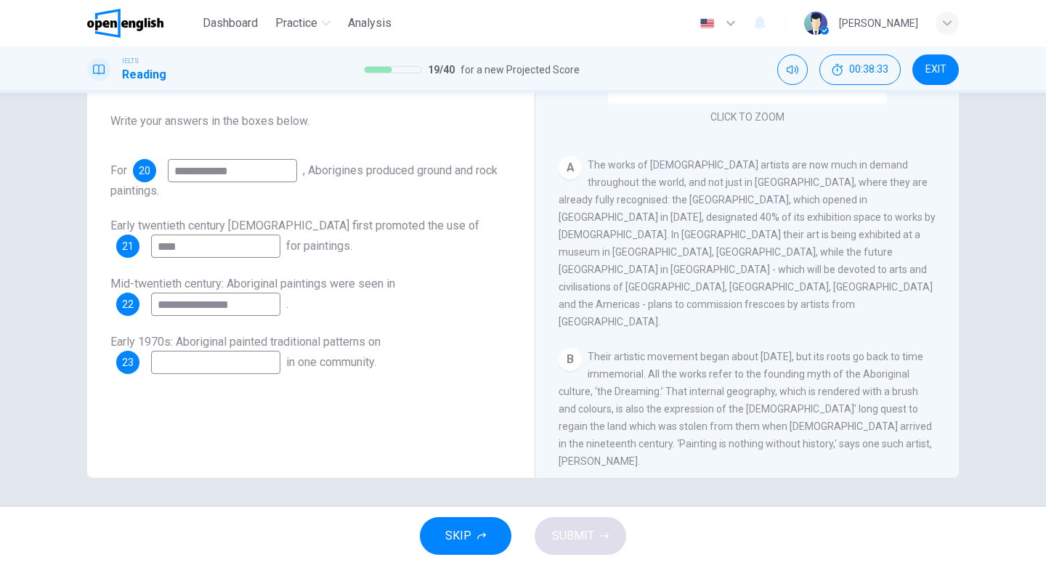
scroll to position [186, 0]
type input "******"
click at [588, 546] on button "SUBMIT" at bounding box center [581, 536] width 92 height 38
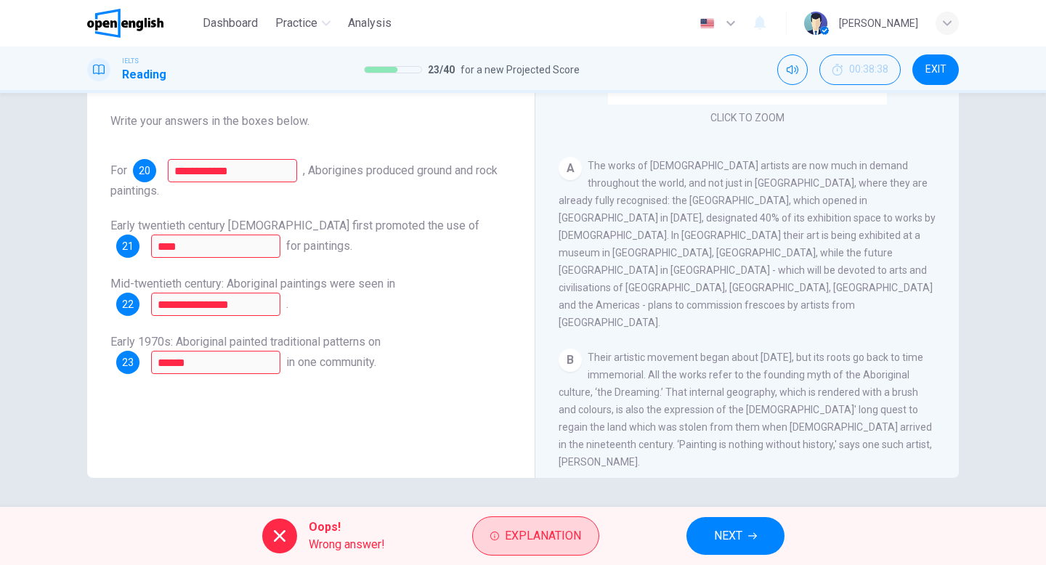
click at [550, 539] on span "Explanation" at bounding box center [543, 536] width 76 height 20
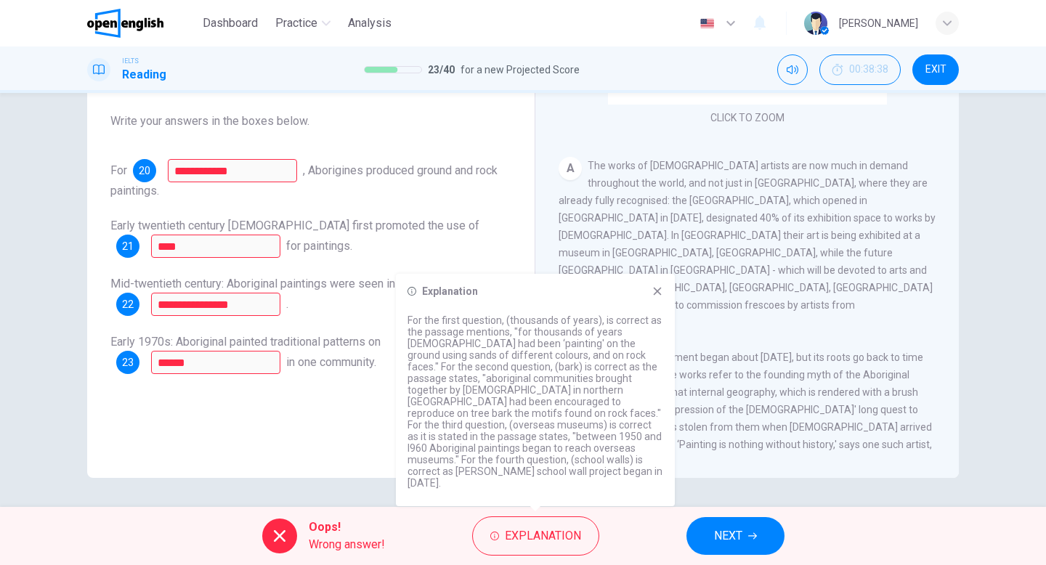
click at [735, 544] on span "NEXT" at bounding box center [728, 536] width 28 height 20
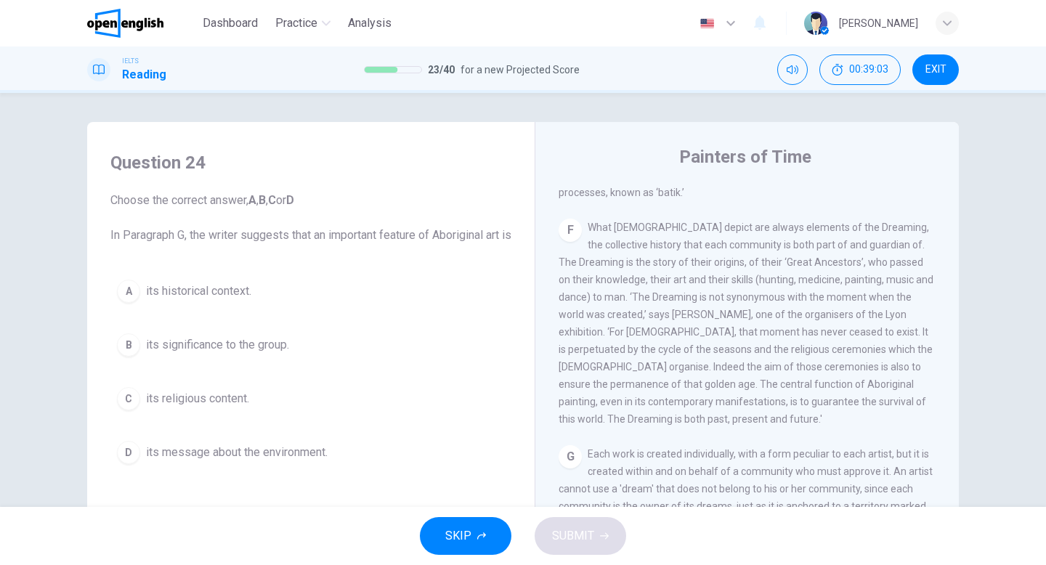
scroll to position [1182, 0]
click at [249, 300] on span "its historical context." at bounding box center [198, 291] width 105 height 17
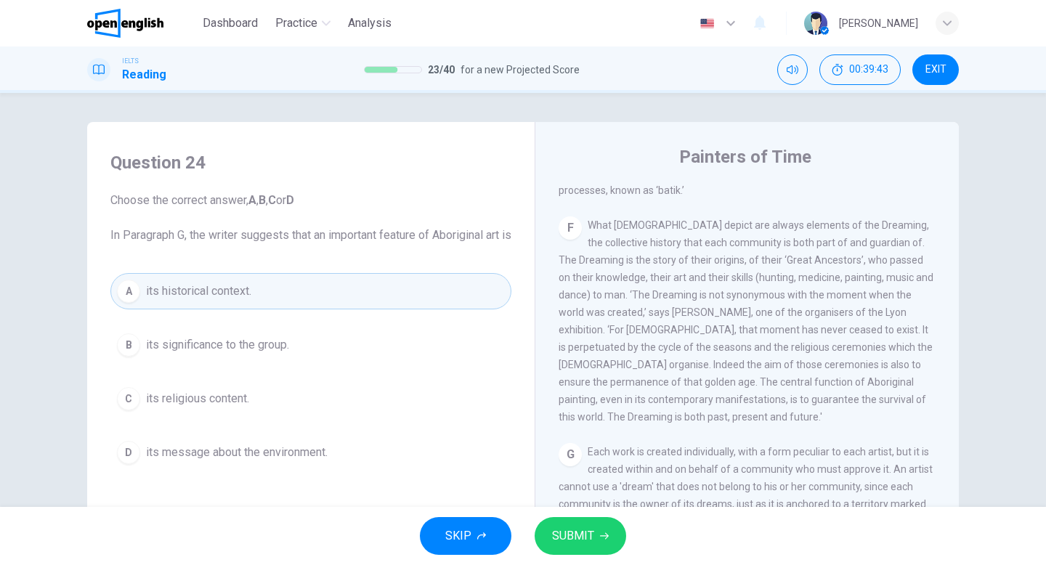
click at [121, 303] on div "A" at bounding box center [128, 291] width 23 height 23
click at [610, 537] on button "SUBMIT" at bounding box center [581, 536] width 92 height 38
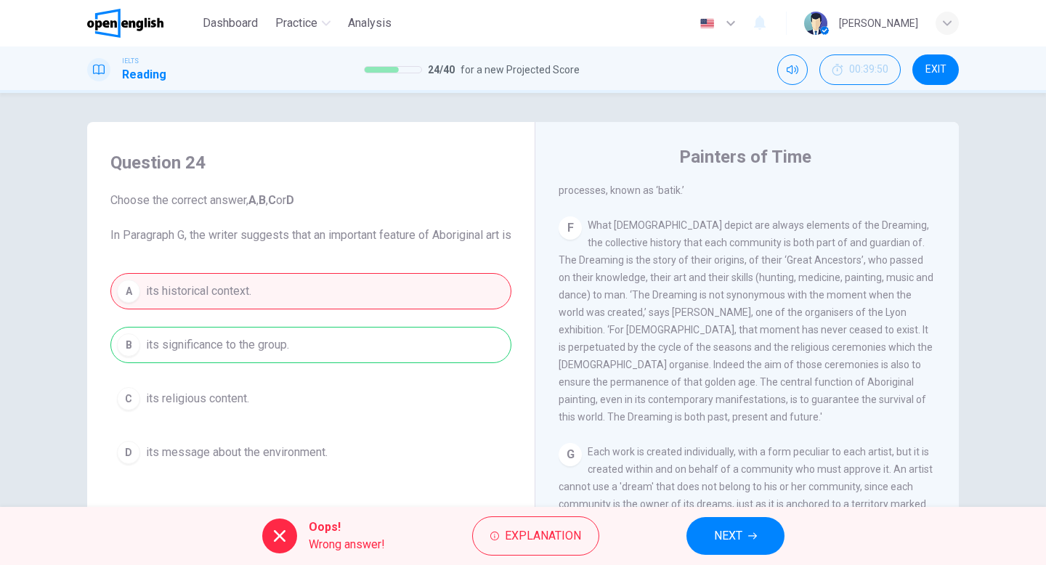
click at [747, 530] on button "NEXT" at bounding box center [736, 536] width 98 height 38
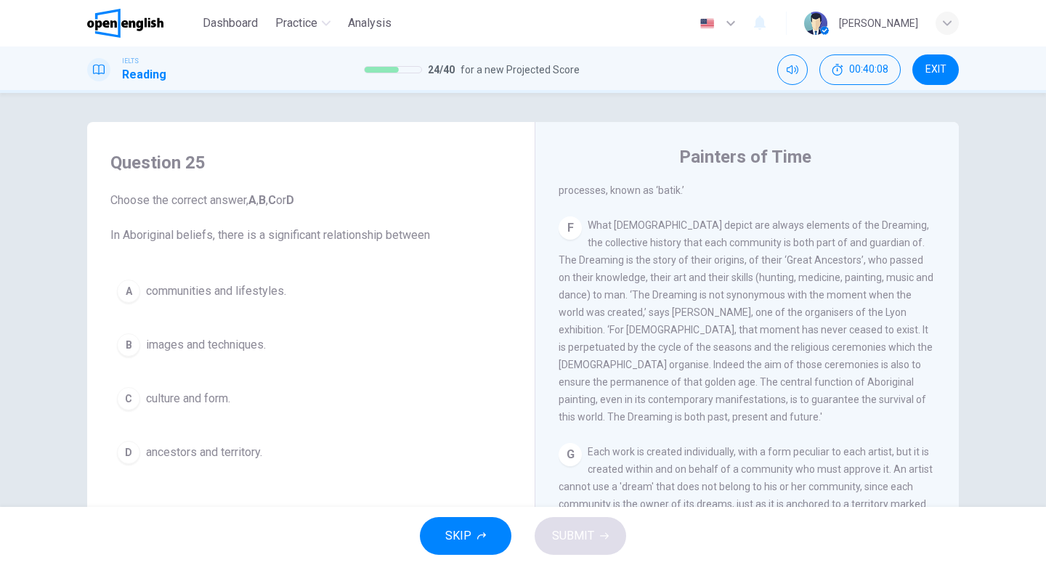
click at [225, 452] on span "ancestors and territory." at bounding box center [204, 452] width 116 height 17
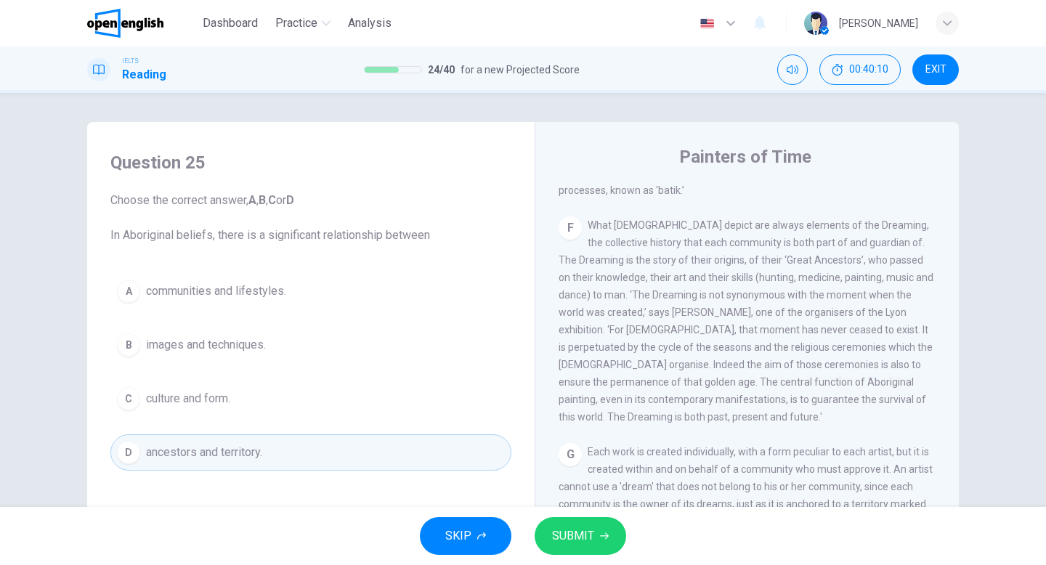
click at [574, 539] on span "SUBMIT" at bounding box center [573, 536] width 42 height 20
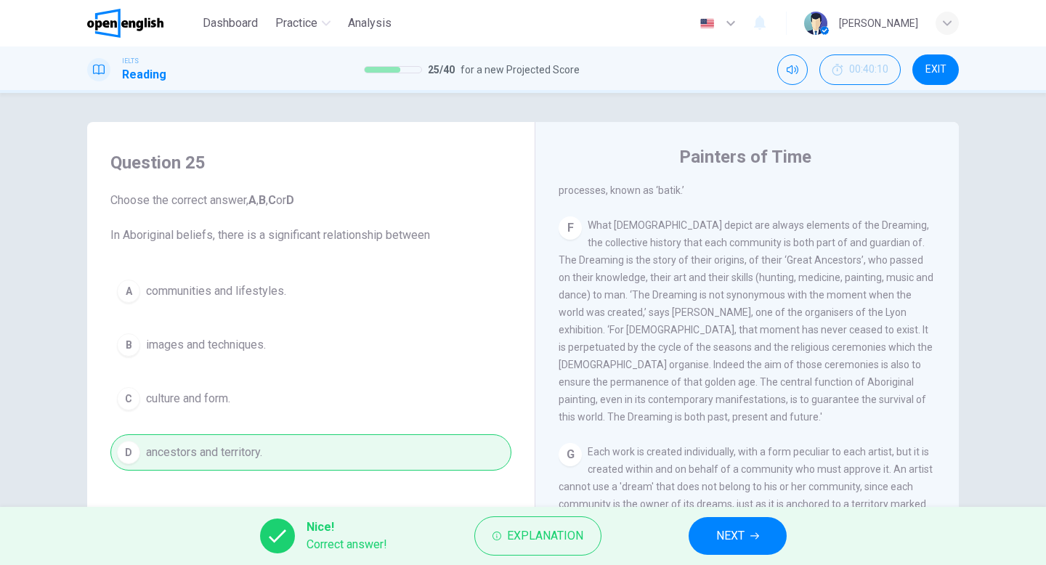
click at [714, 551] on button "NEXT" at bounding box center [738, 536] width 98 height 38
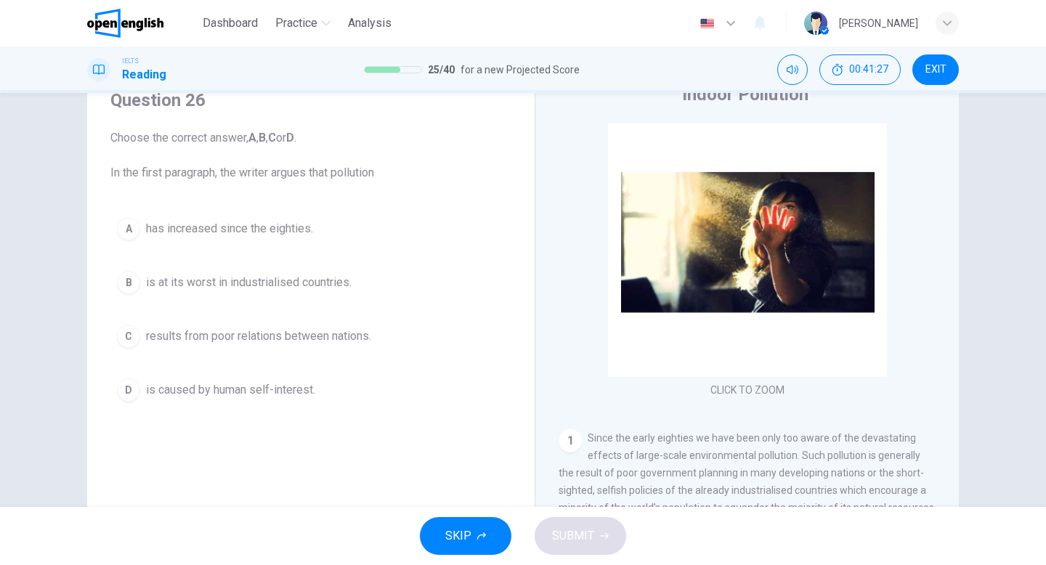
scroll to position [70, 0]
